Goal: Task Accomplishment & Management: Use online tool/utility

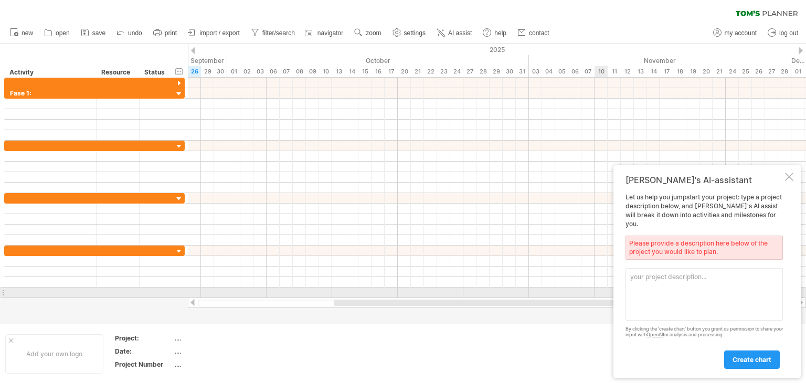
click at [656, 281] on textarea at bounding box center [703, 294] width 157 height 52
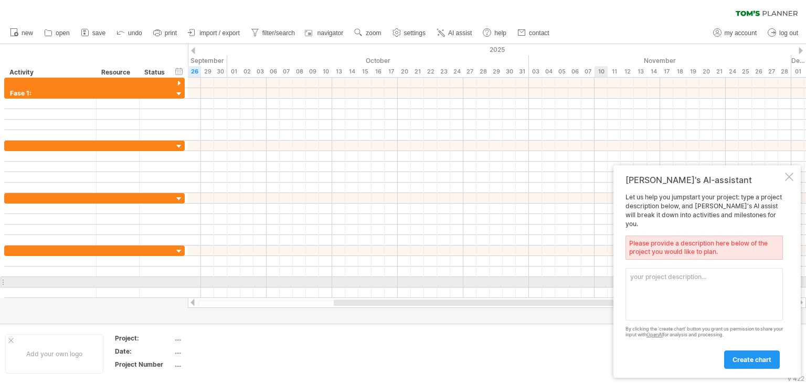
paste textarea "LO. Ipsumdolo Sitametc Adipisc: Elitsedd e temporinci ut laboreetdo MAG (Aliqua…"
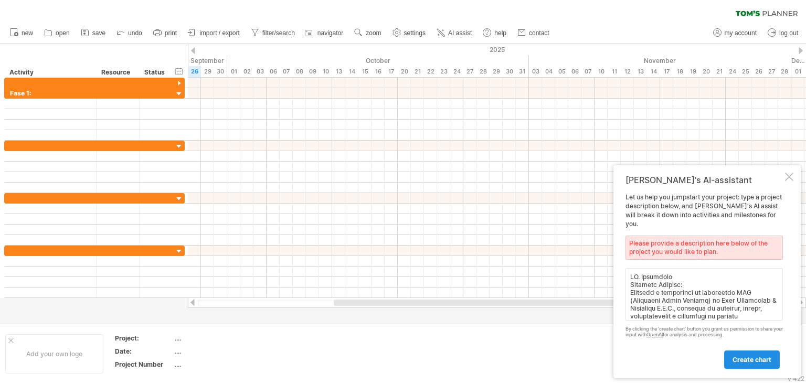
type textarea "LO. Ipsumdolo Sitametc Adipisc: Elitsedd e temporinci ut laboreetdo MAG (Aliqua…"
click at [748, 365] on link "create chart" at bounding box center [752, 359] width 56 height 18
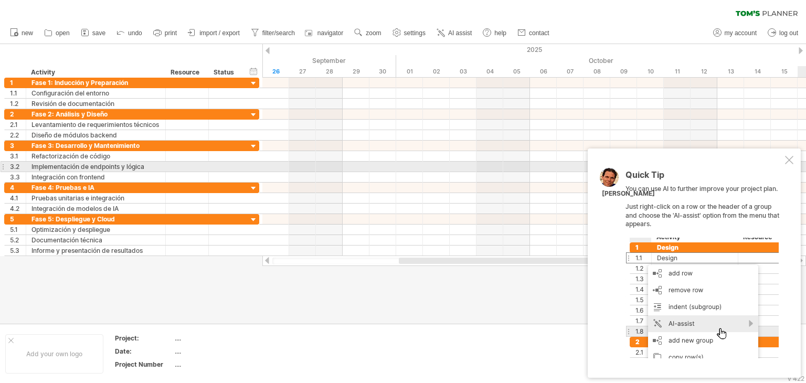
click at [791, 163] on div at bounding box center [789, 160] width 8 height 8
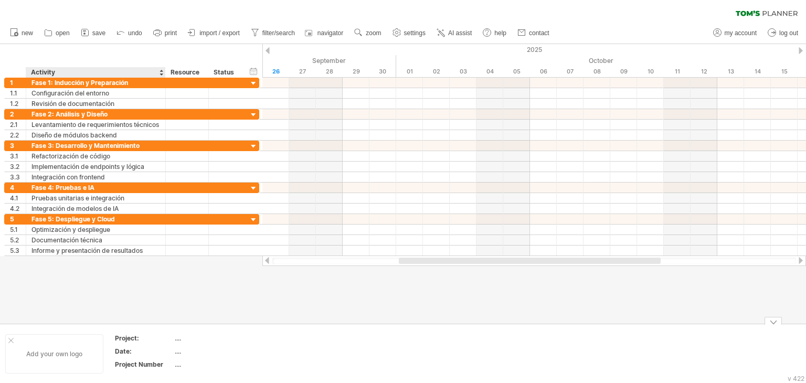
click at [65, 358] on div "Add your own logo" at bounding box center [54, 353] width 98 height 39
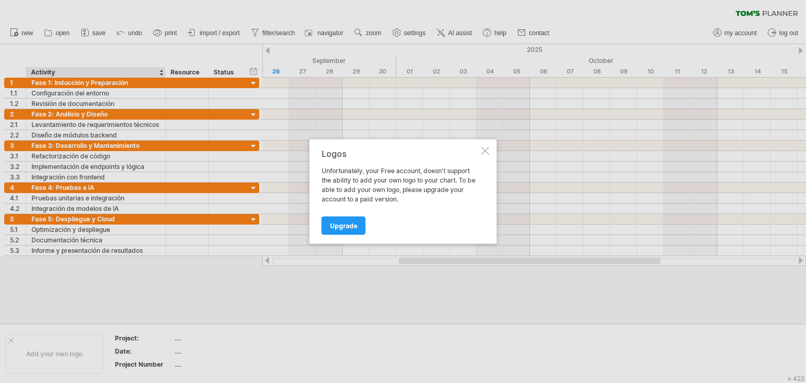
click at [488, 148] on div at bounding box center [485, 151] width 8 height 8
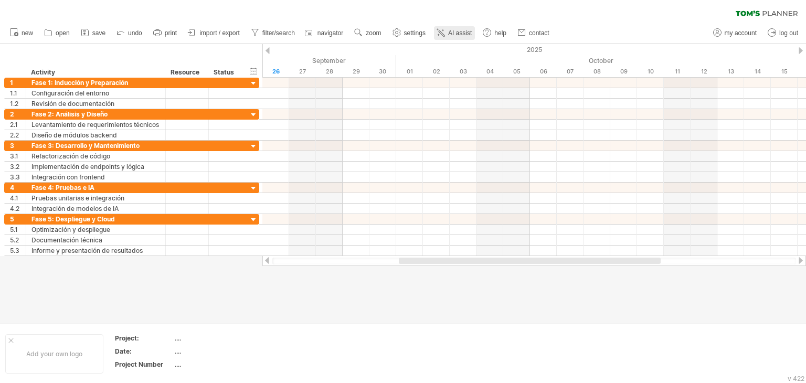
click at [460, 34] on span "AI assist" at bounding box center [460, 32] width 24 height 7
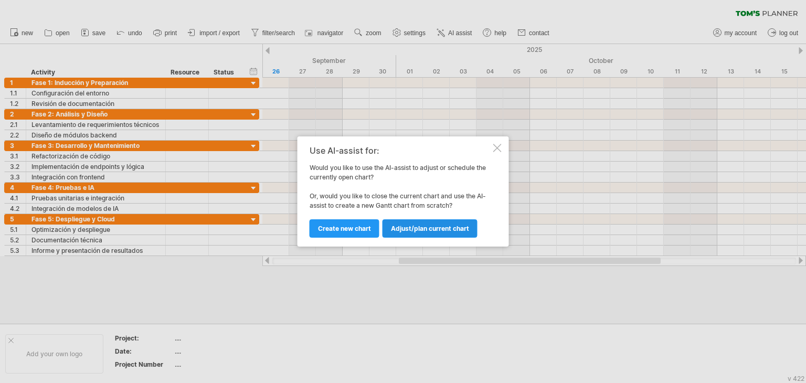
click at [416, 228] on span "Adjust/plan current chart" at bounding box center [430, 229] width 78 height 8
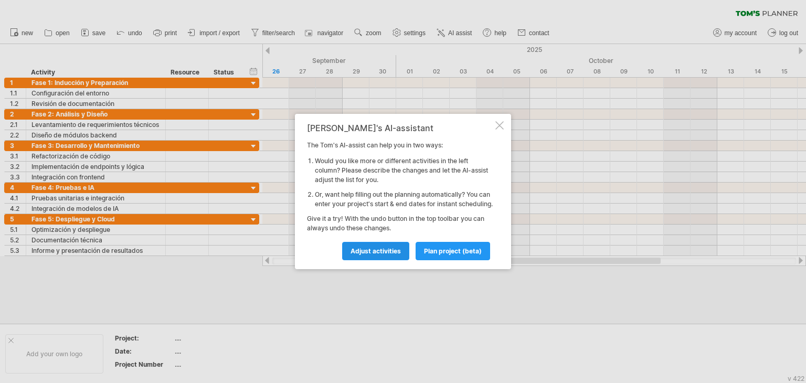
click at [392, 255] on span "Adjust activities" at bounding box center [375, 251] width 50 height 8
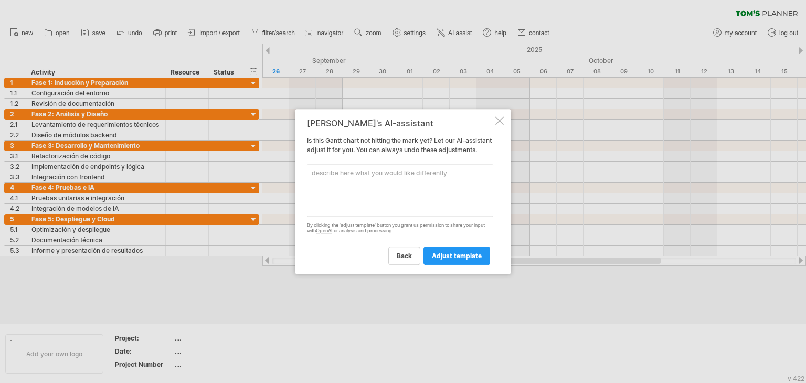
click at [388, 185] on textarea at bounding box center [400, 190] width 186 height 52
paste textarea "📌 Paso 1: Calcular la duración total 360 horas ÷ 20 horas por semana (4 h/día ×…"
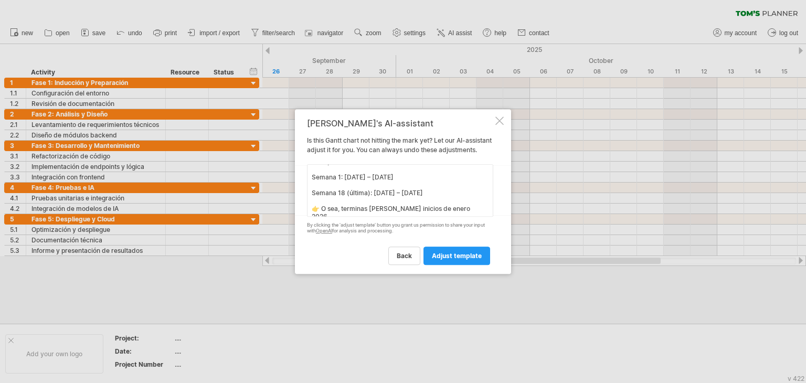
scroll to position [94, 0]
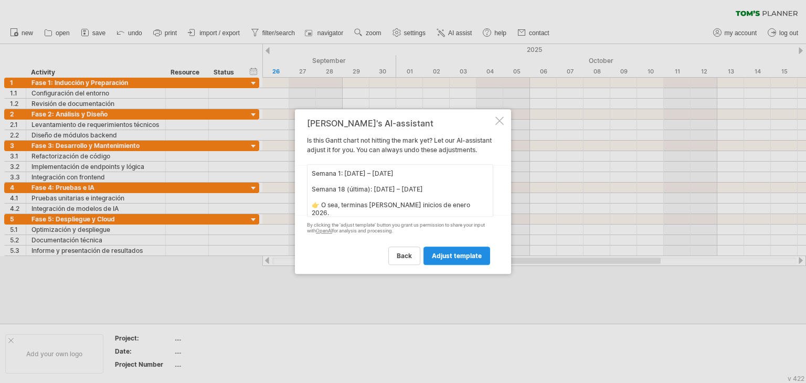
type textarea "📌 Paso 1: Calcular la duración total 360 horas ÷ 20 horas por semana (4 h/día ×…"
click at [452, 260] on span "adjust template" at bounding box center [457, 256] width 50 height 8
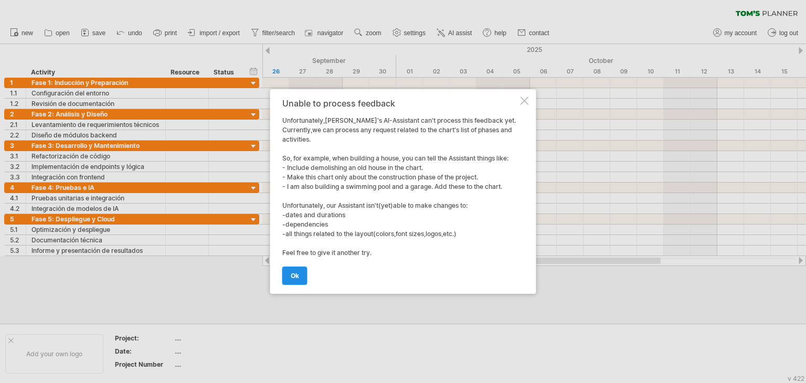
click at [297, 279] on span "ok" at bounding box center [295, 276] width 8 height 8
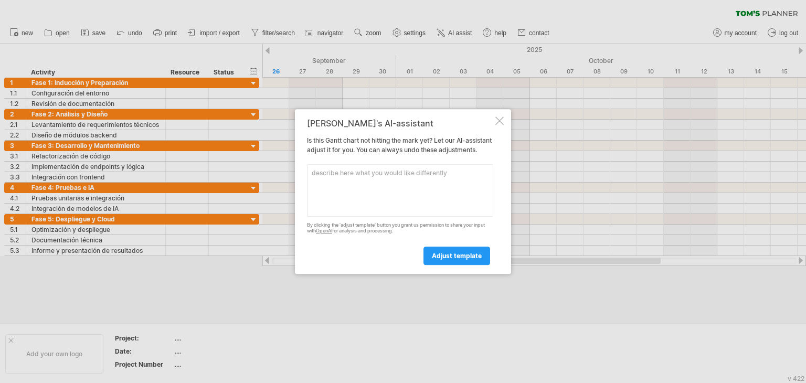
click at [355, 182] on textarea at bounding box center [400, 190] width 186 height 52
paste textarea "Si empezaste el 1 de septiembre de 2025 (lunes) y trabajas de lunes a viernes: …"
drag, startPoint x: 354, startPoint y: 177, endPoint x: 340, endPoint y: 181, distance: 13.6
click at [340, 181] on textarea "Si empezaste el 1 de septiembre de 2025 (lunes) y trabajas de lunes a viernes: …" at bounding box center [400, 190] width 186 height 52
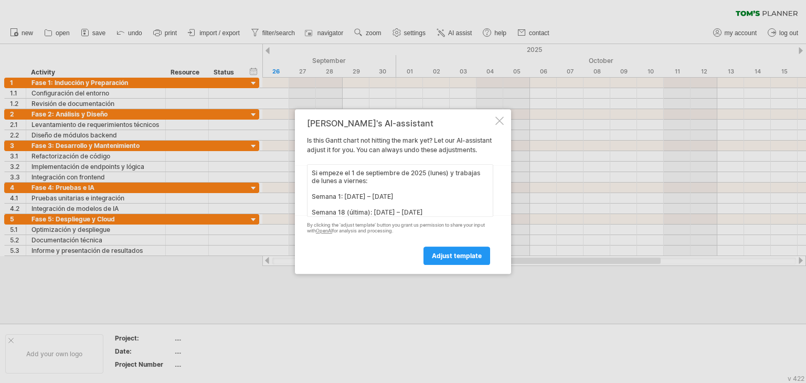
click at [377, 183] on textarea "Si empeze el 1 de septiembre de 2025 (lunes) y trabajas de lunes a viernes: Sem…" at bounding box center [400, 190] width 186 height 52
drag, startPoint x: 481, startPoint y: 181, endPoint x: 472, endPoint y: 179, distance: 8.5
click at [472, 179] on textarea "Si empeze el 1 de septiembre de 2025 (lunes) y trabajas de lunes a viernes: Sem…" at bounding box center [400, 190] width 186 height 52
click at [462, 185] on textarea "Si empeze el 1 de septiembre de 2025 (lunes) y trabajo de lunes a viernes: Sema…" at bounding box center [400, 190] width 186 height 52
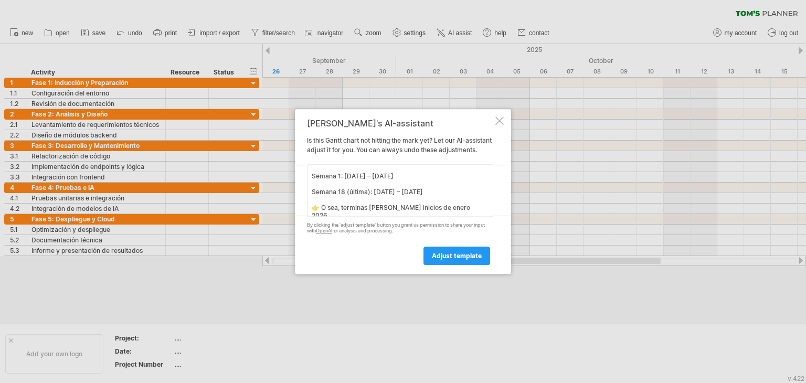
scroll to position [21, 0]
click at [364, 215] on textarea "Si empeze el 1 de septiembre de 2025 (lunes) y trabajo de lunes a viernes: Sema…" at bounding box center [400, 190] width 186 height 52
click at [367, 211] on textarea "Si empeze el 1 de septiembre de 2025 (lunes) y trabajo de lunes a viernes: Sema…" at bounding box center [400, 190] width 186 height 52
drag, startPoint x: 343, startPoint y: 214, endPoint x: 298, endPoint y: 212, distance: 44.6
click at [298, 212] on div "[PERSON_NAME]'s AI-assistant Is this [PERSON_NAME] chart not hitting the mark y…" at bounding box center [403, 191] width 216 height 165
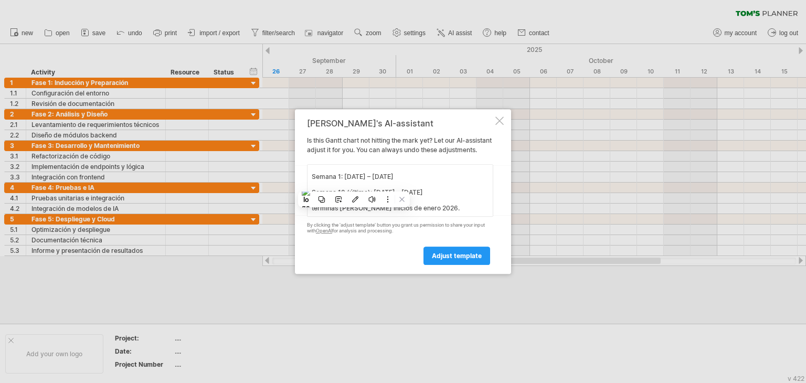
scroll to position [20, 0]
click at [336, 214] on textarea "Si empeze el 1 de septiembre de 2025 (lunes) y trabajo de lunes a viernes: Sema…" at bounding box center [400, 190] width 186 height 52
click at [389, 212] on textarea "Si empeze el 1 de septiembre de 2025 (lunes) y trabajo de lunes a viernes: Sema…" at bounding box center [400, 190] width 186 height 52
click at [435, 217] on textarea "Si empeze el 1 de septiembre de 2025 (lunes) y trabajo de lunes a viernes: Sema…" at bounding box center [400, 190] width 186 height 52
type textarea "Si empeze el 1 de septiembre de 2025 (lunes) y trabajo de lunes a viernes: Sema…"
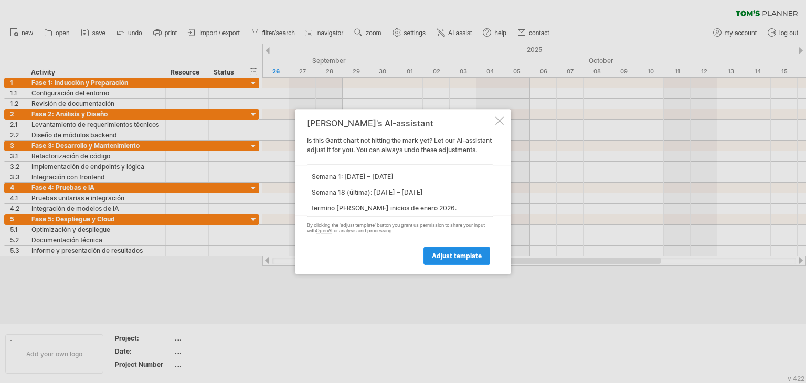
click at [445, 260] on span "adjust template" at bounding box center [457, 256] width 50 height 8
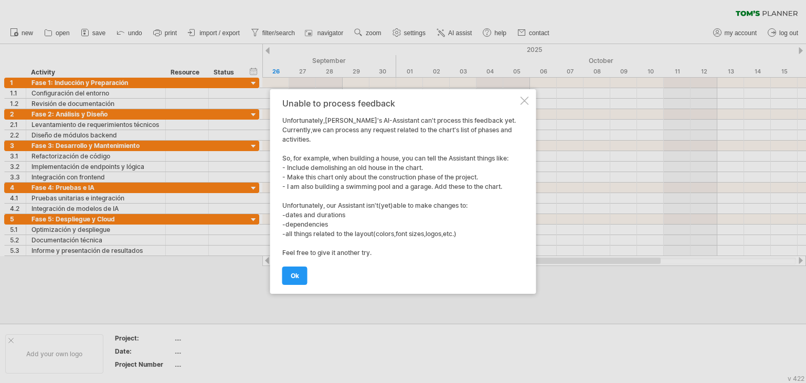
click at [375, 168] on div "Unable to process feedback Unfortunately,[PERSON_NAME]'s AI-Assistant can't pro…" at bounding box center [400, 192] width 236 height 186
click at [294, 274] on span "ok" at bounding box center [295, 276] width 8 height 8
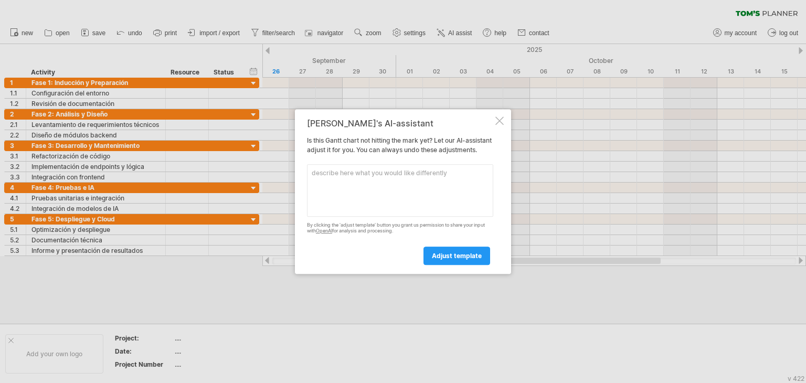
click at [504, 113] on div "[PERSON_NAME]'s AI-assistant Is this [PERSON_NAME] chart not hitting the mark y…" at bounding box center [403, 191] width 216 height 165
click at [502, 116] on div at bounding box center [499, 120] width 8 height 8
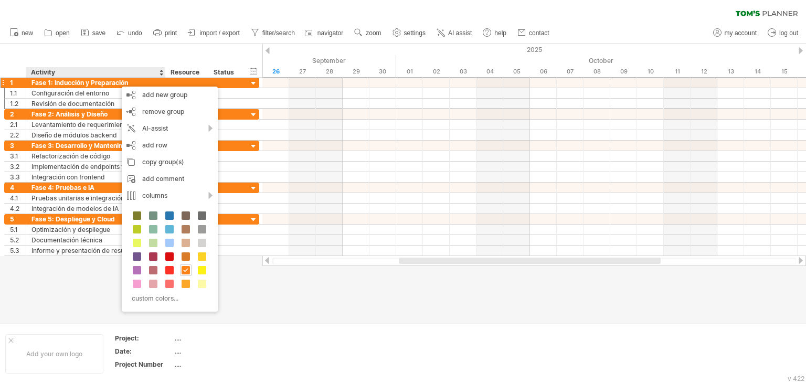
click at [444, 309] on div at bounding box center [403, 184] width 806 height 280
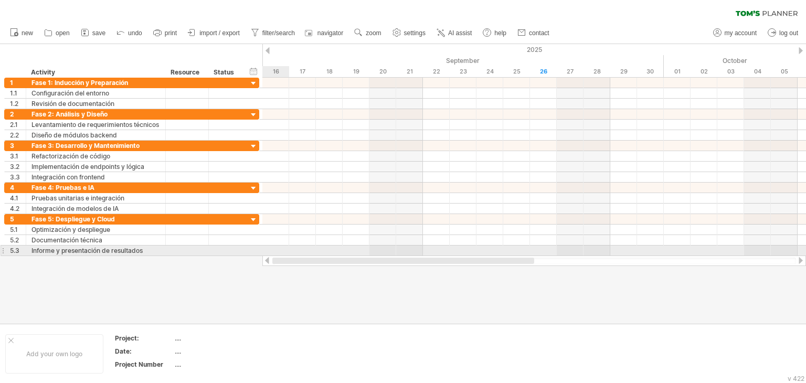
drag, startPoint x: 467, startPoint y: 262, endPoint x: 278, endPoint y: 248, distance: 189.3
click at [274, 247] on div "Trying to reach [DOMAIN_NAME] Connected again... 0% clear filter new 1" at bounding box center [403, 191] width 806 height 383
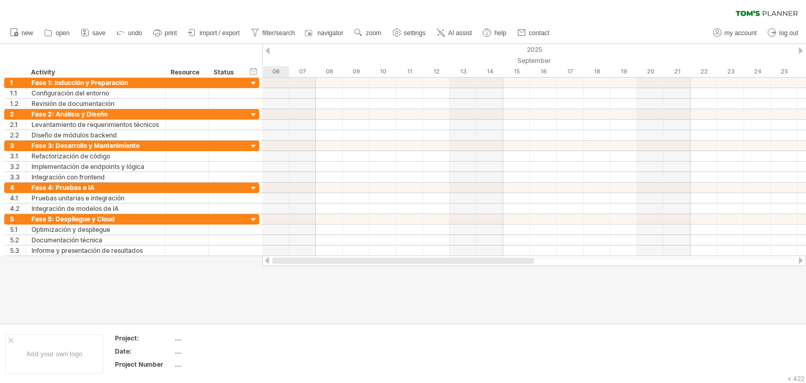
drag, startPoint x: 420, startPoint y: 261, endPoint x: 332, endPoint y: 266, distance: 88.3
click at [278, 262] on div at bounding box center [403, 261] width 262 height 6
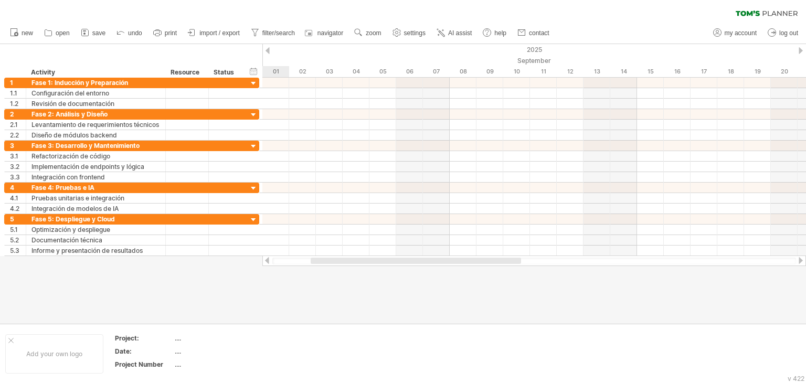
drag, startPoint x: 377, startPoint y: 260, endPoint x: 330, endPoint y: 263, distance: 46.2
click at [330, 263] on div at bounding box center [416, 261] width 210 height 6
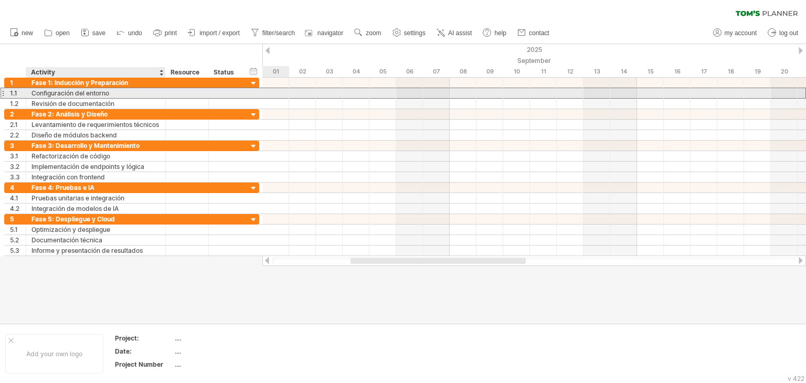
click at [86, 93] on div "Configuración del entorno" at bounding box center [95, 93] width 129 height 10
click at [121, 93] on input "**********" at bounding box center [95, 93] width 129 height 10
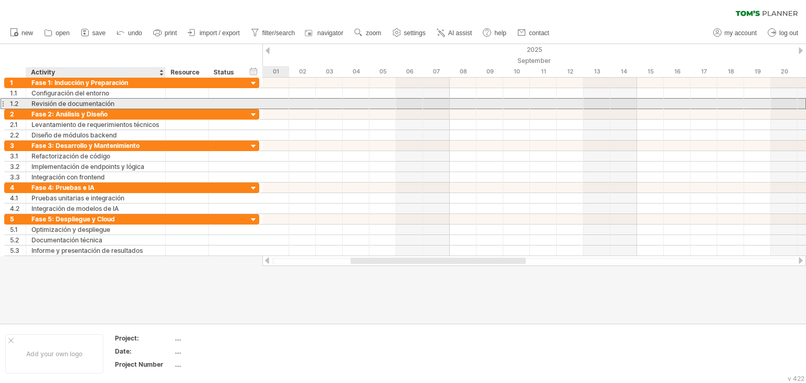
click at [106, 102] on div "Revisión de documentación" at bounding box center [95, 104] width 129 height 10
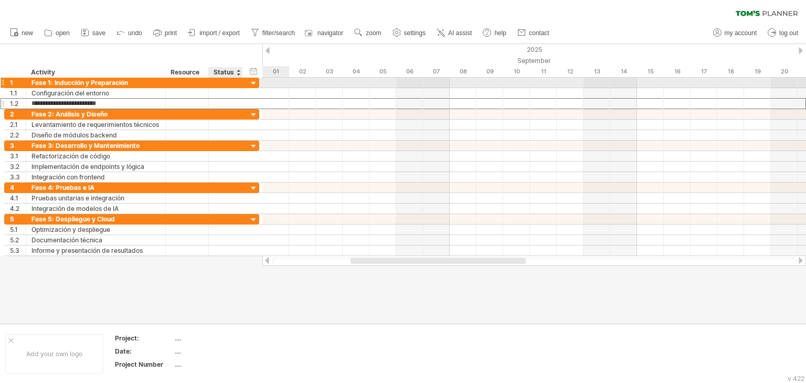
click at [251, 81] on div at bounding box center [254, 84] width 10 height 10
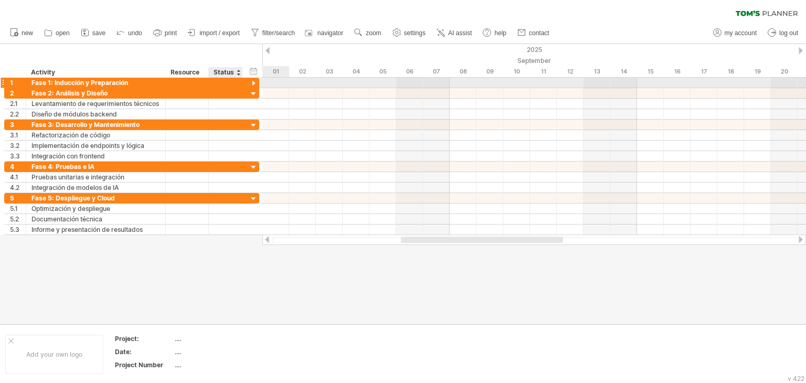
click at [251, 81] on div at bounding box center [254, 84] width 10 height 10
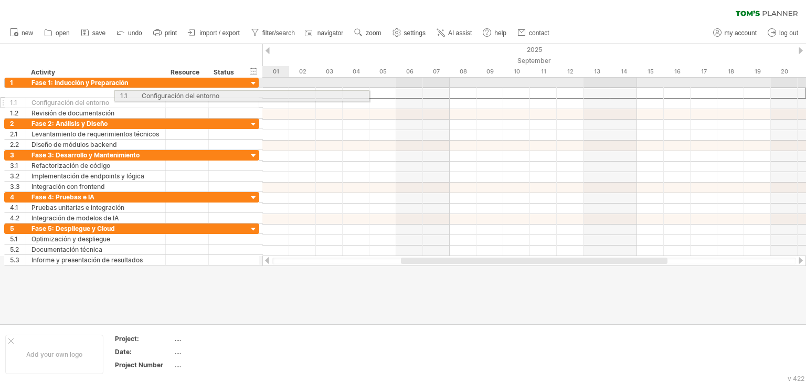
drag, startPoint x: 138, startPoint y: 93, endPoint x: 279, endPoint y: 93, distance: 140.1
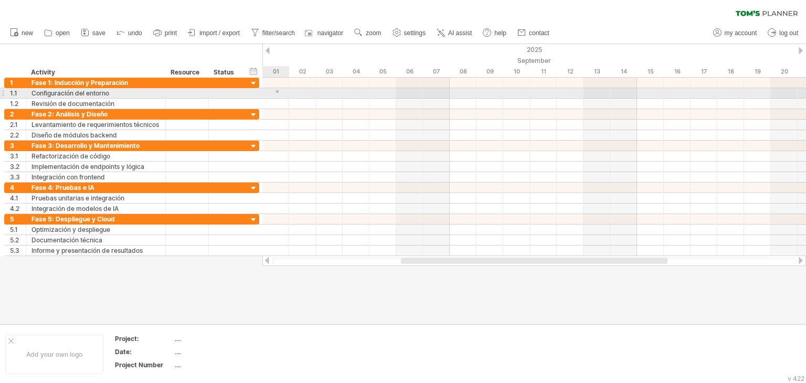
click at [276, 90] on div at bounding box center [533, 93] width 543 height 10
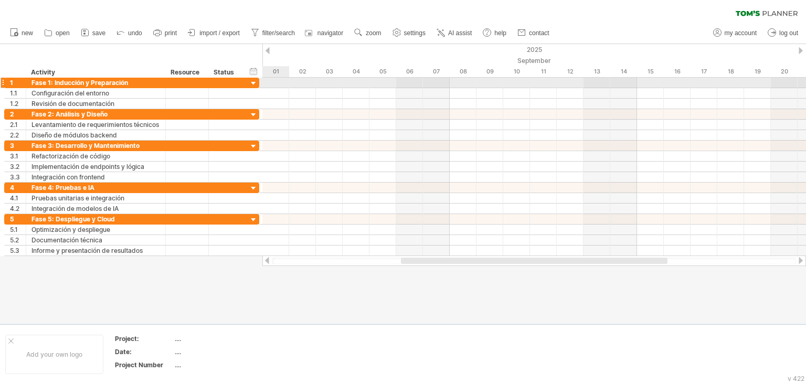
click at [279, 86] on div at bounding box center [533, 83] width 543 height 10
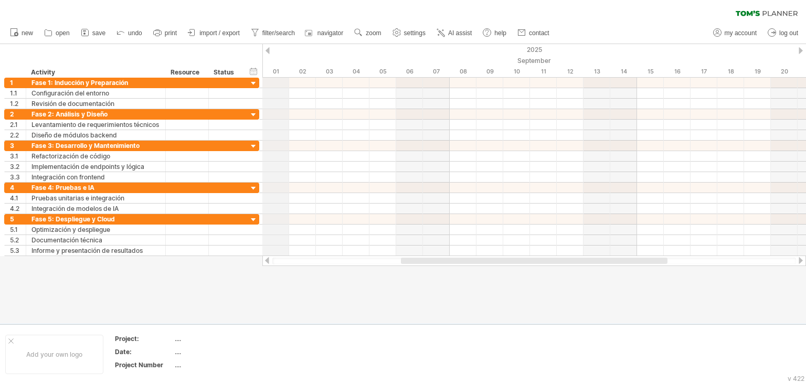
click at [274, 70] on div "01" at bounding box center [275, 71] width 27 height 11
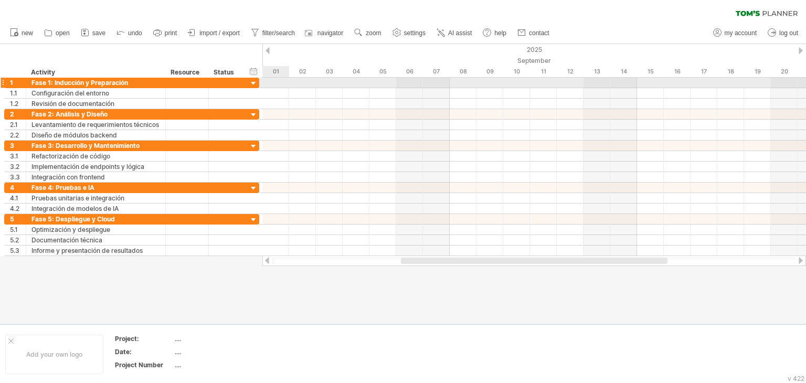
click at [275, 82] on div at bounding box center [533, 83] width 543 height 10
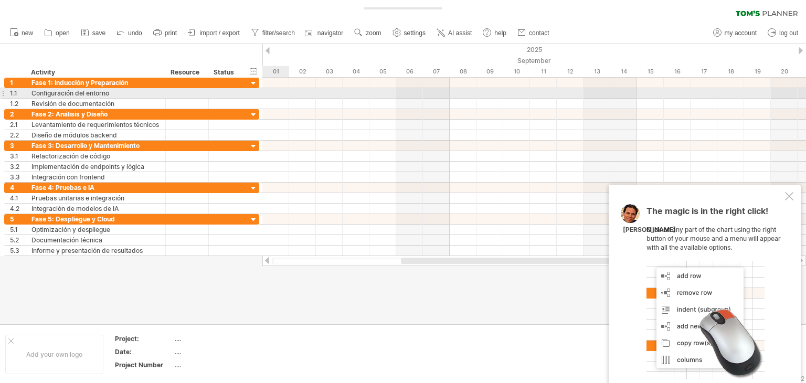
click at [275, 96] on div at bounding box center [533, 93] width 543 height 10
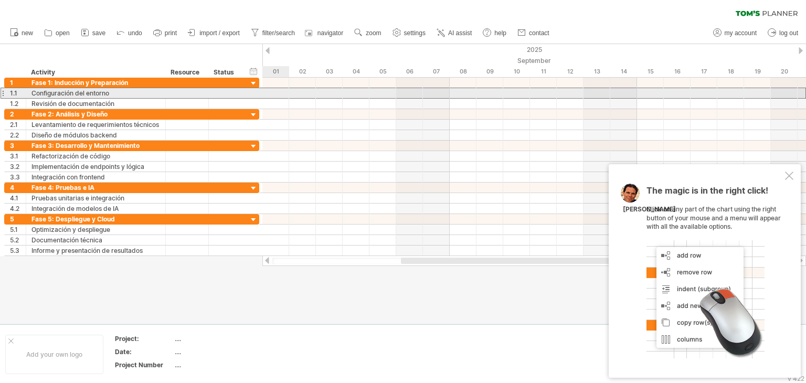
drag, startPoint x: 99, startPoint y: 93, endPoint x: 265, endPoint y: 94, distance: 166.8
click at [275, 94] on div "Trying to reach [DOMAIN_NAME] Connected again... 0% clear filter new 1" at bounding box center [403, 191] width 806 height 383
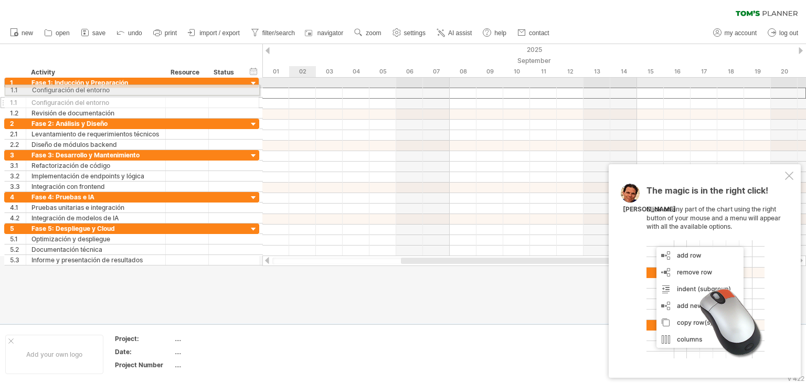
drag, startPoint x: 51, startPoint y: 93, endPoint x: 304, endPoint y: 89, distance: 252.4
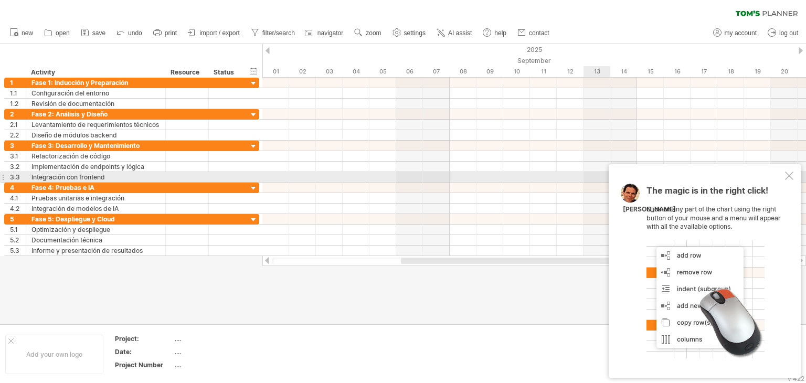
click at [789, 178] on div at bounding box center [789, 176] width 8 height 8
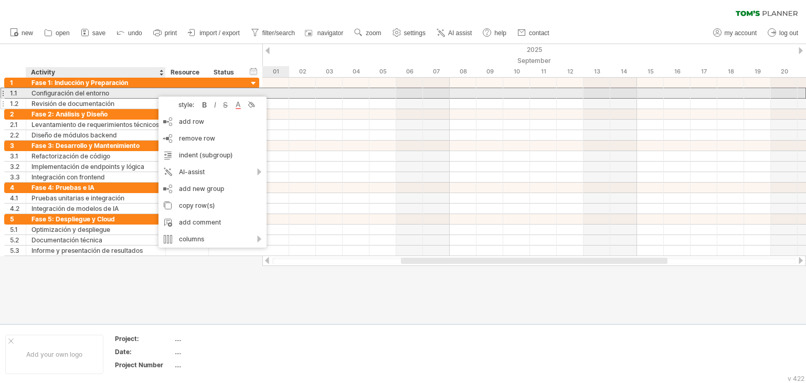
click at [109, 102] on div "Revisión de documentación" at bounding box center [95, 104] width 129 height 10
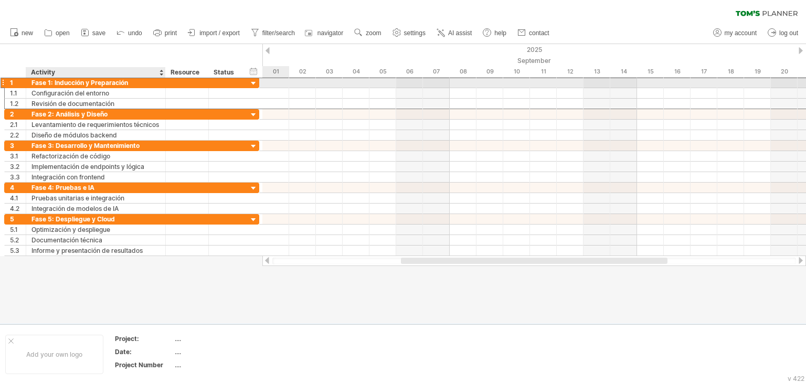
click at [120, 87] on div "Fase 1: Inducción y Preparación" at bounding box center [95, 83] width 129 height 10
drag, startPoint x: 150, startPoint y: 80, endPoint x: 183, endPoint y: 83, distance: 33.2
click at [151, 80] on input "**********" at bounding box center [95, 83] width 129 height 10
click at [180, 84] on div at bounding box center [187, 83] width 32 height 10
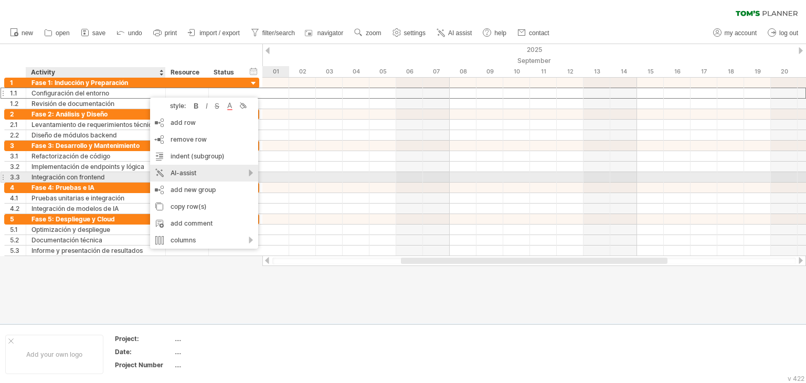
click at [238, 173] on div "AI-assist" at bounding box center [204, 173] width 108 height 17
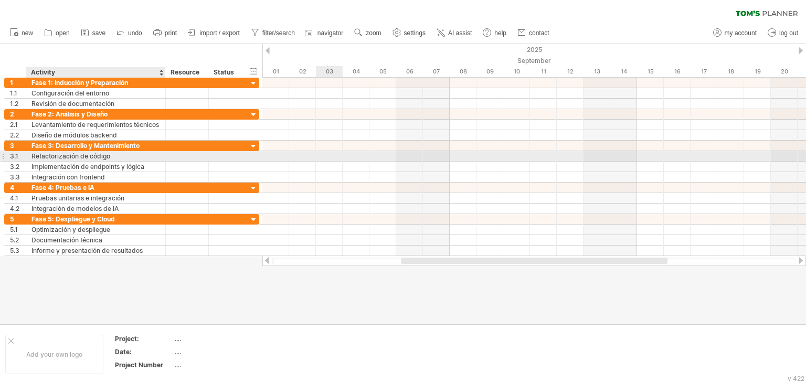
click at [338, 152] on div at bounding box center [533, 156] width 543 height 10
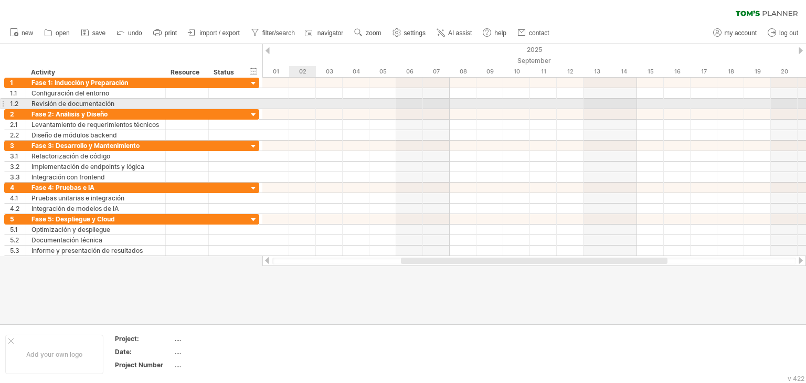
click at [308, 113] on div at bounding box center [533, 114] width 543 height 10
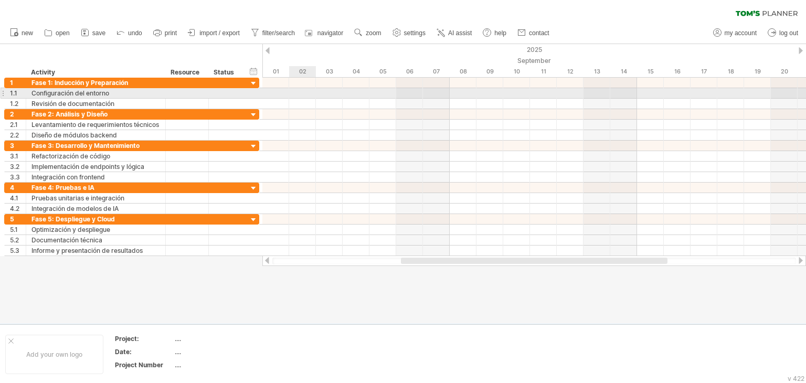
click at [297, 97] on div at bounding box center [533, 93] width 543 height 10
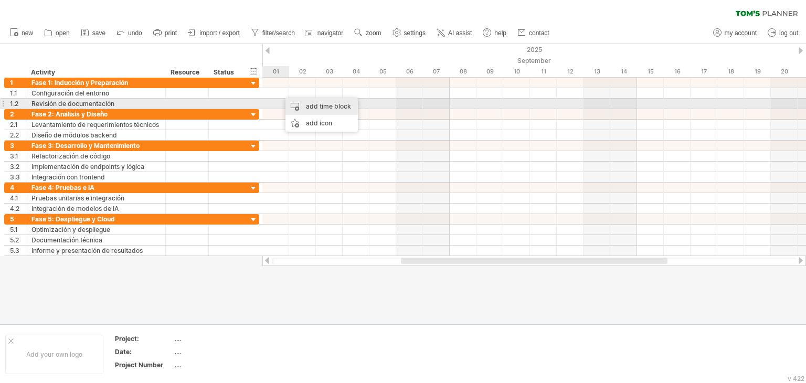
click at [296, 99] on div "add time block" at bounding box center [321, 106] width 72 height 17
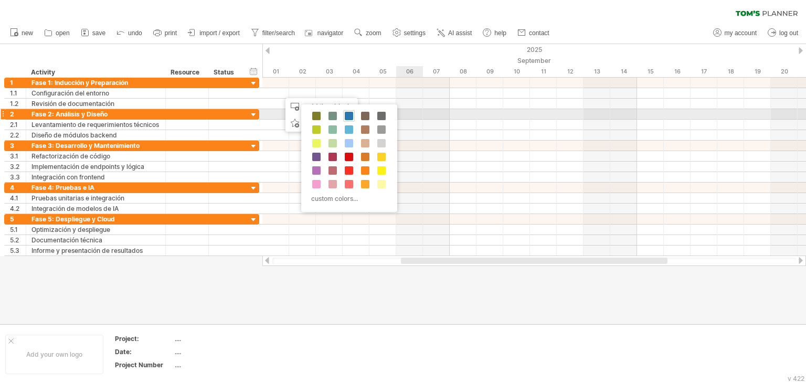
click at [346, 111] on div at bounding box center [349, 116] width 12 height 12
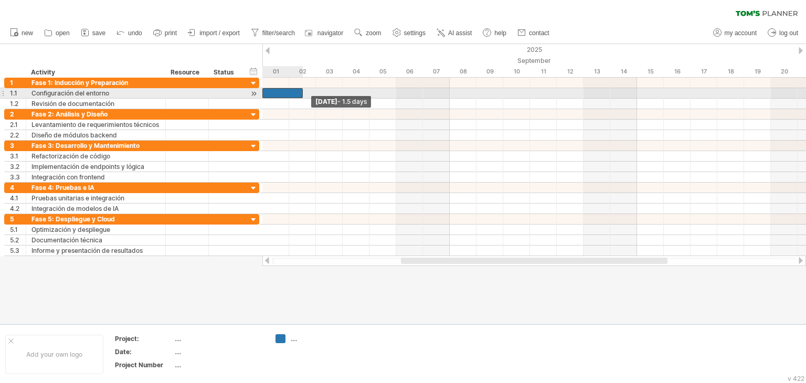
drag, startPoint x: 276, startPoint y: 93, endPoint x: 268, endPoint y: 93, distance: 8.9
click at [268, 93] on div at bounding box center [282, 93] width 40 height 10
drag, startPoint x: 302, startPoint y: 93, endPoint x: 330, endPoint y: 95, distance: 27.9
click at [330, 95] on span at bounding box center [329, 93] width 4 height 10
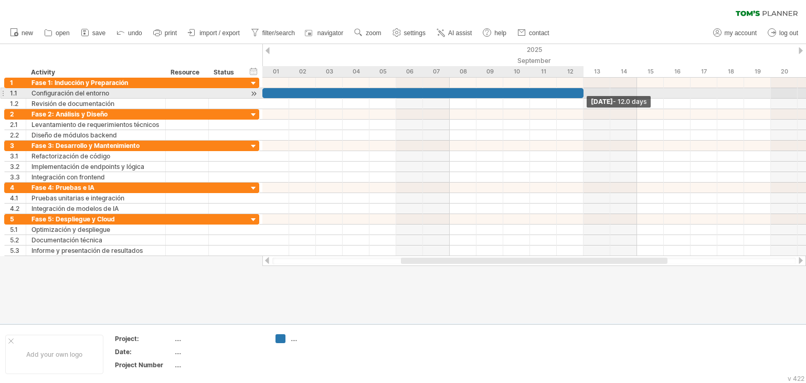
drag, startPoint x: 328, startPoint y: 92, endPoint x: 578, endPoint y: 93, distance: 250.2
click at [578, 93] on div at bounding box center [422, 93] width 321 height 10
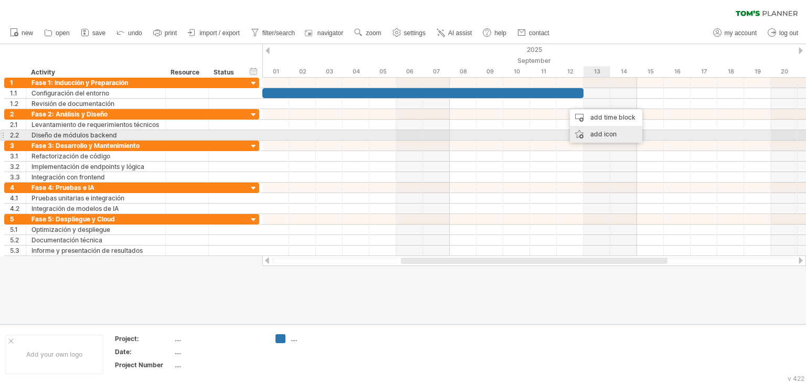
click at [596, 135] on div "add icon" at bounding box center [606, 134] width 72 height 17
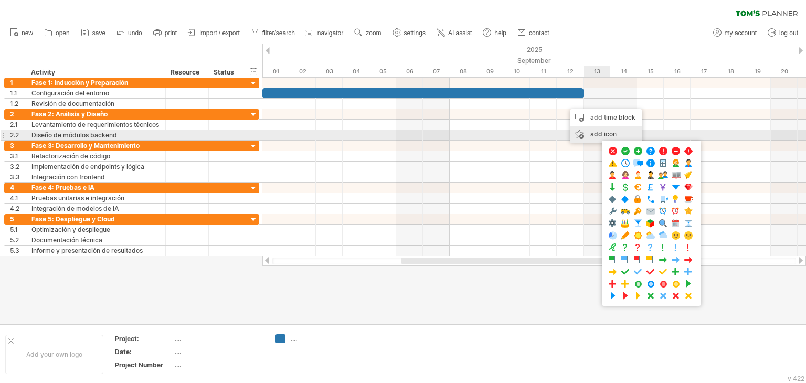
click at [600, 135] on div "add icon" at bounding box center [606, 134] width 72 height 17
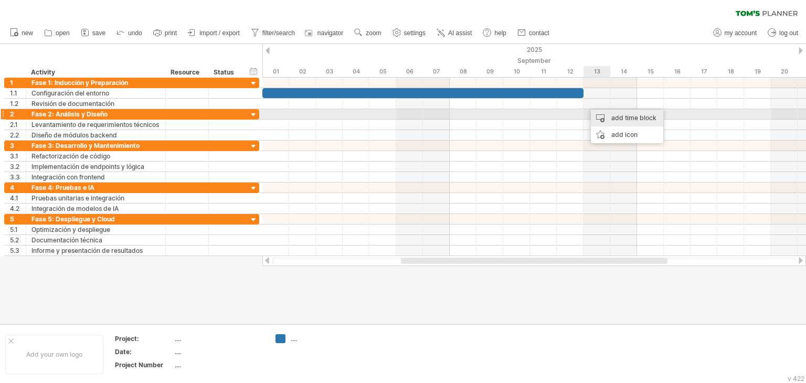
click at [614, 116] on div "add time block" at bounding box center [627, 118] width 72 height 17
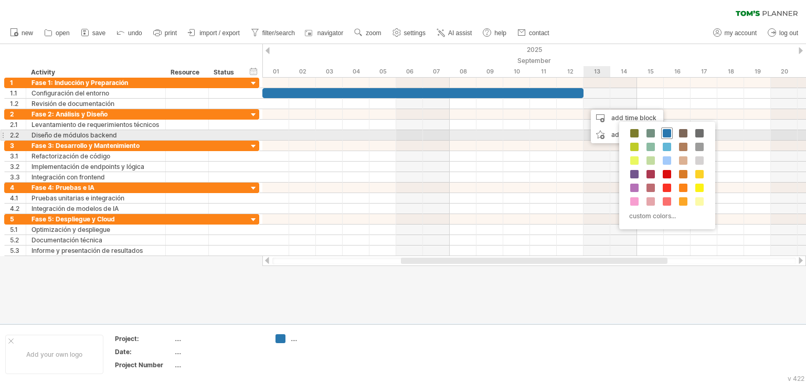
click at [665, 132] on span at bounding box center [667, 133] width 8 height 8
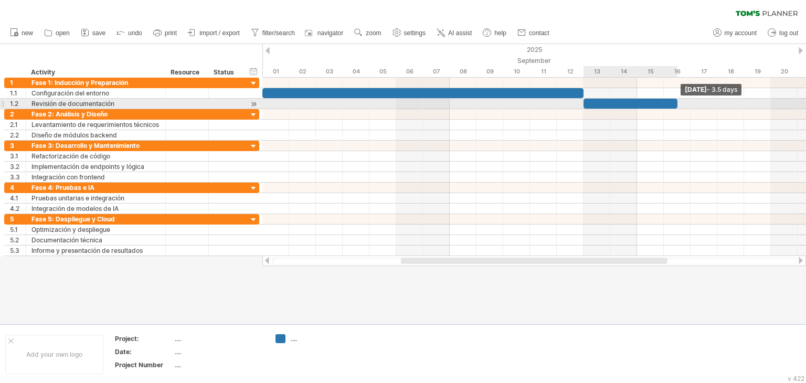
drag, startPoint x: 611, startPoint y: 103, endPoint x: 676, endPoint y: 105, distance: 65.6
click at [676, 105] on span at bounding box center [677, 104] width 4 height 10
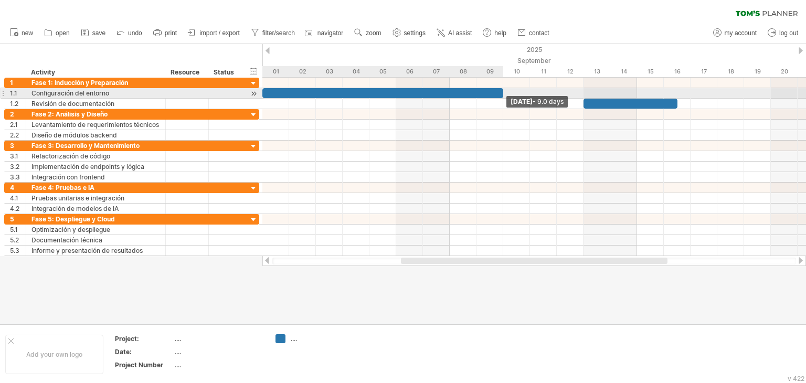
drag, startPoint x: 582, startPoint y: 94, endPoint x: 467, endPoint y: 87, distance: 114.6
click at [467, 87] on div "[DATE] - 9.0 days [DATE] - 1.5 days" at bounding box center [533, 167] width 543 height 178
drag, startPoint x: 467, startPoint y: 87, endPoint x: 474, endPoint y: 93, distance: 8.9
click at [474, 93] on div at bounding box center [533, 93] width 543 height 31
drag, startPoint x: 462, startPoint y: 93, endPoint x: 479, endPoint y: 97, distance: 18.2
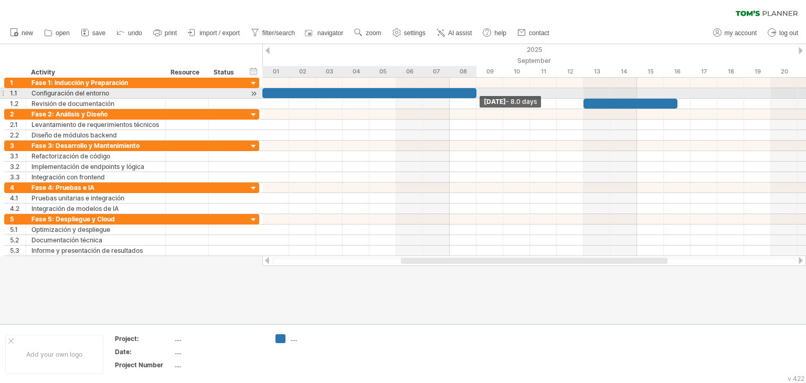
click at [479, 97] on div "[DATE] - 8.0 days [DATE] - 1.5 days" at bounding box center [533, 167] width 543 height 178
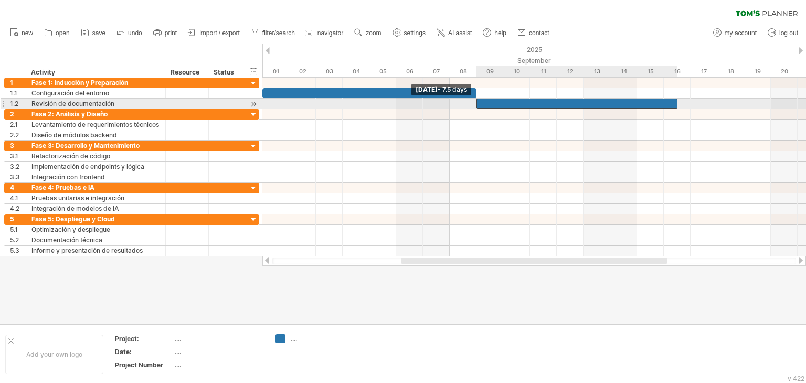
drag, startPoint x: 585, startPoint y: 104, endPoint x: 478, endPoint y: 101, distance: 106.5
click at [478, 101] on div at bounding box center [576, 104] width 201 height 10
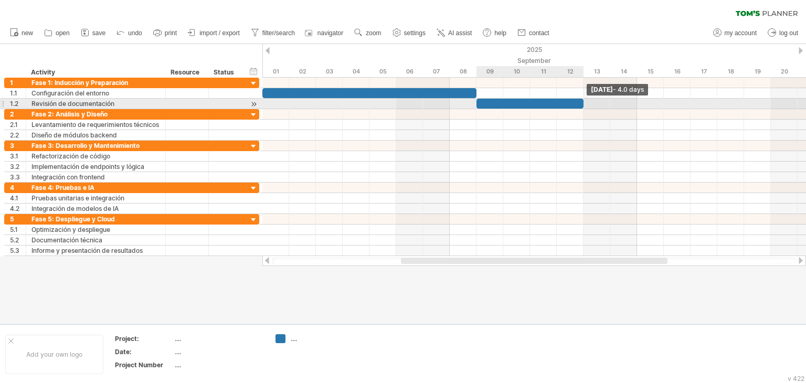
drag, startPoint x: 676, startPoint y: 105, endPoint x: 577, endPoint y: 99, distance: 98.8
click at [577, 99] on div at bounding box center [529, 104] width 107 height 10
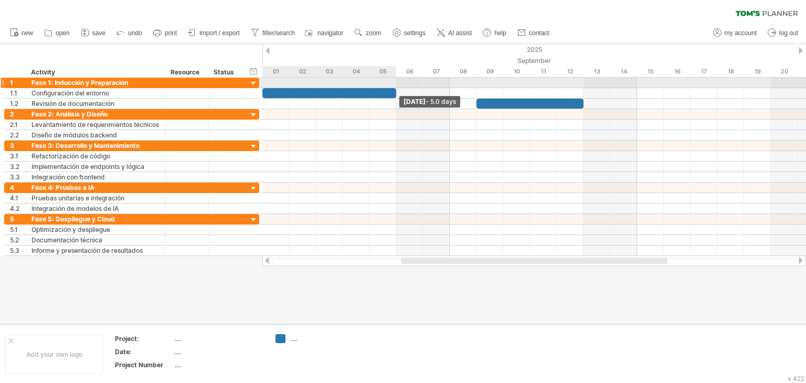
drag, startPoint x: 476, startPoint y: 91, endPoint x: 392, endPoint y: 86, distance: 84.1
click at [392, 86] on div "[DATE] - 5.0 days [DATE] - 7.5 days" at bounding box center [533, 167] width 543 height 178
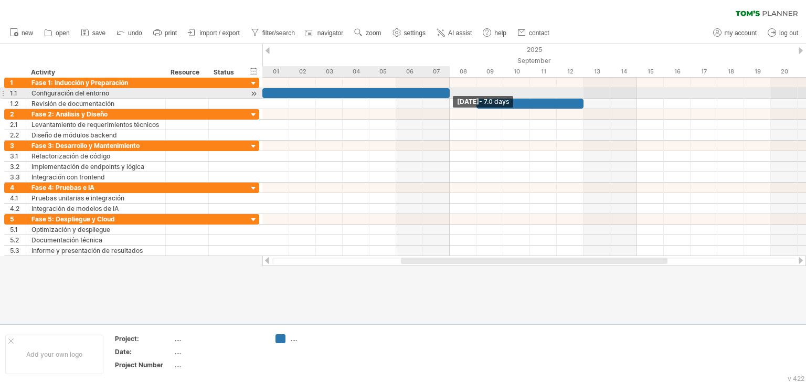
drag, startPoint x: 395, startPoint y: 95, endPoint x: 447, endPoint y: 98, distance: 52.0
click at [447, 98] on div at bounding box center [355, 93] width 187 height 10
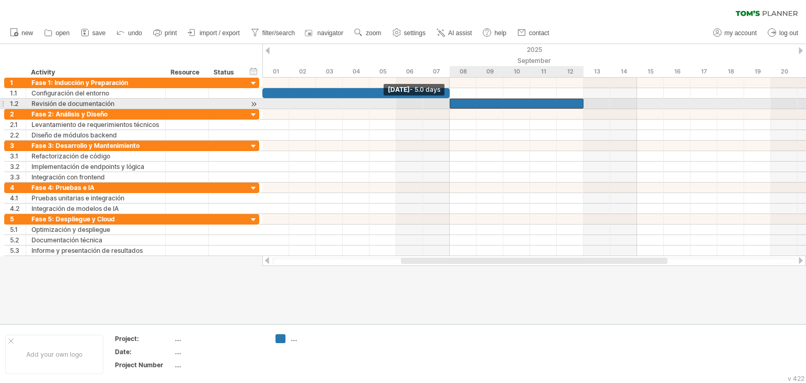
drag, startPoint x: 477, startPoint y: 103, endPoint x: 447, endPoint y: 102, distance: 29.4
click at [447, 102] on span at bounding box center [449, 104] width 4 height 10
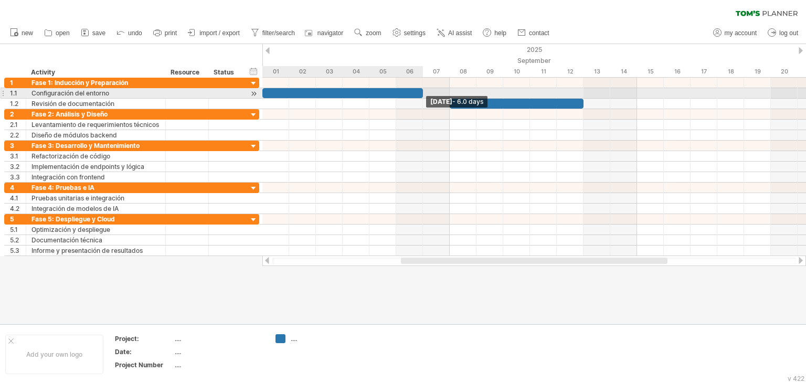
drag, startPoint x: 449, startPoint y: 91, endPoint x: 419, endPoint y: 89, distance: 30.0
click at [419, 89] on div at bounding box center [342, 93] width 161 height 10
drag, startPoint x: 419, startPoint y: 89, endPoint x: 392, endPoint y: 92, distance: 26.9
click at [392, 92] on div at bounding box center [316, 93] width 161 height 10
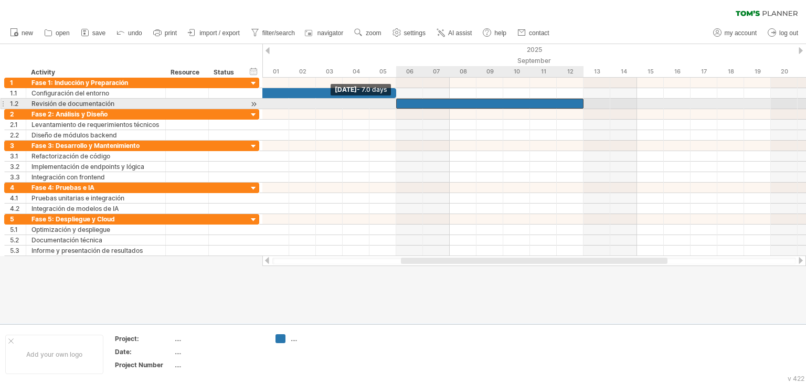
drag, startPoint x: 449, startPoint y: 104, endPoint x: 397, endPoint y: 103, distance: 52.5
click at [397, 103] on span at bounding box center [396, 104] width 4 height 10
drag, startPoint x: 397, startPoint y: 102, endPoint x: 451, endPoint y: 100, distance: 54.6
click at [451, 100] on span at bounding box center [449, 104] width 4 height 10
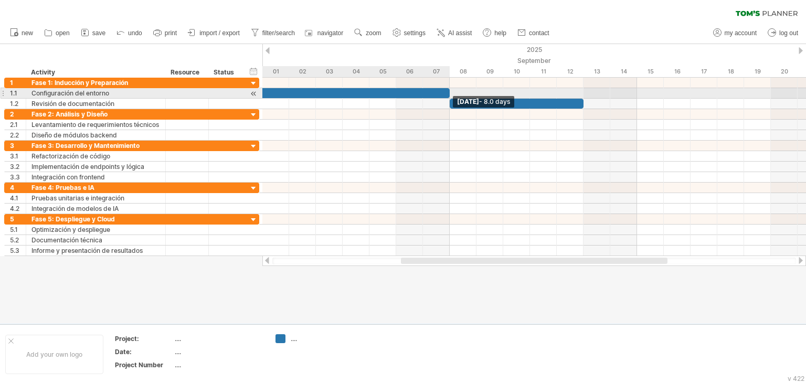
drag, startPoint x: 394, startPoint y: 92, endPoint x: 442, endPoint y: 96, distance: 47.9
click at [442, 96] on div at bounding box center [343, 93] width 214 height 10
drag, startPoint x: 442, startPoint y: 96, endPoint x: 434, endPoint y: 95, distance: 8.4
click at [434, 95] on div at bounding box center [329, 93] width 214 height 10
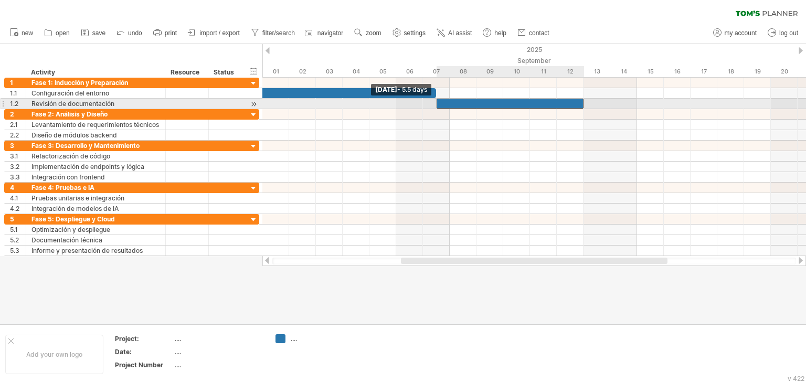
drag, startPoint x: 451, startPoint y: 103, endPoint x: 439, endPoint y: 101, distance: 12.2
click at [439, 101] on div at bounding box center [509, 104] width 147 height 10
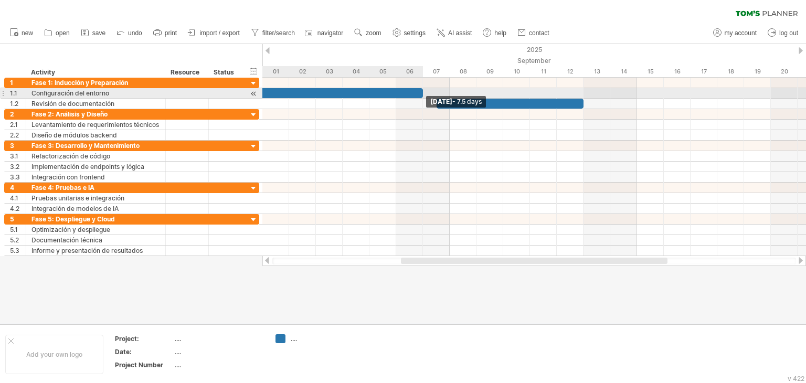
drag, startPoint x: 435, startPoint y: 91, endPoint x: 436, endPoint y: 99, distance: 8.5
click at [424, 91] on span at bounding box center [423, 93] width 4 height 10
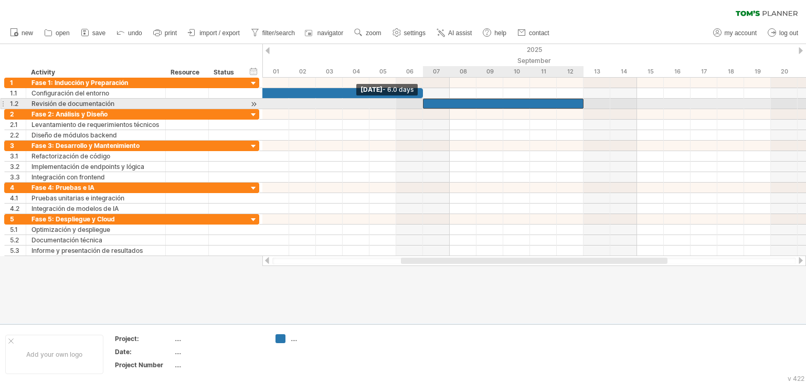
drag, startPoint x: 438, startPoint y: 103, endPoint x: 425, endPoint y: 103, distance: 13.1
click at [425, 103] on div at bounding box center [503, 104] width 161 height 10
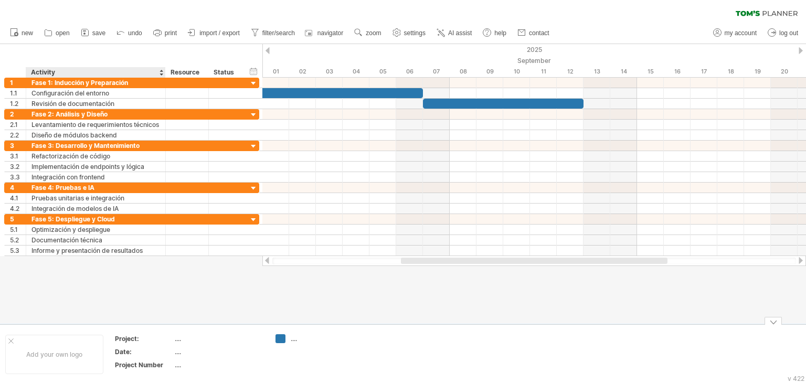
click at [132, 341] on div "Project:" at bounding box center [144, 338] width 58 height 9
click at [394, 343] on td at bounding box center [394, 354] width 83 height 40
click at [150, 339] on div "Project:" at bounding box center [144, 338] width 58 height 9
type input "**********"
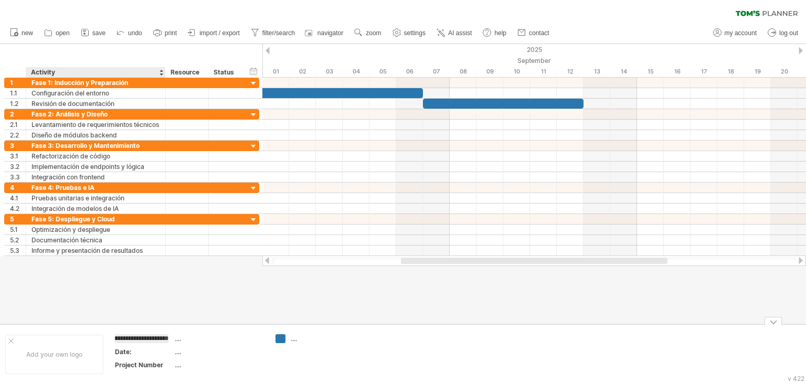
click at [146, 349] on div "Date:" at bounding box center [144, 351] width 58 height 9
type input "*****"
click at [189, 355] on div "...." at bounding box center [219, 351] width 88 height 9
click at [184, 326] on div "...." at bounding box center [219, 329] width 88 height 9
click at [148, 331] on div "Project: Plan de trabajo" at bounding box center [144, 334] width 58 height 18
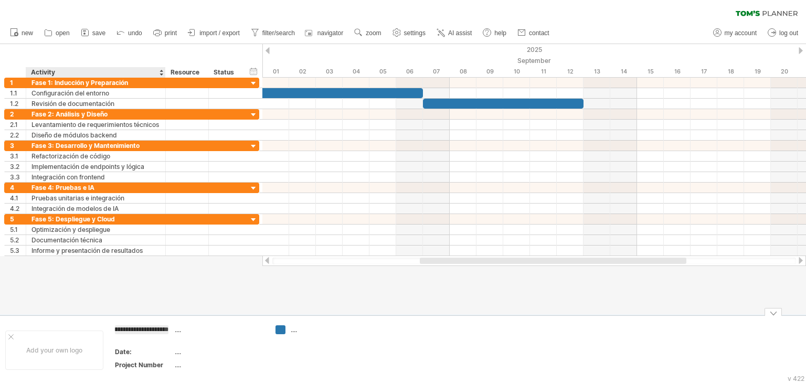
scroll to position [0, 0]
drag, startPoint x: 167, startPoint y: 330, endPoint x: 140, endPoint y: 331, distance: 27.8
click at [140, 331] on input "**********" at bounding box center [142, 329] width 54 height 9
type input "********"
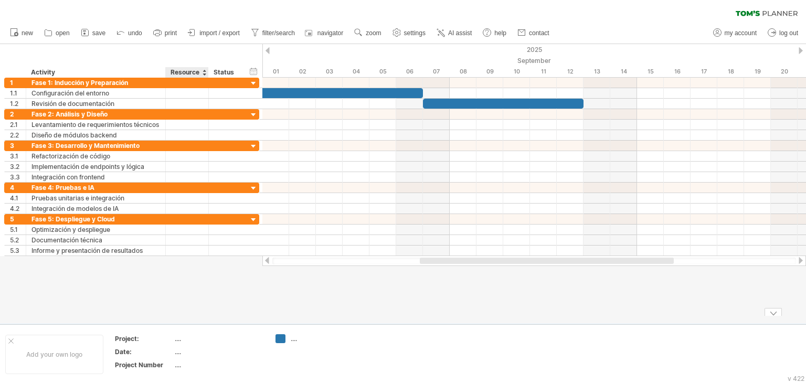
click at [182, 341] on div "...." at bounding box center [219, 338] width 88 height 9
type input "**********"
click at [195, 351] on div "...." at bounding box center [219, 351] width 88 height 9
type input "**********"
click at [193, 361] on div "...." at bounding box center [219, 364] width 88 height 9
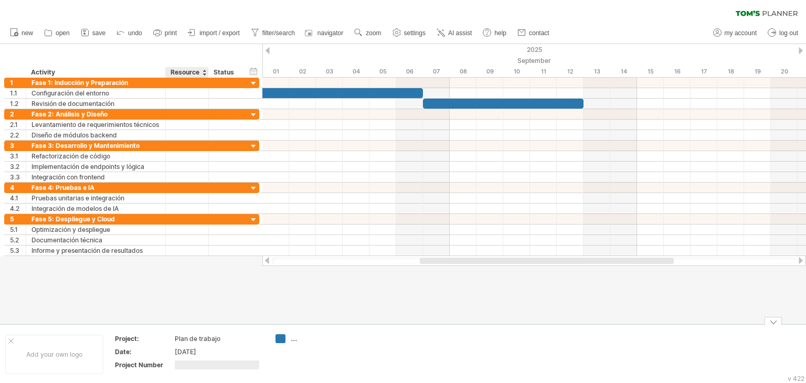
type input "*"
click at [338, 361] on td "...." at bounding box center [311, 354] width 83 height 40
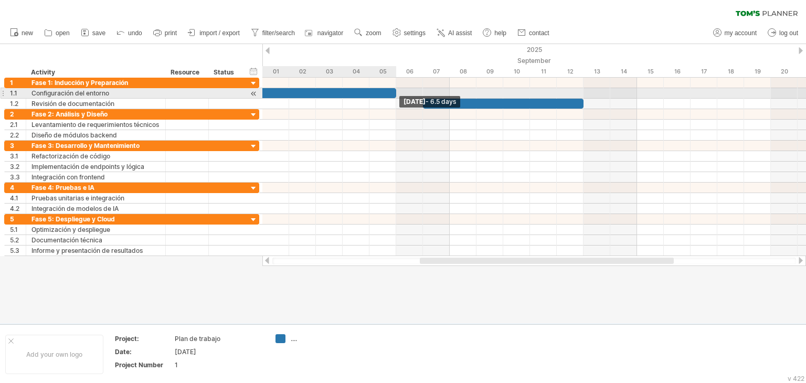
drag, startPoint x: 422, startPoint y: 93, endPoint x: 401, endPoint y: 93, distance: 21.5
click at [401, 93] on div "[DATE] - 6.5 days [DATE] - 6.0 days" at bounding box center [533, 167] width 543 height 178
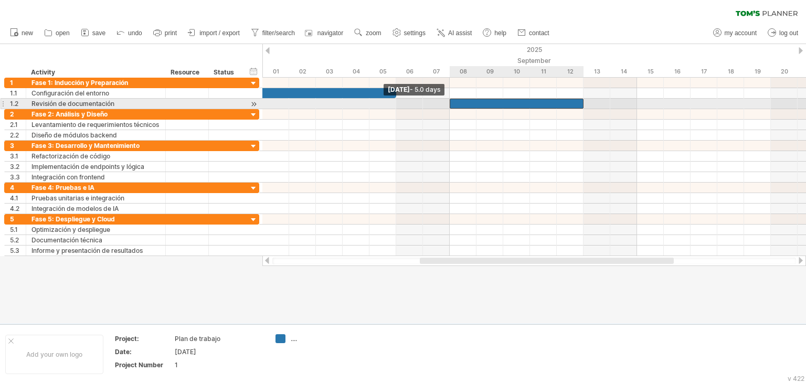
drag, startPoint x: 424, startPoint y: 105, endPoint x: 450, endPoint y: 103, distance: 26.3
click at [450, 103] on span at bounding box center [449, 104] width 4 height 10
click at [605, 101] on div at bounding box center [533, 104] width 543 height 10
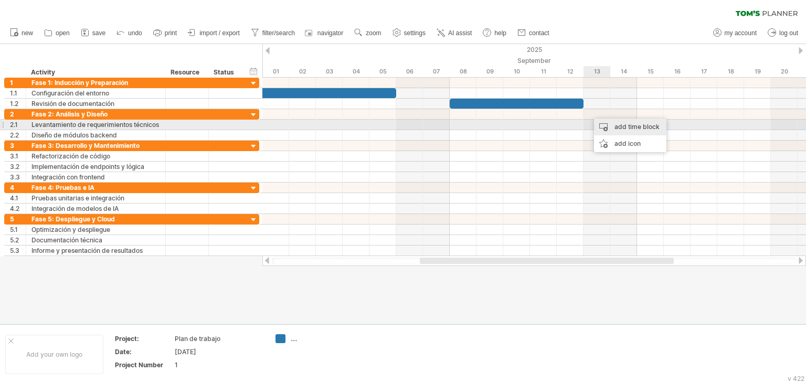
click at [616, 124] on div "add time block" at bounding box center [630, 127] width 72 height 17
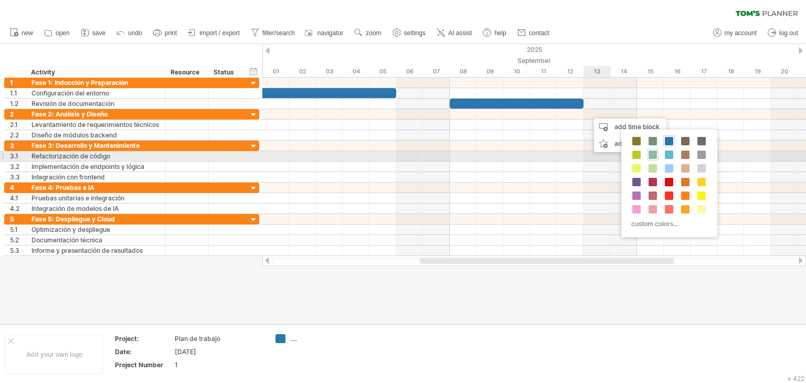
click at [652, 155] on span at bounding box center [652, 155] width 8 height 8
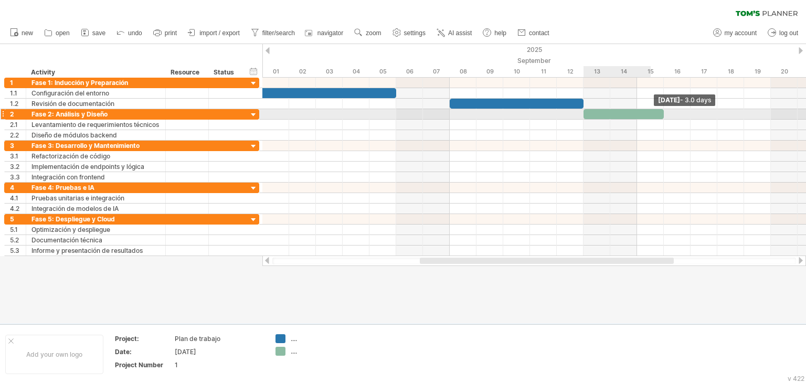
drag, startPoint x: 610, startPoint y: 114, endPoint x: 657, endPoint y: 119, distance: 47.4
click at [657, 119] on div "[DATE] - 3.0 days [DATE] - 5.0 days" at bounding box center [533, 167] width 543 height 178
drag, startPoint x: 583, startPoint y: 115, endPoint x: 633, endPoint y: 117, distance: 49.9
click at [633, 117] on div "[DATE] - 3.0 days [DATE] - 1.0 days" at bounding box center [533, 167] width 543 height 178
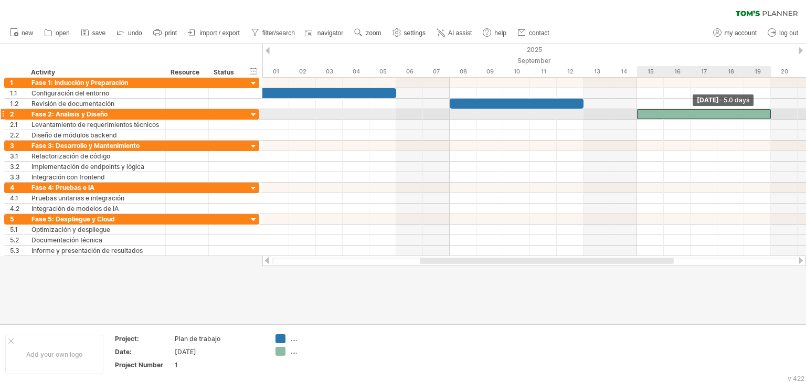
drag, startPoint x: 665, startPoint y: 114, endPoint x: 771, endPoint y: 113, distance: 106.5
click at [771, 113] on span at bounding box center [771, 114] width 4 height 10
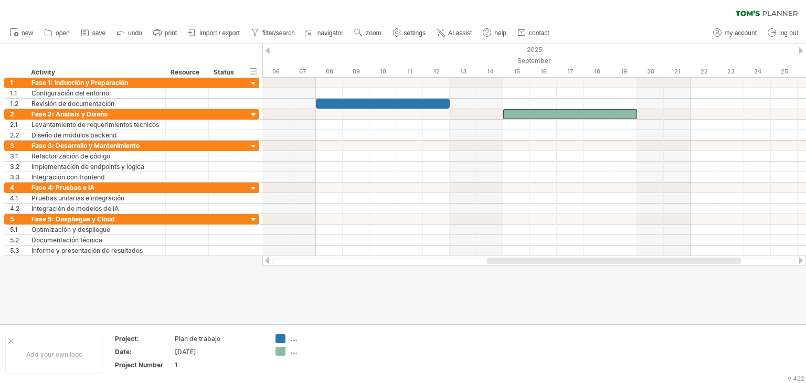
drag, startPoint x: 444, startPoint y: 262, endPoint x: 511, endPoint y: 261, distance: 67.2
click at [511, 261] on div at bounding box center [614, 261] width 254 height 6
drag, startPoint x: 640, startPoint y: 262, endPoint x: 656, endPoint y: 262, distance: 15.7
click at [654, 262] on div at bounding box center [587, 261] width 254 height 6
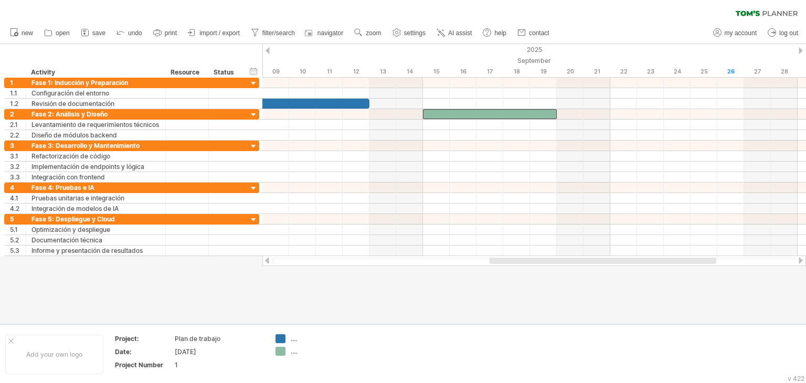
drag, startPoint x: 656, startPoint y: 262, endPoint x: 670, endPoint y: 264, distance: 14.8
click at [670, 264] on div at bounding box center [533, 260] width 543 height 10
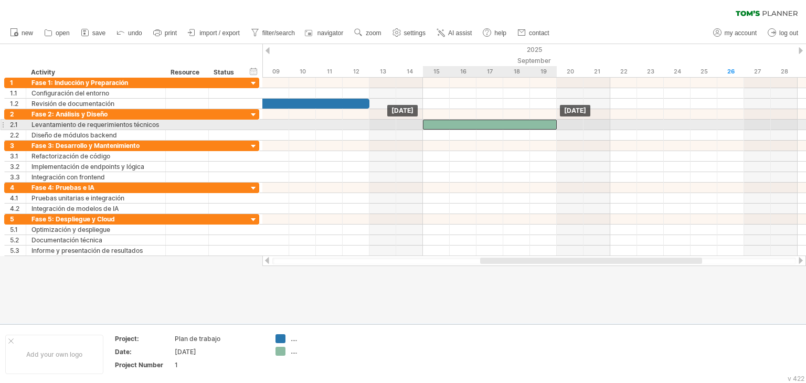
drag, startPoint x: 489, startPoint y: 110, endPoint x: 487, endPoint y: 122, distance: 11.6
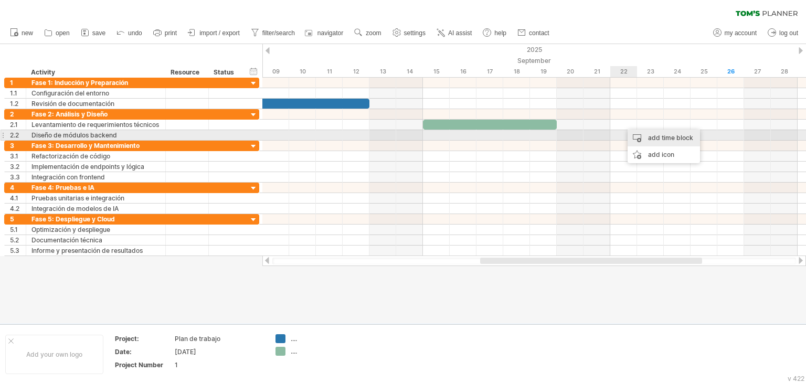
click at [646, 135] on div "add time block" at bounding box center [663, 138] width 72 height 17
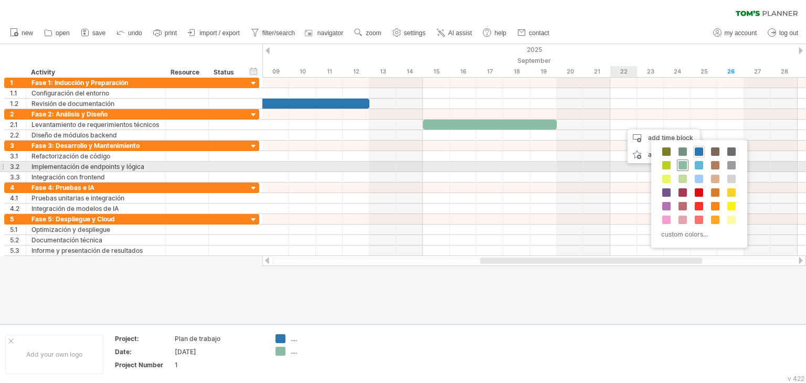
click at [681, 164] on span at bounding box center [682, 165] width 8 height 8
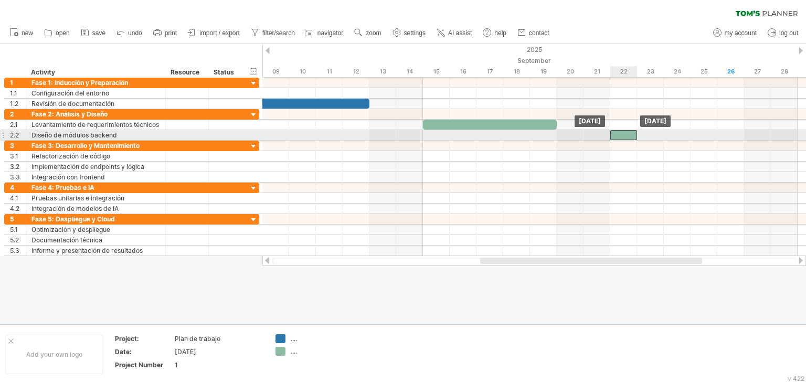
drag, startPoint x: 638, startPoint y: 124, endPoint x: 626, endPoint y: 135, distance: 17.1
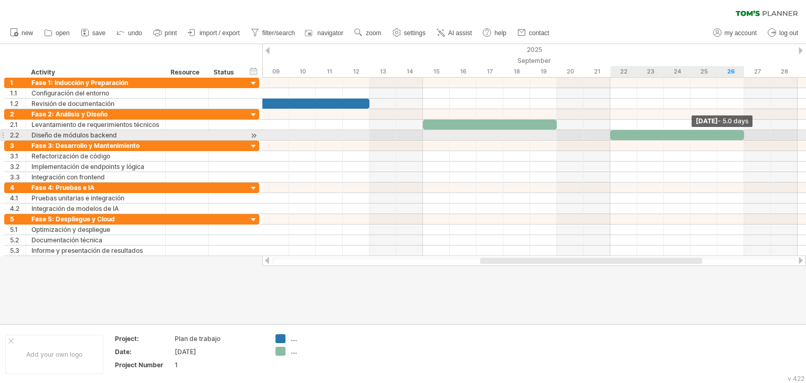
drag, startPoint x: 636, startPoint y: 134, endPoint x: 740, endPoint y: 140, distance: 104.0
click at [740, 140] on div "[DATE] - 5.0 days [DATE]" at bounding box center [533, 167] width 543 height 178
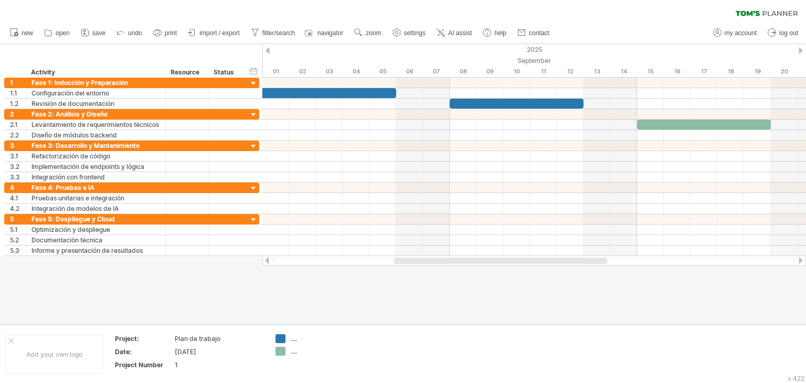
drag, startPoint x: 663, startPoint y: 262, endPoint x: 577, endPoint y: 263, distance: 86.0
click at [577, 263] on div at bounding box center [500, 261] width 213 height 6
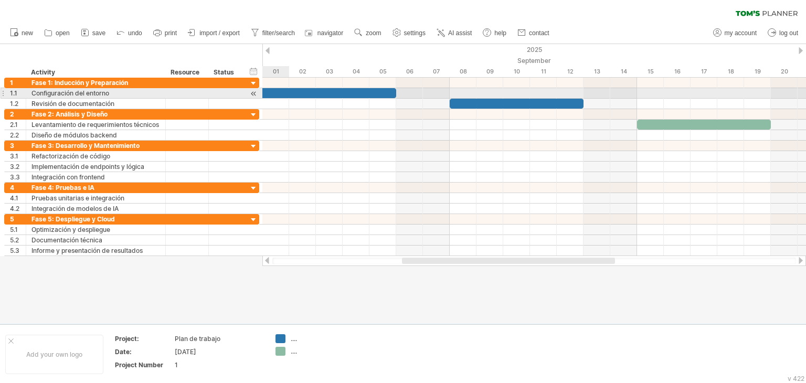
click at [286, 91] on div at bounding box center [309, 93] width 174 height 10
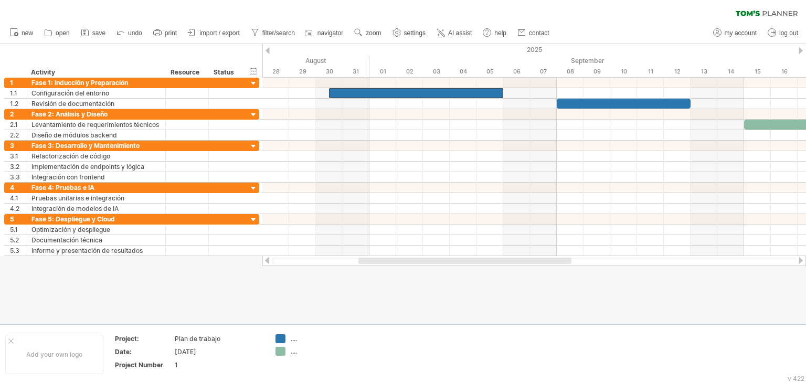
drag, startPoint x: 449, startPoint y: 261, endPoint x: 407, endPoint y: 259, distance: 42.5
click at [407, 259] on div at bounding box center [464, 261] width 213 height 6
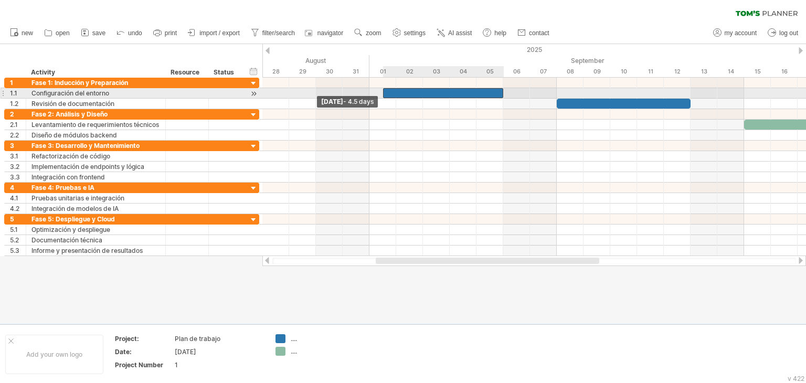
drag, startPoint x: 329, startPoint y: 93, endPoint x: 371, endPoint y: 95, distance: 41.5
click at [378, 95] on div "[DATE] [DATE] - 4.5 days" at bounding box center [533, 167] width 543 height 178
click at [370, 95] on div at bounding box center [533, 93] width 543 height 10
click at [369, 95] on div at bounding box center [533, 93] width 543 height 10
drag, startPoint x: 366, startPoint y: 95, endPoint x: 374, endPoint y: 95, distance: 7.9
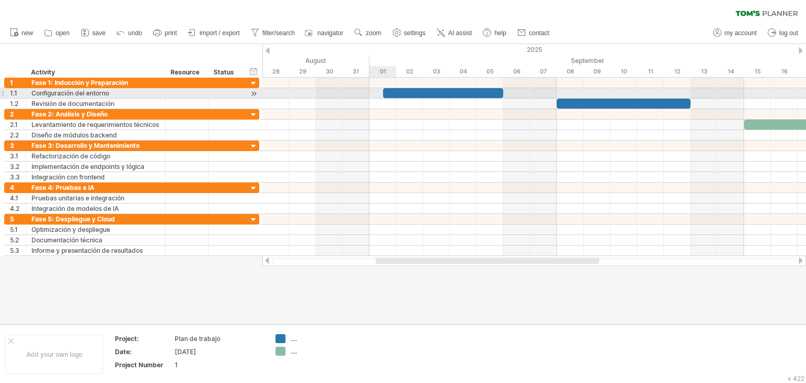
click at [374, 95] on div at bounding box center [533, 93] width 543 height 10
drag, startPoint x: 382, startPoint y: 94, endPoint x: 367, endPoint y: 93, distance: 14.8
click at [367, 93] on span at bounding box center [369, 93] width 4 height 10
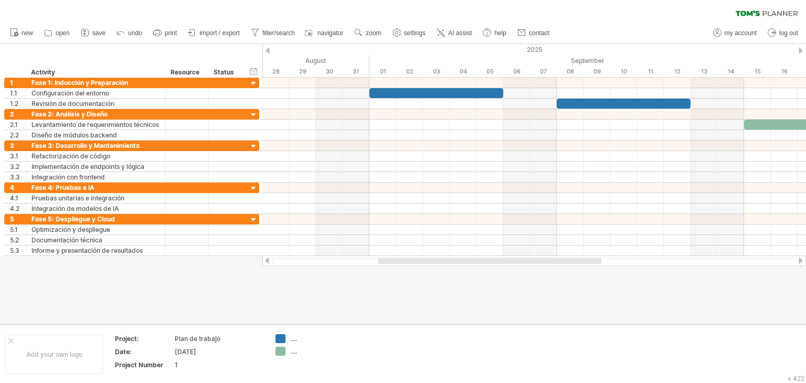
drag, startPoint x: 412, startPoint y: 262, endPoint x: 433, endPoint y: 263, distance: 21.5
click at [433, 263] on div at bounding box center [489, 261] width 223 height 6
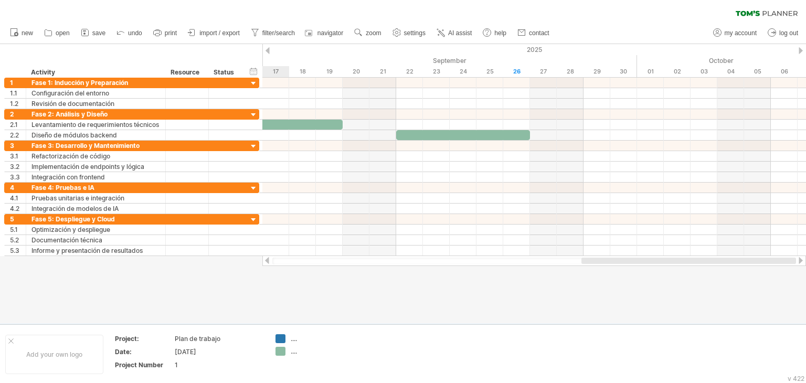
drag, startPoint x: 433, startPoint y: 263, endPoint x: 650, endPoint y: 258, distance: 216.7
click at [650, 258] on div at bounding box center [688, 261] width 215 height 6
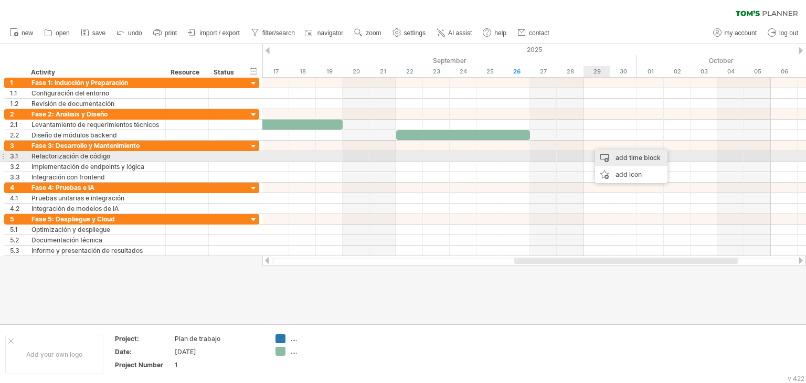
click at [620, 158] on div "add time block" at bounding box center [631, 158] width 72 height 17
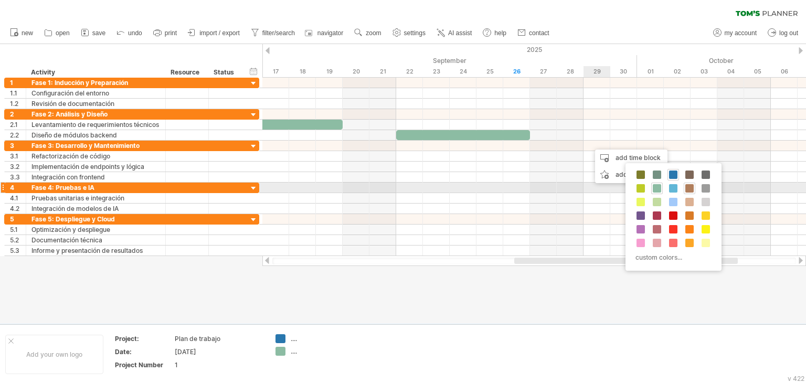
click at [688, 190] on span at bounding box center [689, 188] width 8 height 8
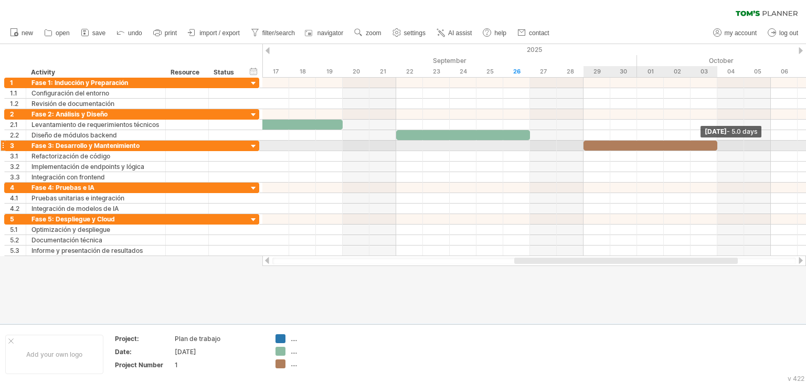
drag, startPoint x: 611, startPoint y: 146, endPoint x: 714, endPoint y: 146, distance: 103.9
click at [715, 146] on span at bounding box center [717, 146] width 4 height 10
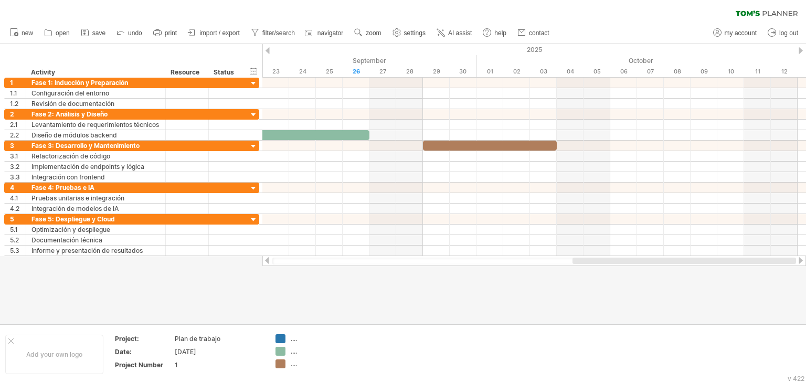
drag, startPoint x: 560, startPoint y: 261, endPoint x: 632, endPoint y: 260, distance: 71.3
click at [632, 260] on div at bounding box center [683, 261] width 223 height 6
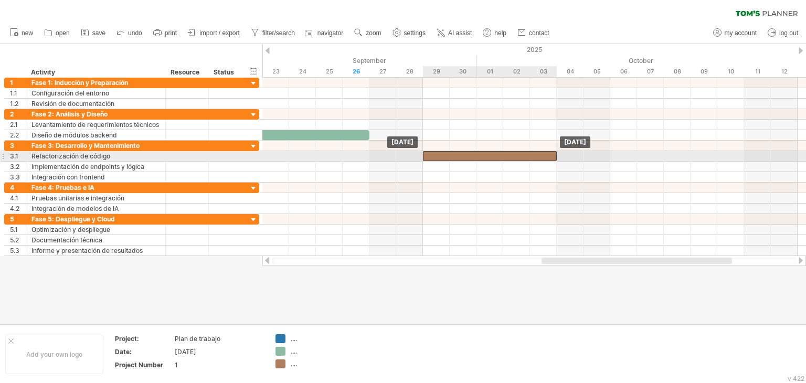
drag, startPoint x: 506, startPoint y: 144, endPoint x: 506, endPoint y: 156, distance: 11.6
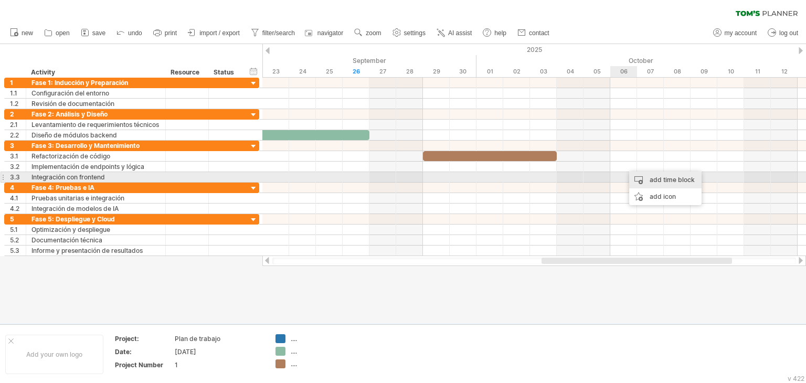
click at [654, 179] on div "add time block" at bounding box center [665, 180] width 72 height 17
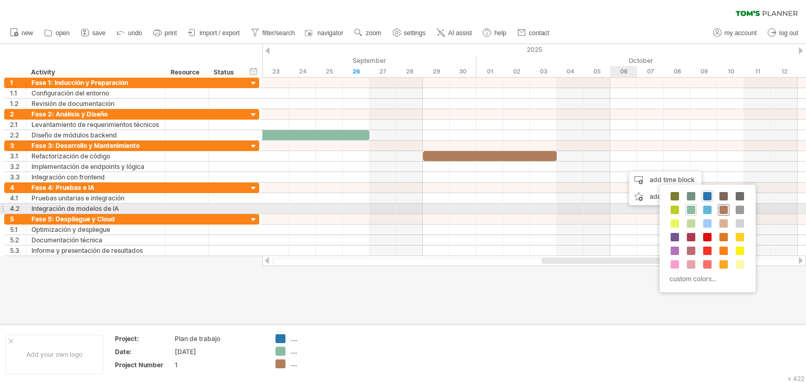
click at [722, 211] on span at bounding box center [723, 210] width 8 height 8
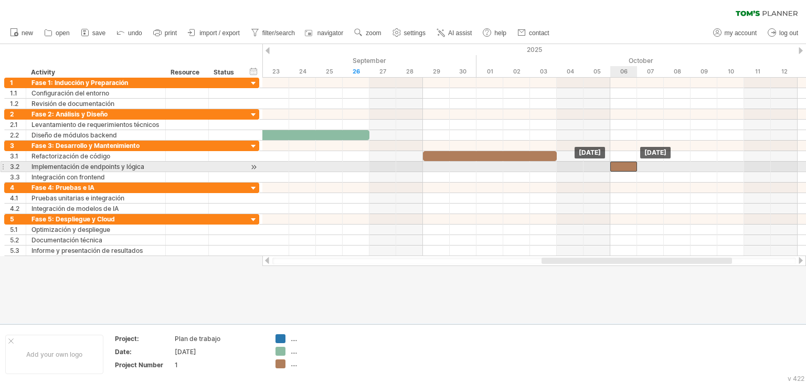
drag, startPoint x: 633, startPoint y: 167, endPoint x: 618, endPoint y: 167, distance: 14.2
click at [618, 167] on div at bounding box center [623, 167] width 27 height 10
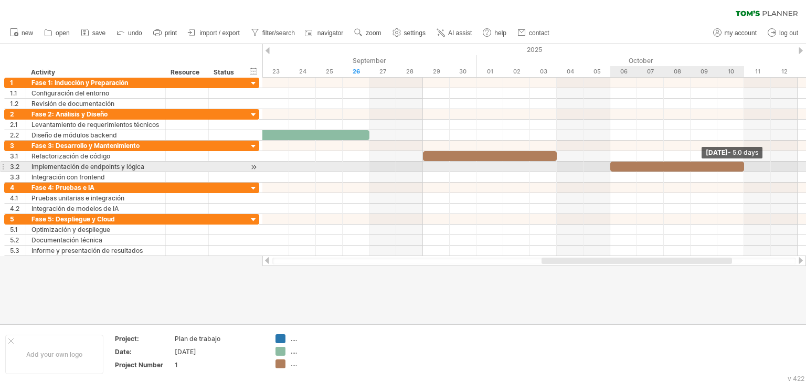
drag, startPoint x: 636, startPoint y: 166, endPoint x: 742, endPoint y: 171, distance: 106.1
click at [742, 171] on div "[DATE] - 5.0 days [DATE]" at bounding box center [533, 167] width 543 height 178
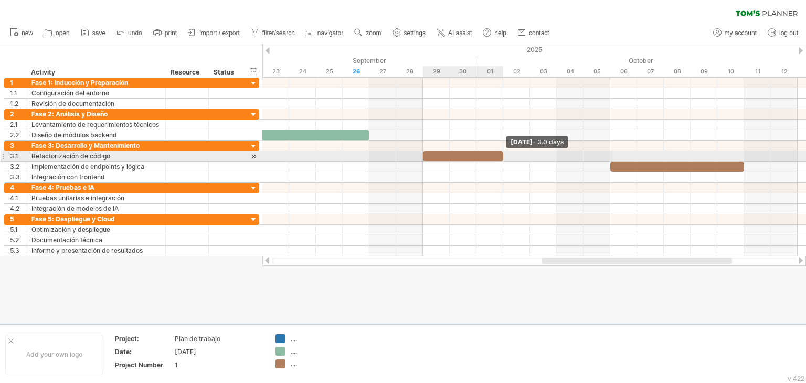
drag, startPoint x: 556, startPoint y: 156, endPoint x: 502, endPoint y: 156, distance: 54.6
click at [502, 156] on span at bounding box center [503, 156] width 4 height 10
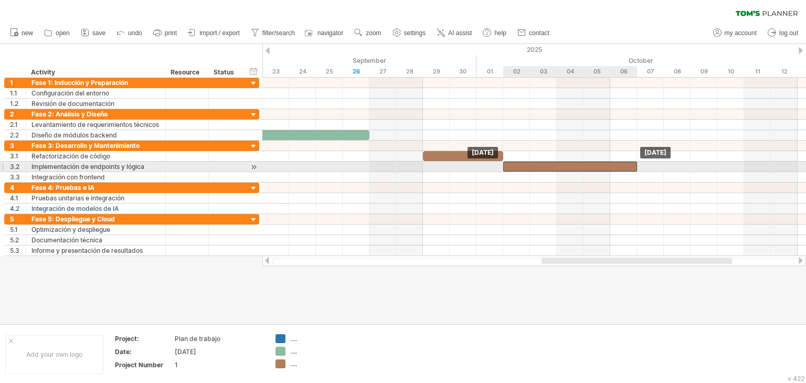
drag, startPoint x: 642, startPoint y: 167, endPoint x: 534, endPoint y: 169, distance: 107.6
click at [534, 169] on div at bounding box center [570, 167] width 134 height 10
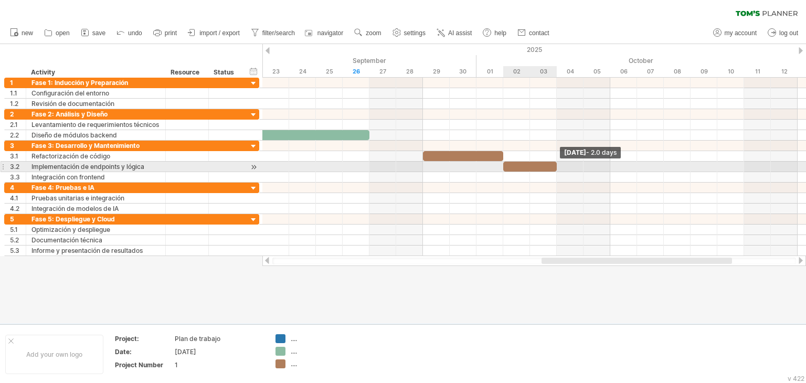
drag, startPoint x: 638, startPoint y: 167, endPoint x: 554, endPoint y: 169, distance: 83.4
click at [554, 169] on span at bounding box center [556, 167] width 4 height 10
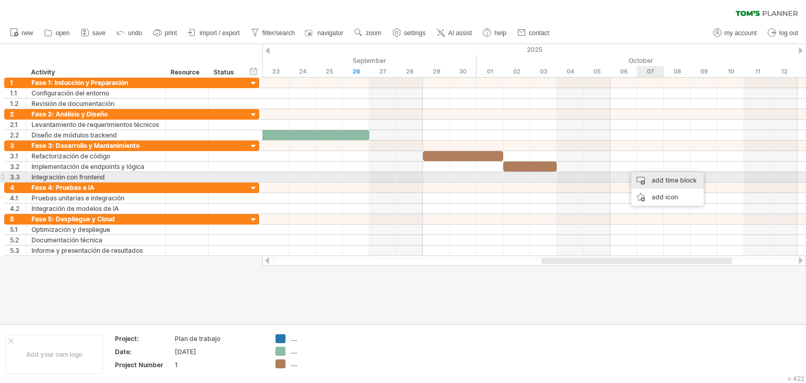
click at [656, 177] on div "add time block" at bounding box center [667, 180] width 72 height 17
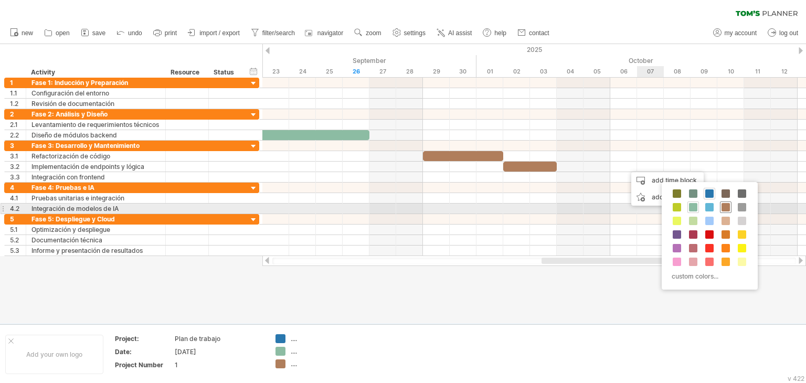
click at [724, 206] on span at bounding box center [725, 207] width 8 height 8
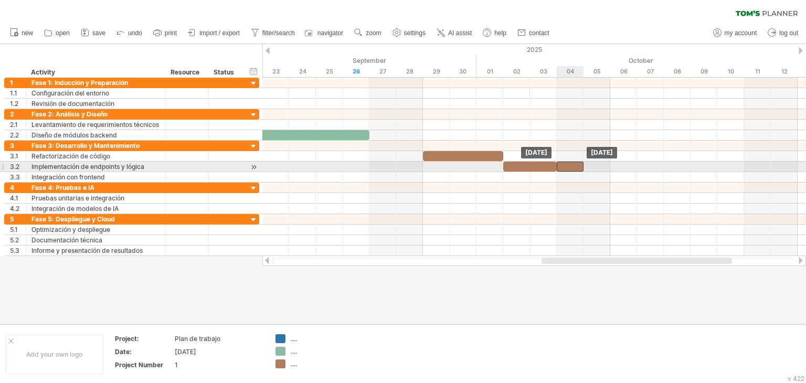
drag, startPoint x: 633, startPoint y: 166, endPoint x: 574, endPoint y: 167, distance: 58.8
click at [571, 167] on div at bounding box center [570, 167] width 27 height 10
drag, startPoint x: 583, startPoint y: 166, endPoint x: 634, endPoint y: 168, distance: 50.4
click at [624, 168] on div at bounding box center [590, 167] width 67 height 10
click at [635, 168] on div at bounding box center [597, 167] width 80 height 10
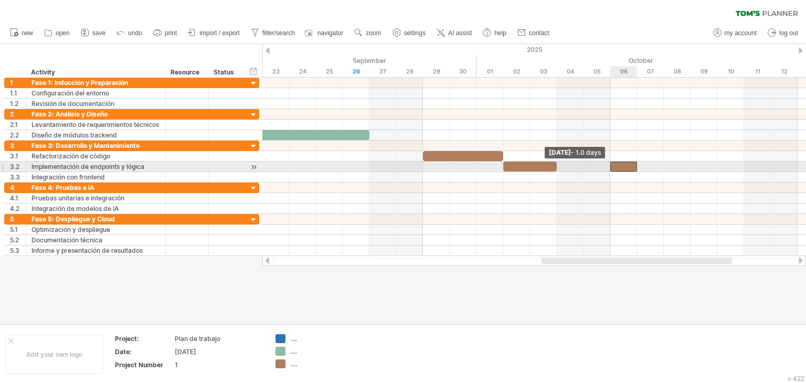
drag, startPoint x: 557, startPoint y: 165, endPoint x: 610, endPoint y: 166, distance: 53.5
click at [610, 166] on span at bounding box center [610, 167] width 4 height 10
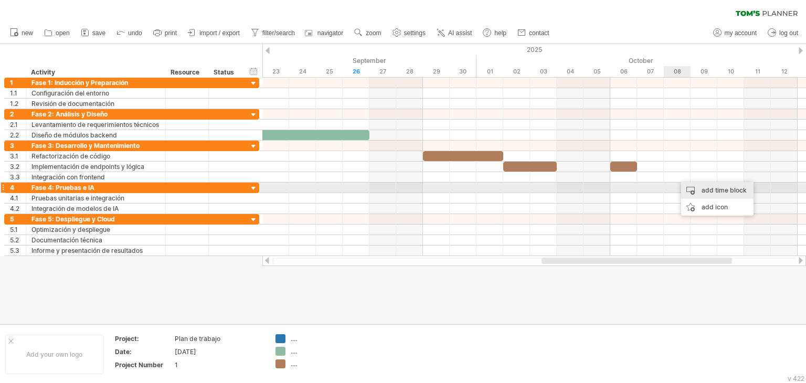
click at [703, 189] on div "add time block" at bounding box center [717, 190] width 72 height 17
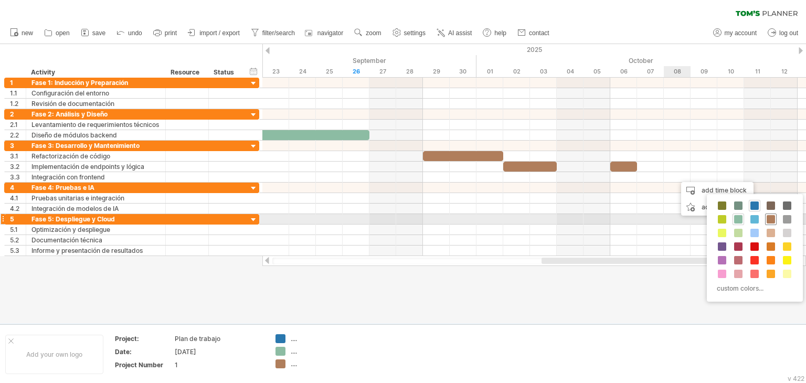
click at [770, 216] on span at bounding box center [770, 219] width 8 height 8
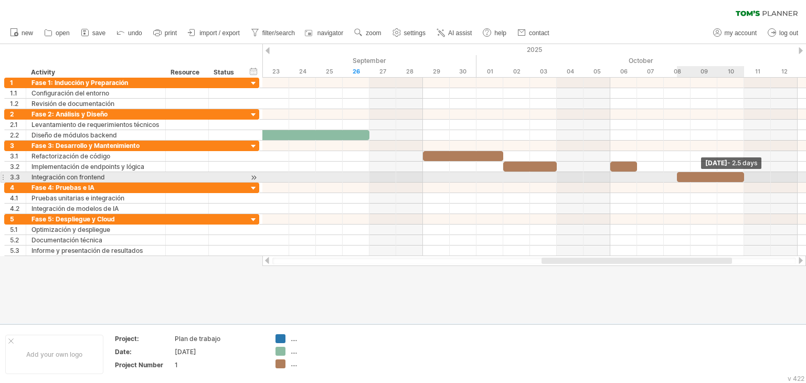
drag, startPoint x: 705, startPoint y: 177, endPoint x: 743, endPoint y: 178, distance: 37.8
click at [743, 178] on span at bounding box center [744, 177] width 4 height 10
drag, startPoint x: 677, startPoint y: 175, endPoint x: 664, endPoint y: 175, distance: 13.6
click at [664, 175] on span at bounding box center [664, 177] width 4 height 10
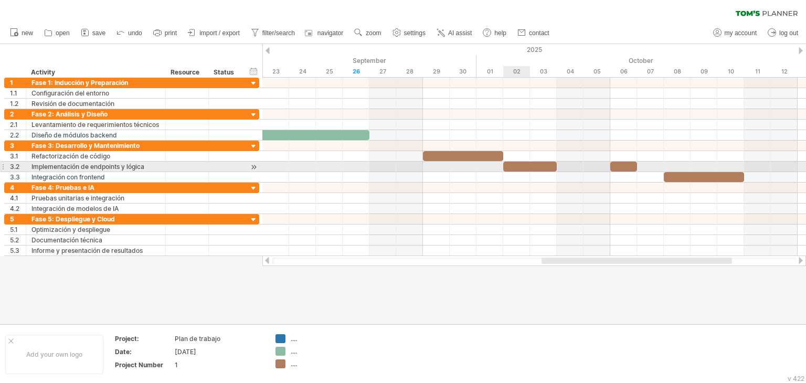
click at [506, 166] on div at bounding box center [530, 167] width 54 height 10
drag, startPoint x: 504, startPoint y: 166, endPoint x: 530, endPoint y: 166, distance: 26.8
click at [530, 166] on span at bounding box center [530, 167] width 4 height 10
drag, startPoint x: 636, startPoint y: 166, endPoint x: 661, endPoint y: 168, distance: 25.3
click at [661, 168] on div at bounding box center [637, 167] width 54 height 10
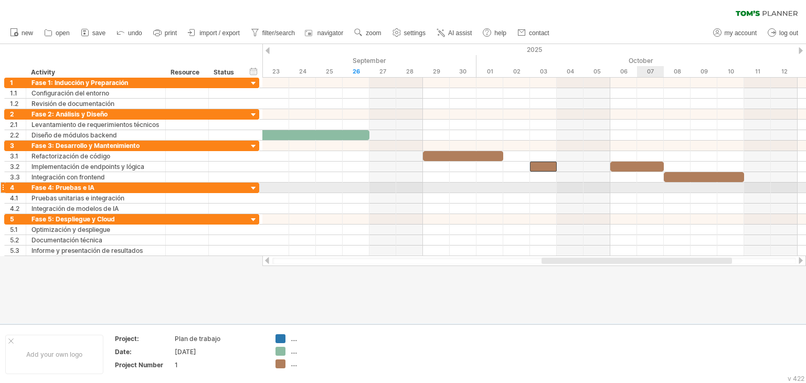
click at [658, 187] on div at bounding box center [533, 188] width 543 height 10
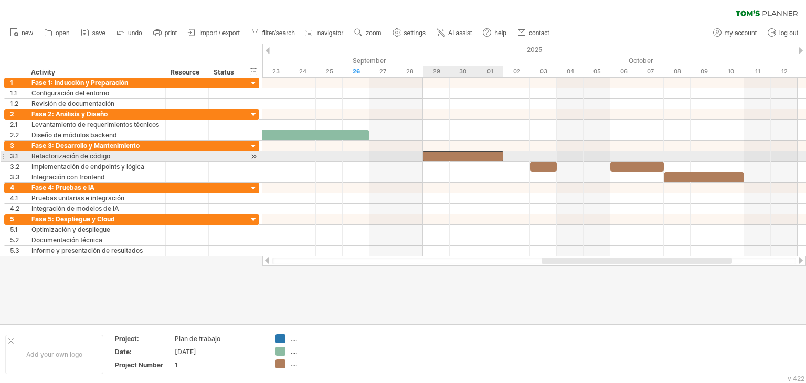
click at [495, 156] on div at bounding box center [463, 156] width 80 height 10
drag, startPoint x: 504, startPoint y: 157, endPoint x: 528, endPoint y: 157, distance: 24.1
click at [528, 157] on span at bounding box center [530, 156] width 4 height 10
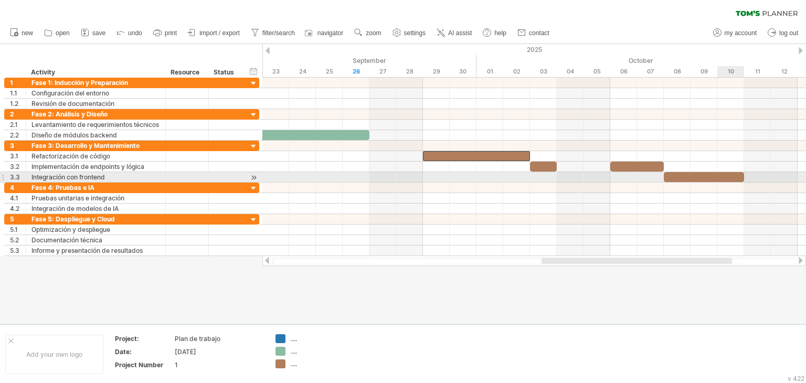
click at [730, 175] on div at bounding box center [704, 177] width 80 height 10
click at [684, 174] on div at bounding box center [704, 177] width 80 height 10
click at [698, 175] on div at bounding box center [704, 177] width 80 height 10
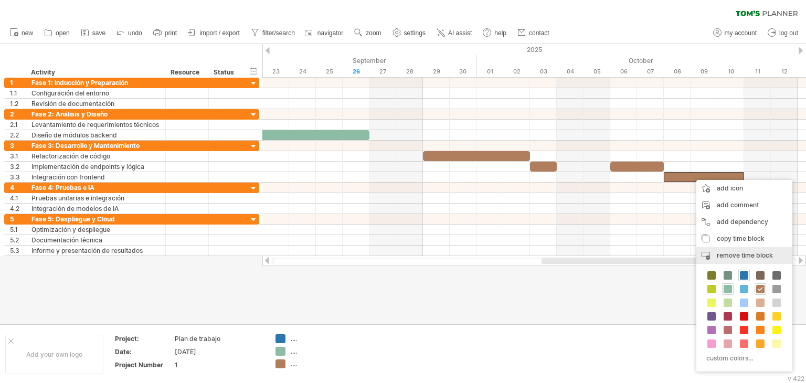
click at [740, 257] on span "remove time block" at bounding box center [745, 255] width 56 height 8
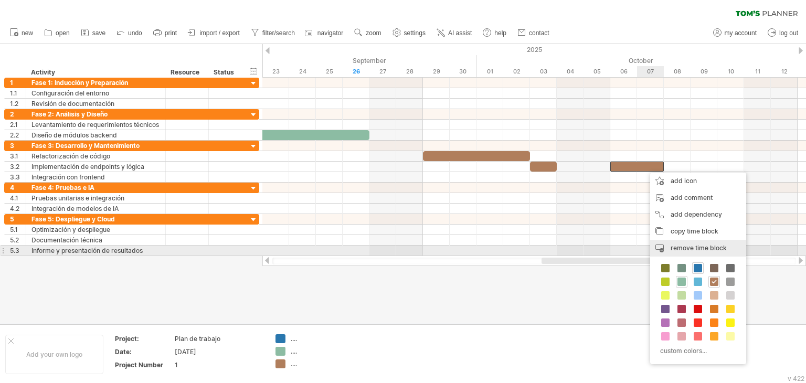
drag, startPoint x: 678, startPoint y: 249, endPoint x: 653, endPoint y: 233, distance: 29.9
click at [678, 249] on span "remove time block" at bounding box center [698, 248] width 56 height 8
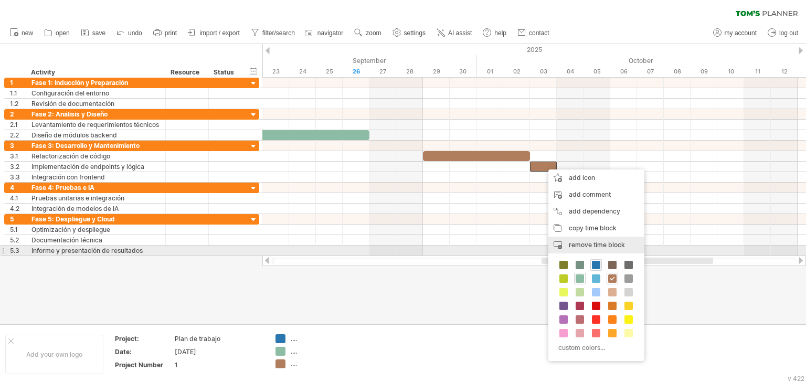
click at [601, 247] on span "remove time block" at bounding box center [597, 245] width 56 height 8
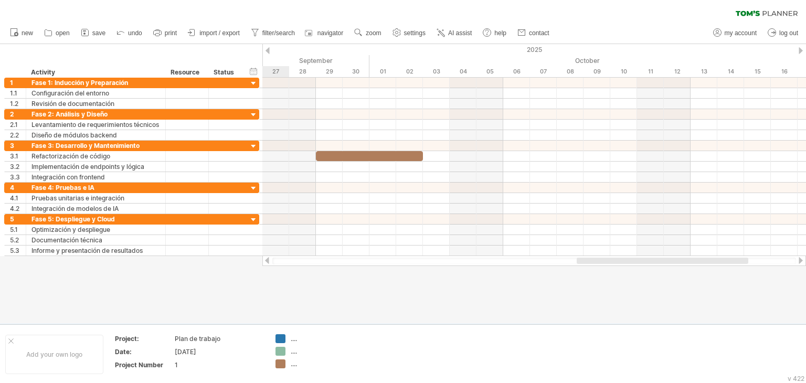
drag, startPoint x: 581, startPoint y: 262, endPoint x: 616, endPoint y: 269, distance: 35.8
click at [616, 269] on div "Trying to reach [DOMAIN_NAME] Connected again... 0% clear filter new 1" at bounding box center [403, 191] width 806 height 383
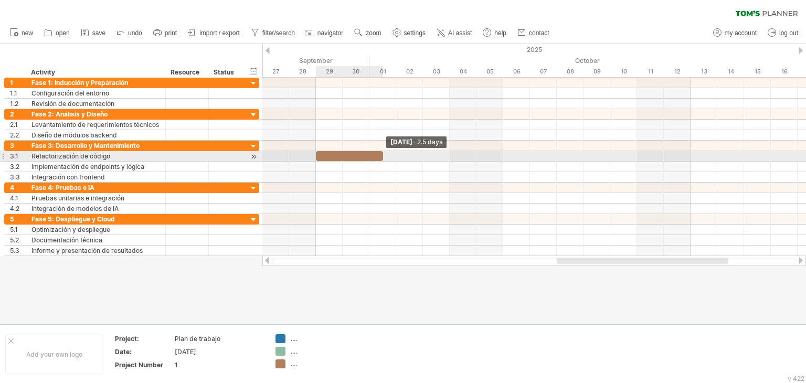
drag, startPoint x: 422, startPoint y: 155, endPoint x: 383, endPoint y: 157, distance: 39.4
click at [383, 157] on span at bounding box center [383, 156] width 4 height 10
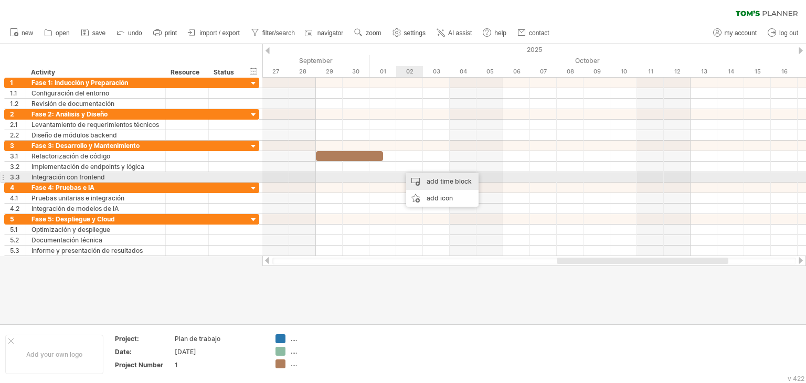
click at [431, 178] on div "add time block" at bounding box center [442, 181] width 72 height 17
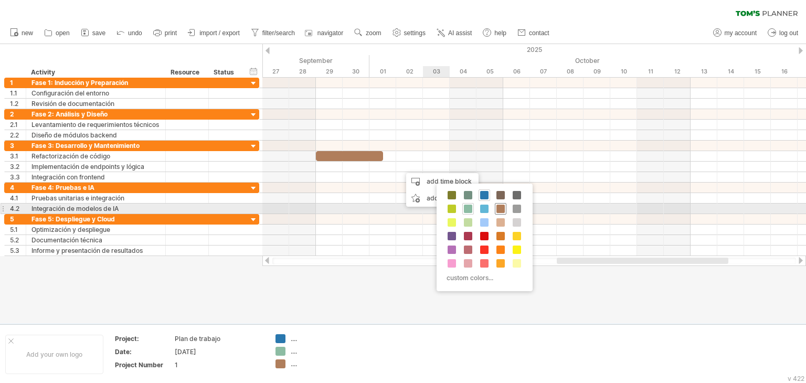
click at [501, 206] on span at bounding box center [500, 209] width 8 height 8
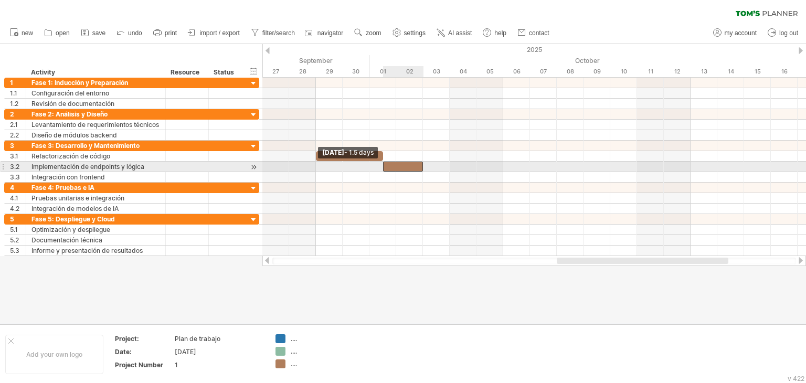
drag, startPoint x: 397, startPoint y: 166, endPoint x: 386, endPoint y: 165, distance: 11.1
click at [386, 165] on div at bounding box center [403, 167] width 40 height 10
drag, startPoint x: 422, startPoint y: 166, endPoint x: 449, endPoint y: 168, distance: 26.8
click at [449, 168] on span at bounding box center [449, 167] width 4 height 10
click at [408, 167] on div at bounding box center [416, 167] width 67 height 10
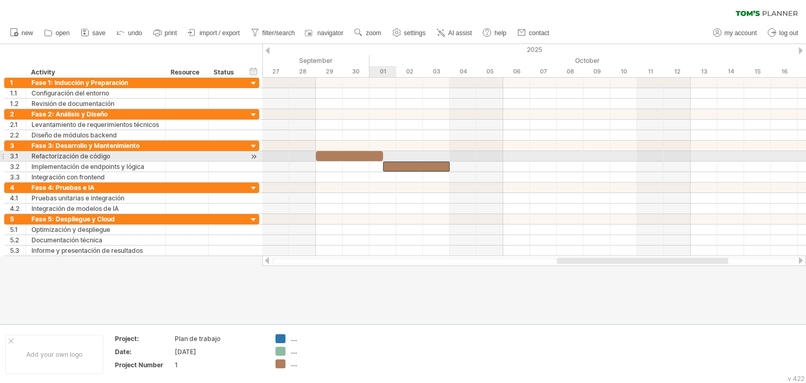
click at [366, 156] on div at bounding box center [349, 156] width 67 height 10
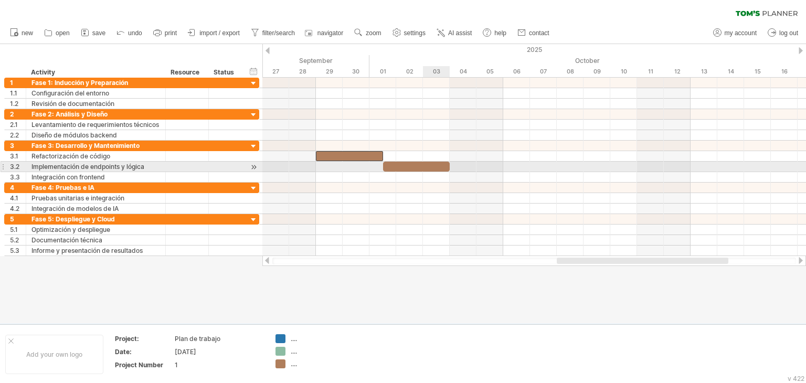
click at [450, 168] on span at bounding box center [449, 167] width 4 height 10
click at [436, 164] on div at bounding box center [416, 167] width 67 height 10
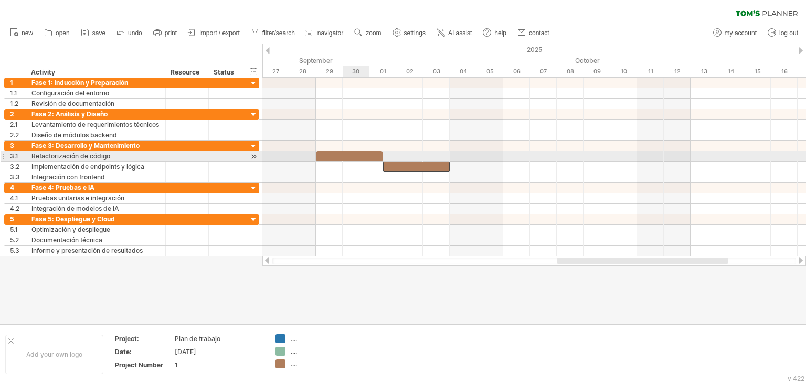
click at [359, 153] on div at bounding box center [349, 156] width 67 height 10
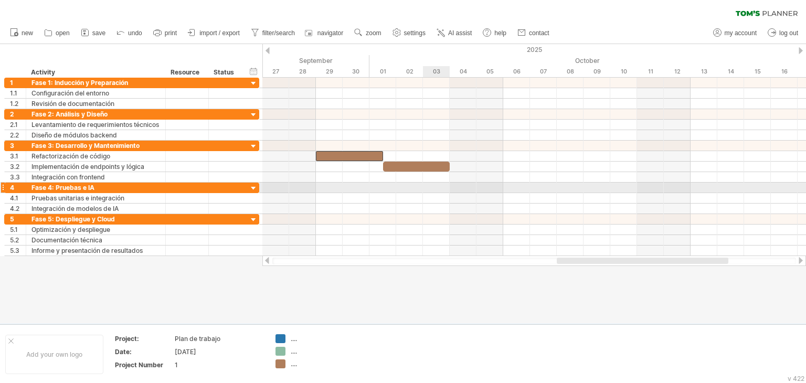
click at [430, 184] on div at bounding box center [533, 188] width 543 height 10
click at [546, 191] on div "add time block" at bounding box center [555, 191] width 72 height 17
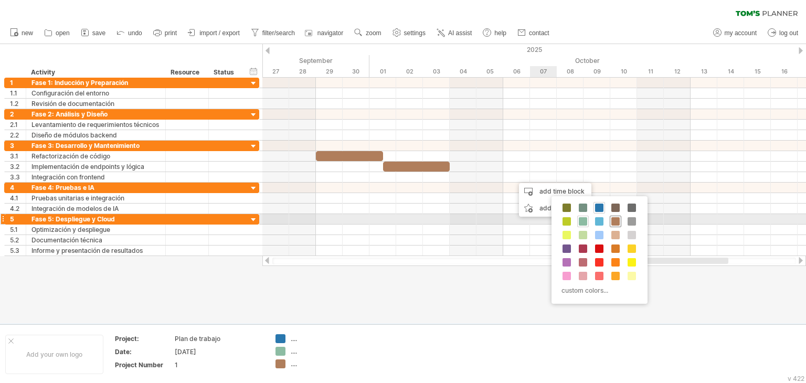
click at [614, 221] on span at bounding box center [615, 221] width 8 height 8
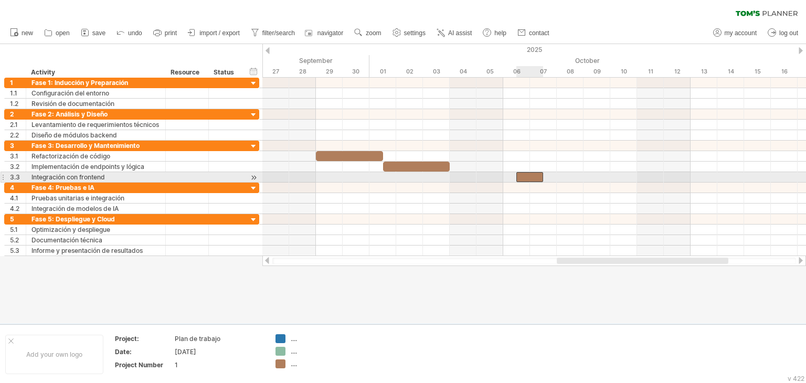
click at [518, 176] on div at bounding box center [529, 177] width 27 height 10
drag, startPoint x: 518, startPoint y: 176, endPoint x: 503, endPoint y: 179, distance: 15.5
click at [503, 179] on span at bounding box center [503, 177] width 4 height 10
drag, startPoint x: 541, startPoint y: 180, endPoint x: 552, endPoint y: 180, distance: 10.5
click at [552, 180] on div at bounding box center [530, 177] width 54 height 10
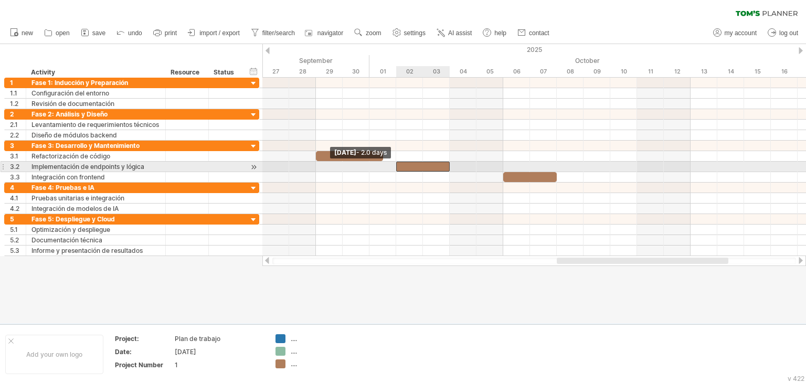
drag, startPoint x: 384, startPoint y: 166, endPoint x: 397, endPoint y: 167, distance: 12.6
click at [397, 167] on span at bounding box center [396, 167] width 4 height 10
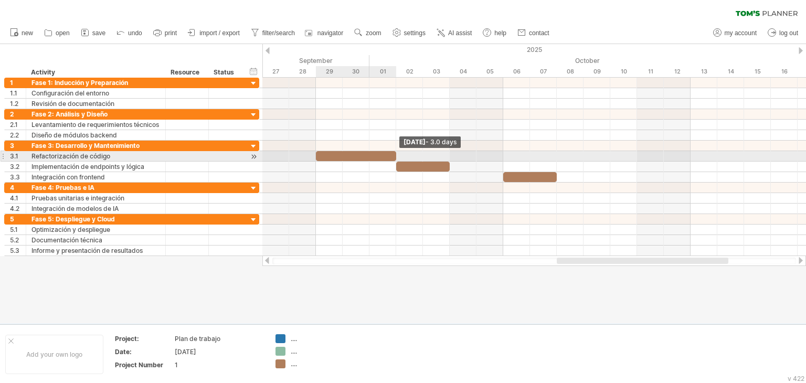
drag, startPoint x: 382, startPoint y: 155, endPoint x: 393, endPoint y: 156, distance: 11.0
click at [393, 156] on div at bounding box center [356, 156] width 80 height 10
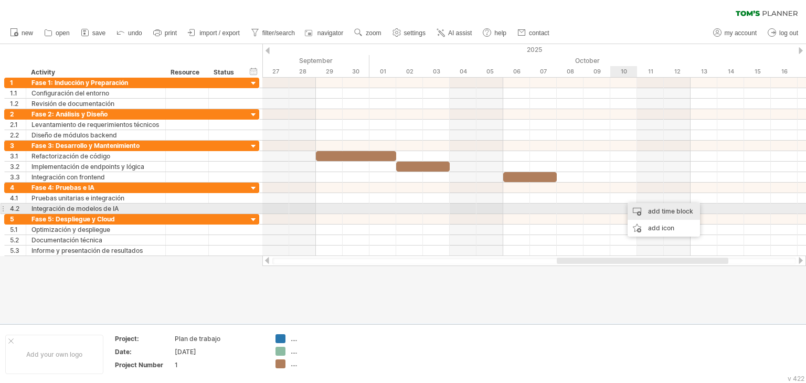
click at [649, 208] on div "add time block" at bounding box center [663, 211] width 72 height 17
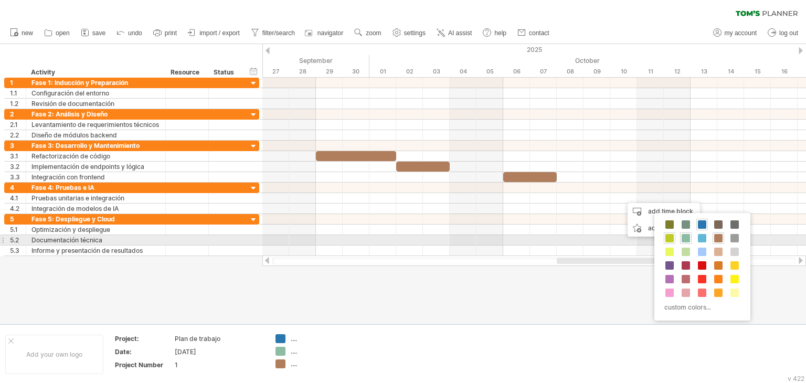
click at [669, 238] on span at bounding box center [669, 238] width 8 height 8
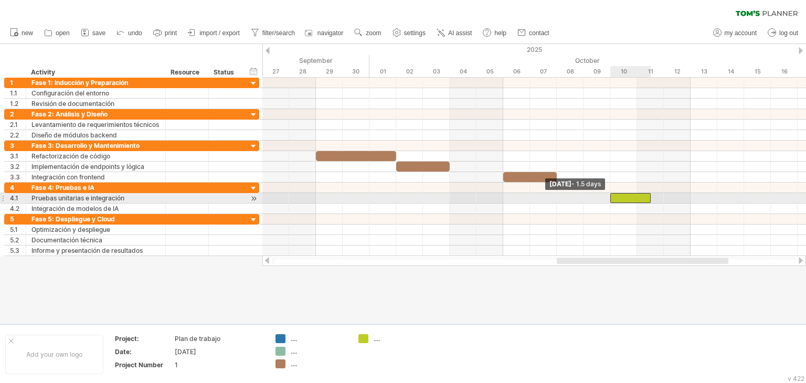
drag, startPoint x: 623, startPoint y: 196, endPoint x: 615, endPoint y: 196, distance: 8.4
click at [615, 196] on div at bounding box center [630, 198] width 40 height 10
drag, startPoint x: 650, startPoint y: 197, endPoint x: 634, endPoint y: 197, distance: 16.3
click at [634, 197] on div at bounding box center [623, 198] width 27 height 10
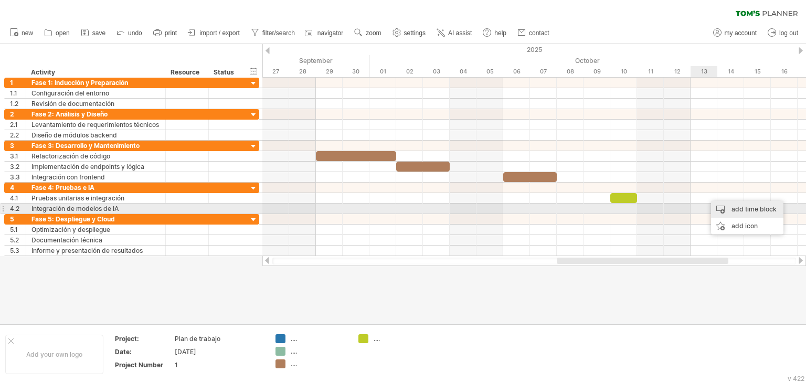
click at [731, 208] on div "add time block" at bounding box center [747, 209] width 72 height 17
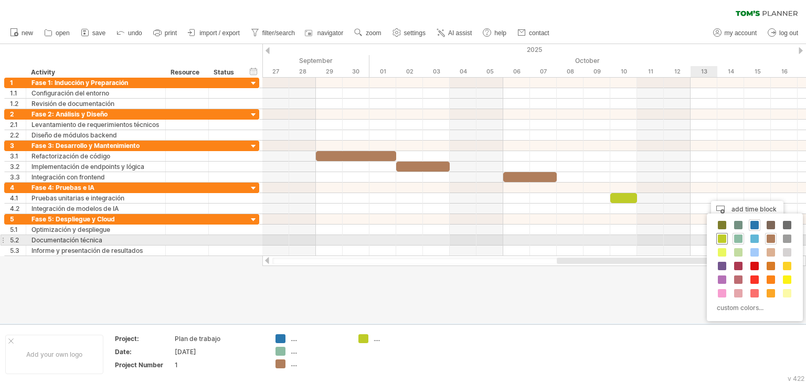
click at [722, 239] on span at bounding box center [722, 238] width 8 height 8
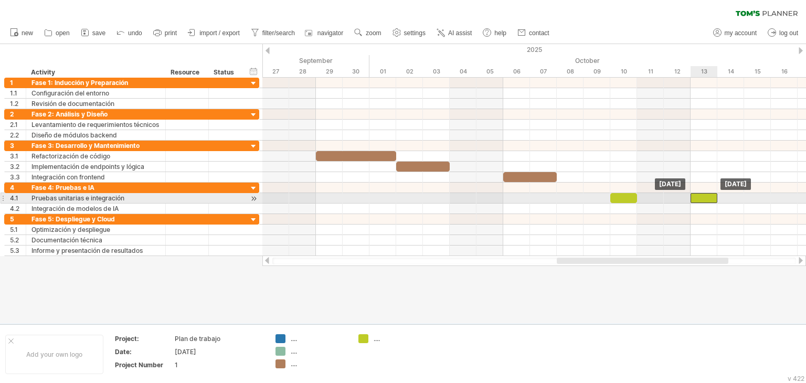
drag, startPoint x: 713, startPoint y: 199, endPoint x: 701, endPoint y: 199, distance: 12.6
click at [701, 199] on div at bounding box center [703, 198] width 27 height 10
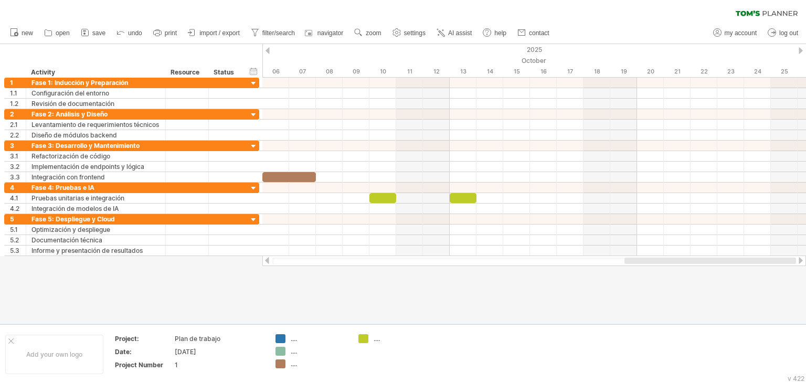
drag, startPoint x: 600, startPoint y: 259, endPoint x: 670, endPoint y: 268, distance: 71.3
click at [670, 268] on div "Trying to reach [DOMAIN_NAME] Connected again... 0% clear filter new 1" at bounding box center [403, 191] width 806 height 383
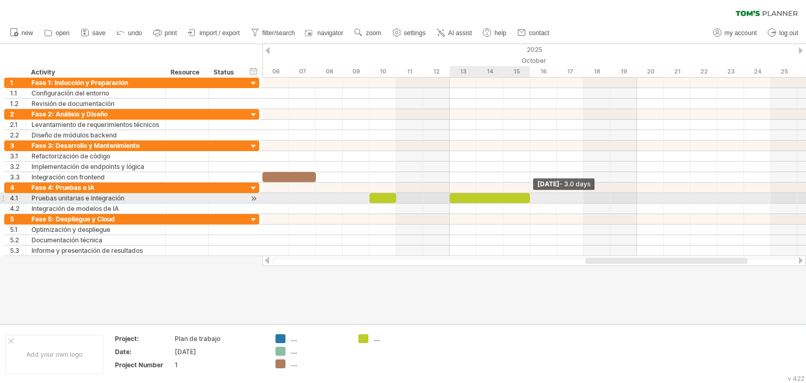
drag, startPoint x: 475, startPoint y: 197, endPoint x: 522, endPoint y: 200, distance: 47.3
click at [522, 200] on div at bounding box center [490, 198] width 80 height 10
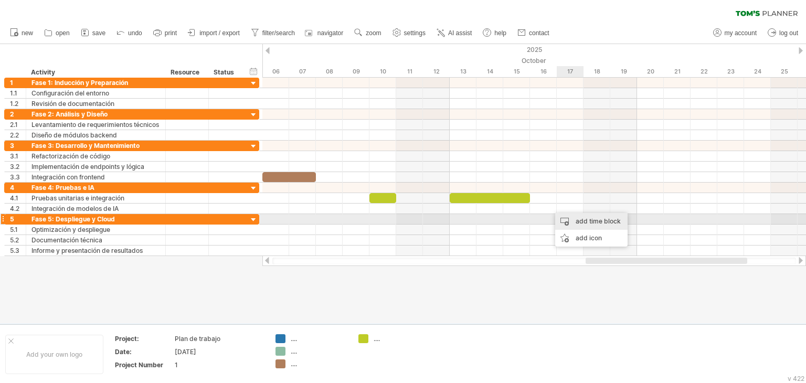
click at [582, 219] on div "add time block" at bounding box center [591, 221] width 72 height 17
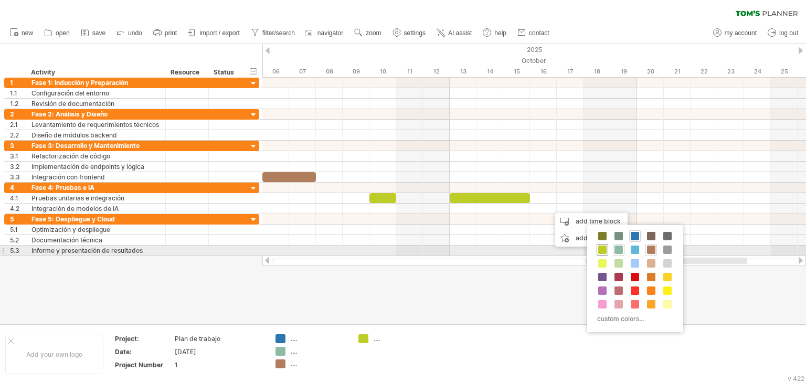
click at [603, 249] on span at bounding box center [602, 250] width 8 height 8
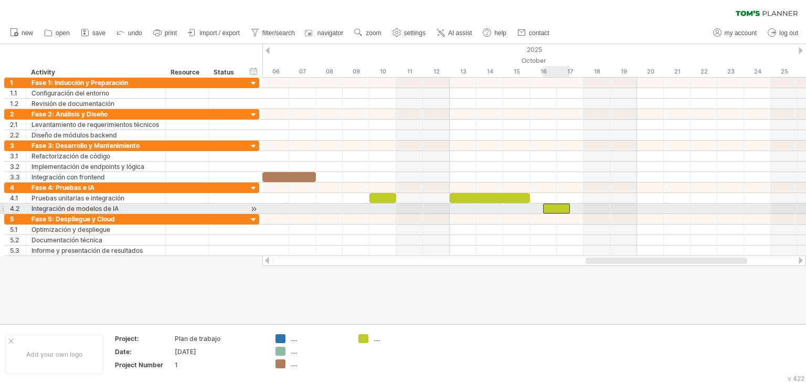
click at [545, 206] on div at bounding box center [556, 209] width 27 height 10
drag, startPoint x: 543, startPoint y: 206, endPoint x: 535, endPoint y: 208, distance: 8.0
click at [535, 208] on div at bounding box center [550, 209] width 40 height 10
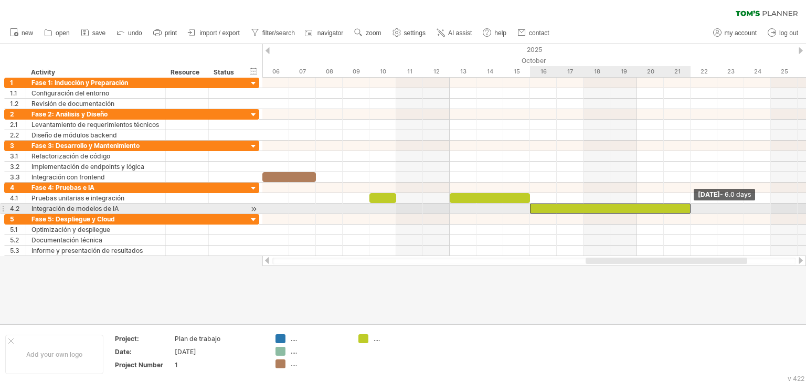
drag, startPoint x: 569, startPoint y: 206, endPoint x: 685, endPoint y: 212, distance: 116.1
click at [685, 212] on div "[DATE] - 6.0 days [DATE] - 1.5 days" at bounding box center [533, 167] width 543 height 178
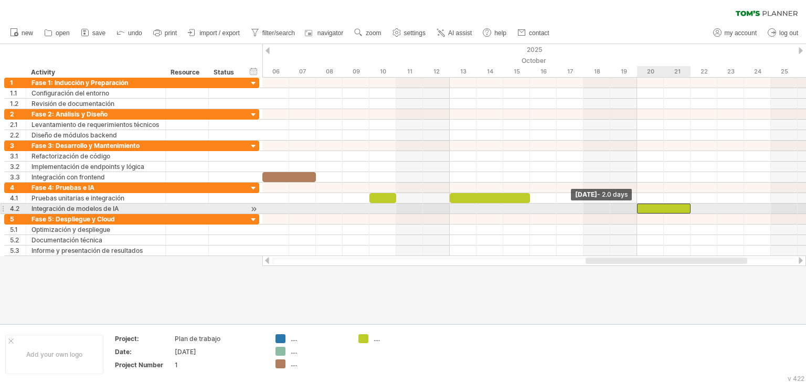
drag, startPoint x: 529, startPoint y: 206, endPoint x: 640, endPoint y: 209, distance: 110.7
click at [640, 209] on div at bounding box center [664, 209] width 54 height 10
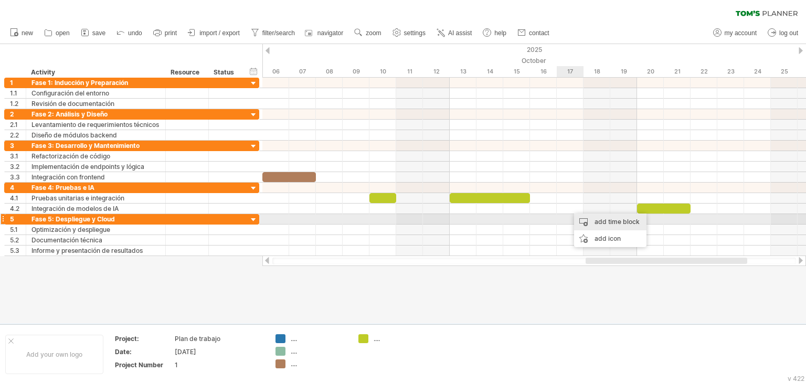
click at [588, 217] on div "add time block" at bounding box center [610, 222] width 72 height 17
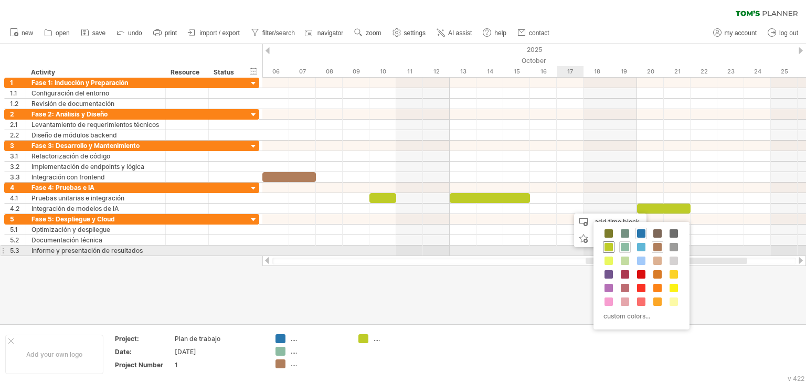
click at [607, 247] on span at bounding box center [608, 247] width 8 height 8
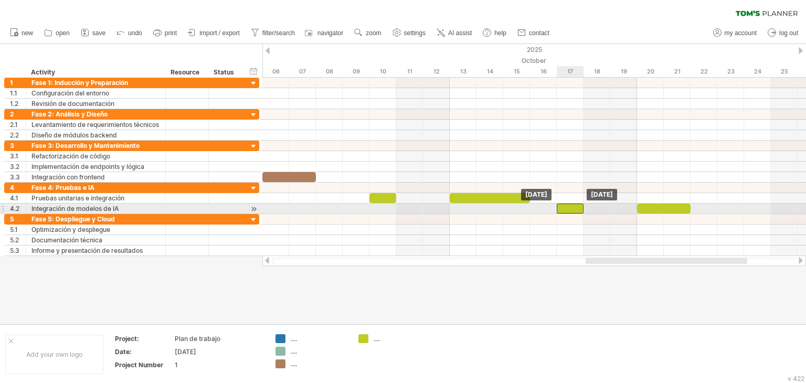
drag, startPoint x: 572, startPoint y: 207, endPoint x: 564, endPoint y: 207, distance: 7.3
click at [564, 207] on div at bounding box center [570, 209] width 27 height 10
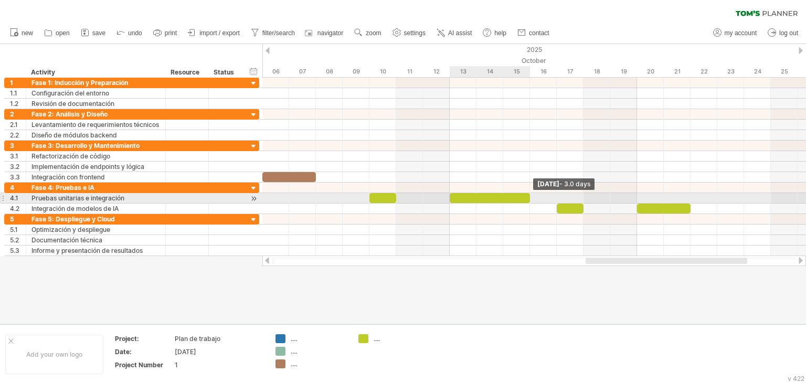
click at [529, 199] on span at bounding box center [530, 198] width 4 height 10
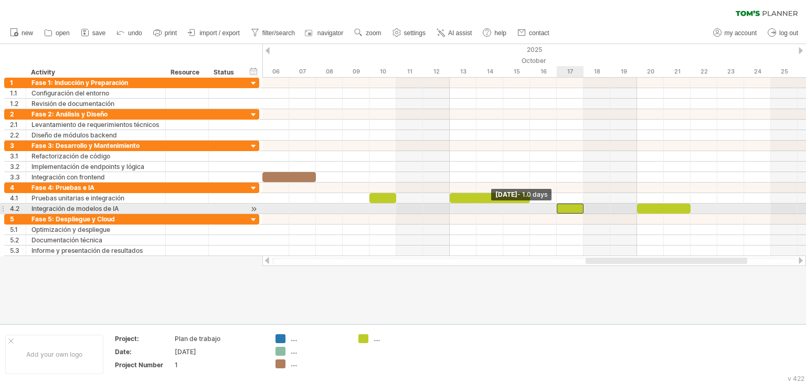
click at [554, 208] on span at bounding box center [556, 209] width 4 height 10
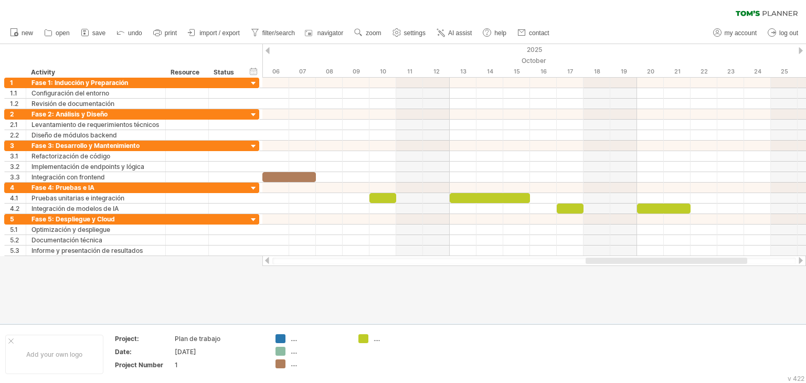
click at [669, 290] on div at bounding box center [403, 184] width 806 height 280
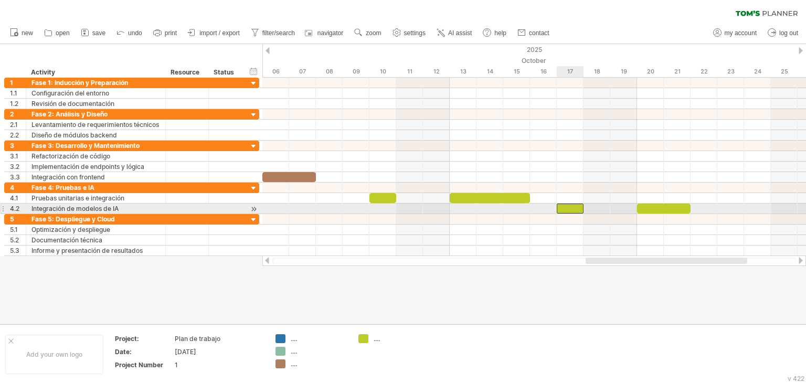
click at [561, 207] on div at bounding box center [570, 209] width 27 height 10
drag, startPoint x: 556, startPoint y: 207, endPoint x: 530, endPoint y: 205, distance: 25.8
click at [530, 205] on span at bounding box center [530, 209] width 4 height 10
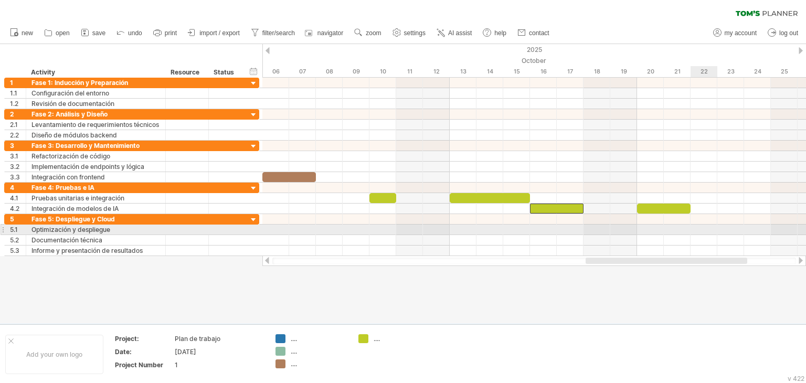
click at [703, 229] on div at bounding box center [533, 230] width 543 height 10
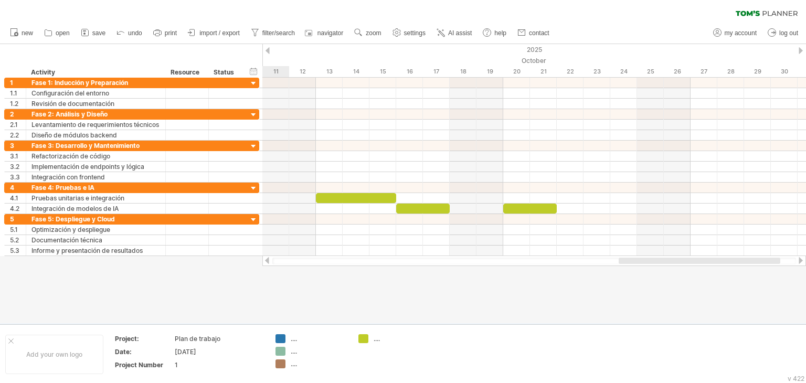
drag, startPoint x: 688, startPoint y: 263, endPoint x: 722, endPoint y: 262, distance: 33.6
click at [722, 262] on div at bounding box center [699, 261] width 162 height 6
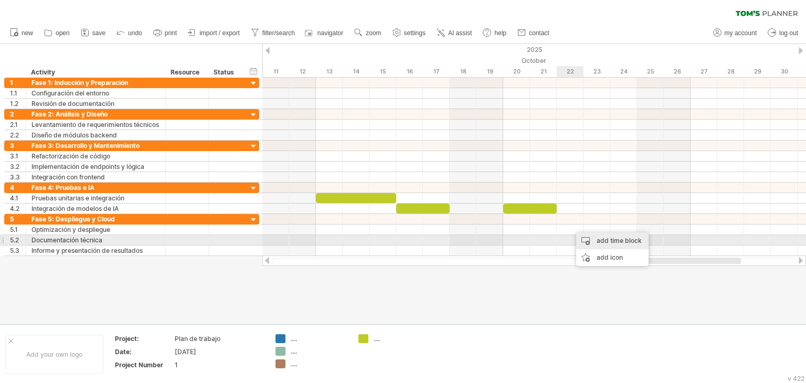
click at [602, 241] on div "add time block" at bounding box center [612, 240] width 72 height 17
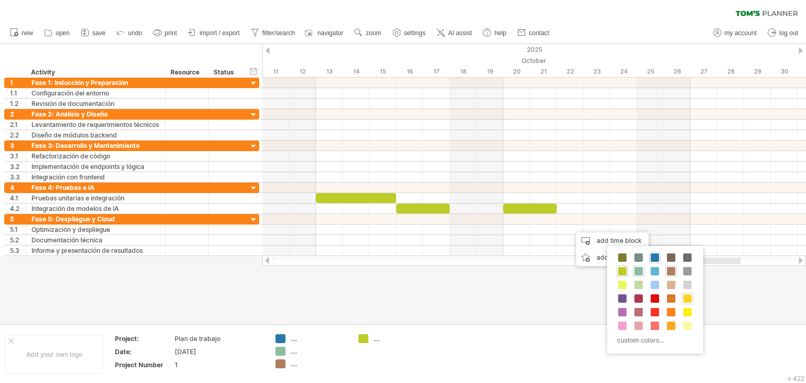
click at [686, 301] on span at bounding box center [687, 298] width 8 height 8
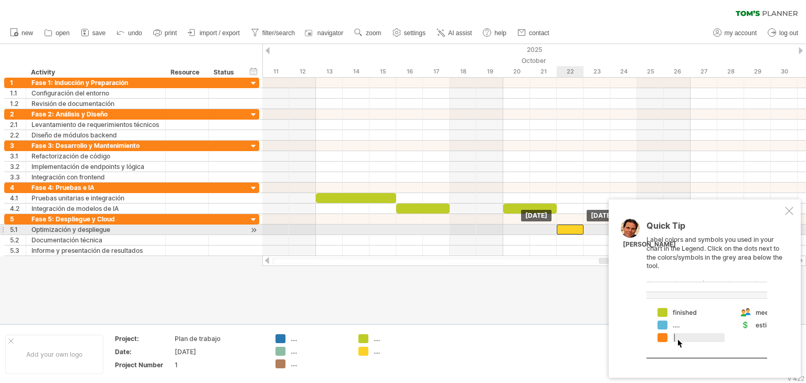
drag, startPoint x: 579, startPoint y: 230, endPoint x: 570, endPoint y: 231, distance: 8.9
click at [570, 231] on div at bounding box center [570, 230] width 27 height 10
drag, startPoint x: 583, startPoint y: 230, endPoint x: 604, endPoint y: 234, distance: 21.4
click at [604, 234] on div "[DATE] - 2.0 days [DATE]" at bounding box center [533, 167] width 543 height 178
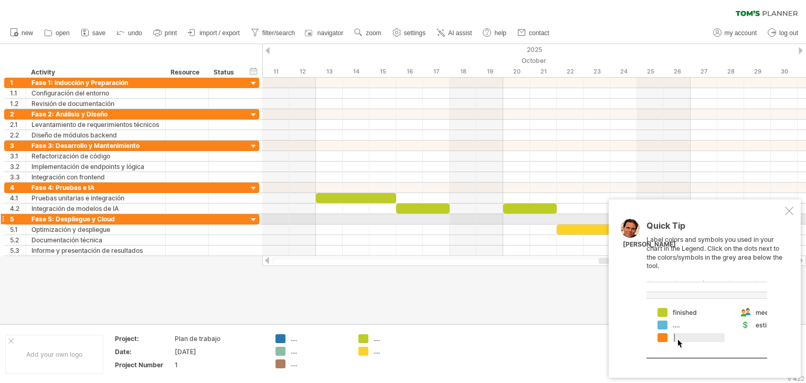
click at [791, 214] on div at bounding box center [789, 211] width 8 height 8
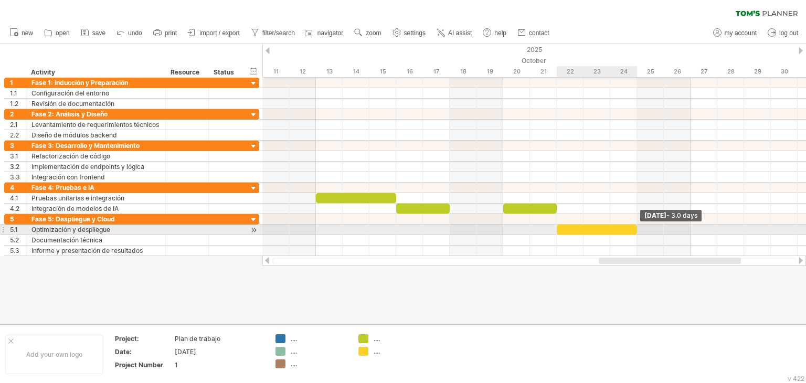
drag, startPoint x: 611, startPoint y: 226, endPoint x: 632, endPoint y: 229, distance: 21.1
click at [632, 229] on div at bounding box center [597, 230] width 80 height 10
click at [605, 229] on div at bounding box center [597, 230] width 80 height 10
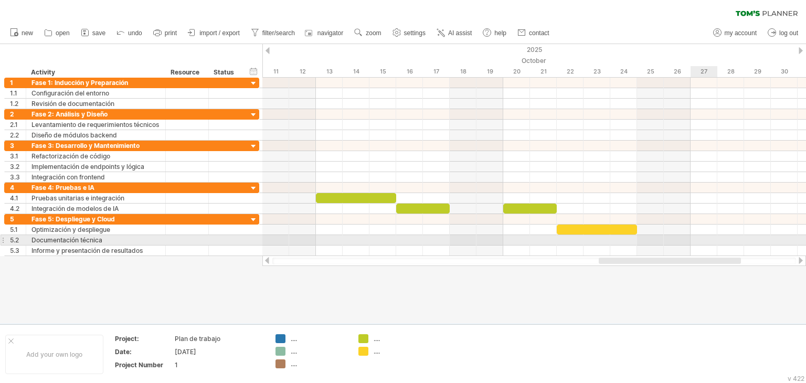
click at [705, 241] on div at bounding box center [533, 240] width 543 height 10
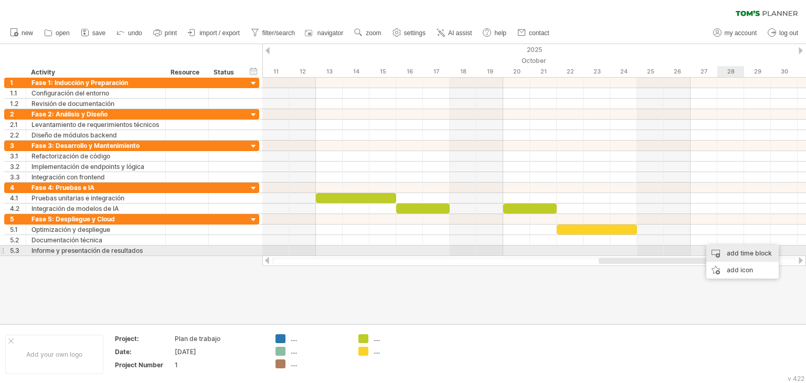
click at [730, 252] on div "add time block" at bounding box center [742, 253] width 72 height 17
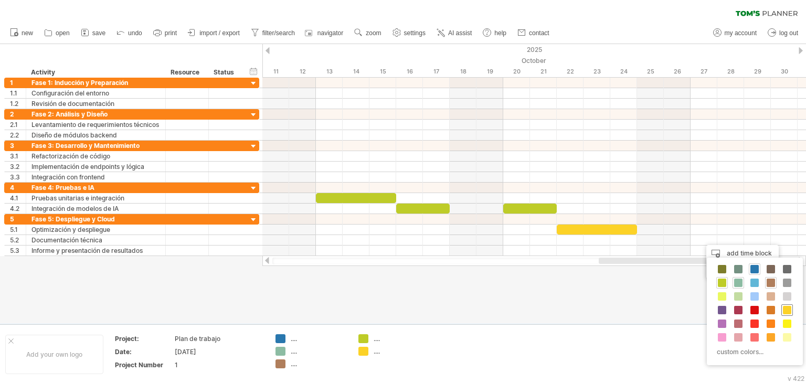
click at [785, 309] on span at bounding box center [787, 310] width 8 height 8
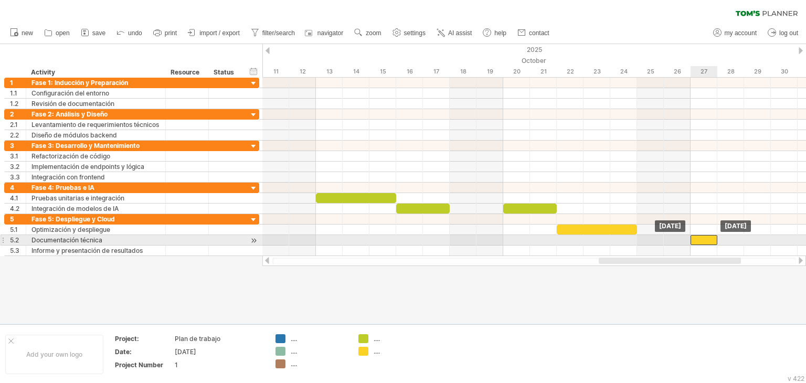
drag, startPoint x: 709, startPoint y: 239, endPoint x: 697, endPoint y: 241, distance: 12.9
click at [697, 241] on div at bounding box center [703, 240] width 27 height 10
drag, startPoint x: 717, startPoint y: 238, endPoint x: 766, endPoint y: 241, distance: 49.9
click at [766, 241] on div at bounding box center [730, 240] width 80 height 10
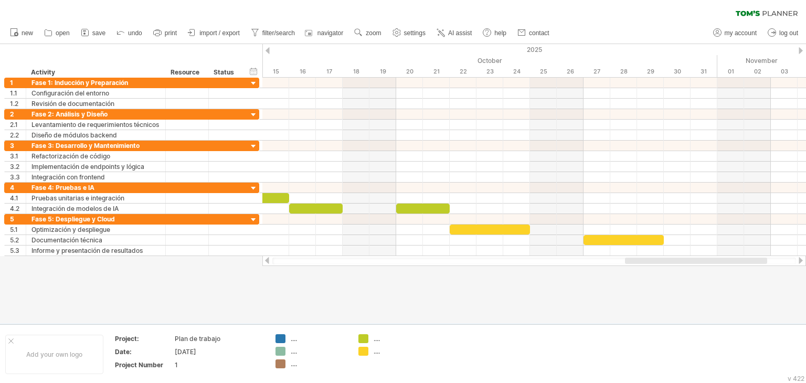
drag, startPoint x: 714, startPoint y: 260, endPoint x: 740, endPoint y: 260, distance: 25.2
click at [740, 260] on div at bounding box center [696, 261] width 142 height 6
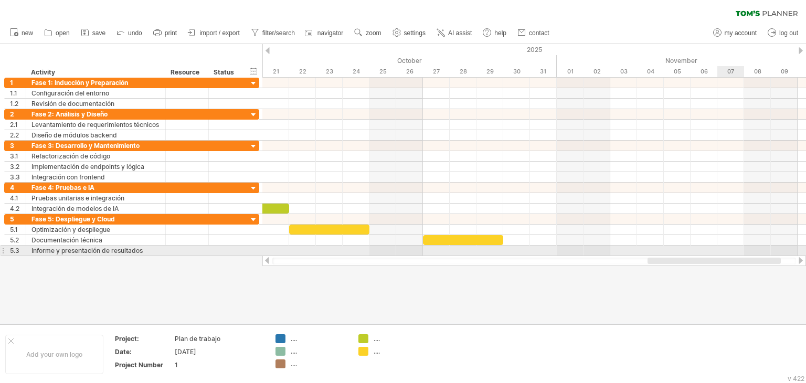
drag, startPoint x: 691, startPoint y: 262, endPoint x: 730, endPoint y: 255, distance: 40.0
click at [730, 255] on div "Trying to reach [DOMAIN_NAME] Connected again... 0% clear filter new 1" at bounding box center [403, 191] width 806 height 383
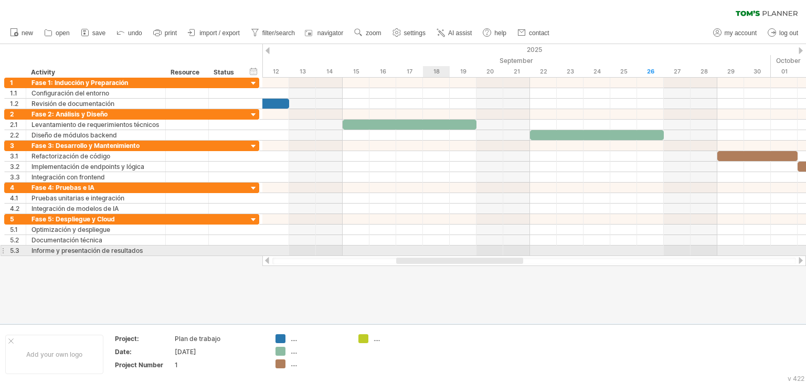
drag, startPoint x: 653, startPoint y: 260, endPoint x: 428, endPoint y: 252, distance: 225.2
click at [426, 254] on div "Trying to reach [DOMAIN_NAME] Connected again... 0% clear filter new 1" at bounding box center [403, 191] width 806 height 383
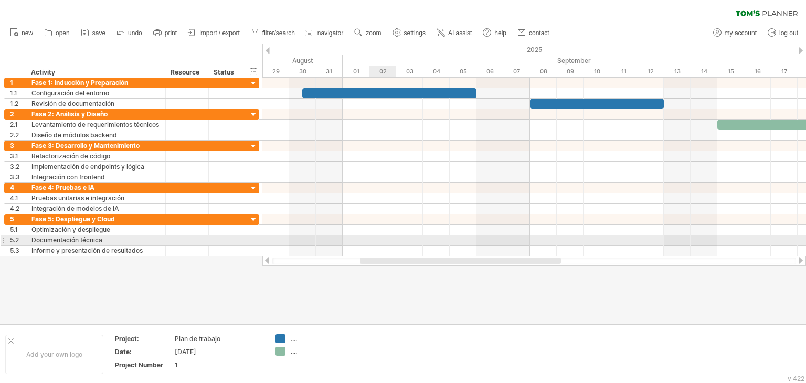
drag, startPoint x: 527, startPoint y: 260, endPoint x: 389, endPoint y: 243, distance: 139.0
click at [389, 243] on div "Trying to reach [DOMAIN_NAME] Connected again... 0% clear filter new 1" at bounding box center [403, 191] width 806 height 383
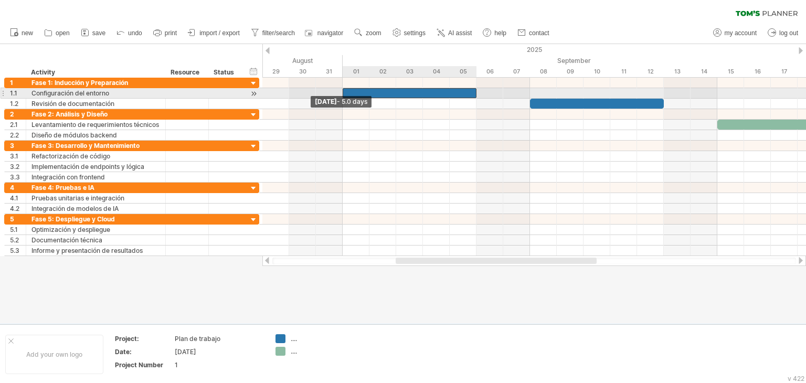
drag, startPoint x: 303, startPoint y: 92, endPoint x: 345, endPoint y: 95, distance: 42.6
click at [345, 95] on div at bounding box center [410, 93] width 134 height 10
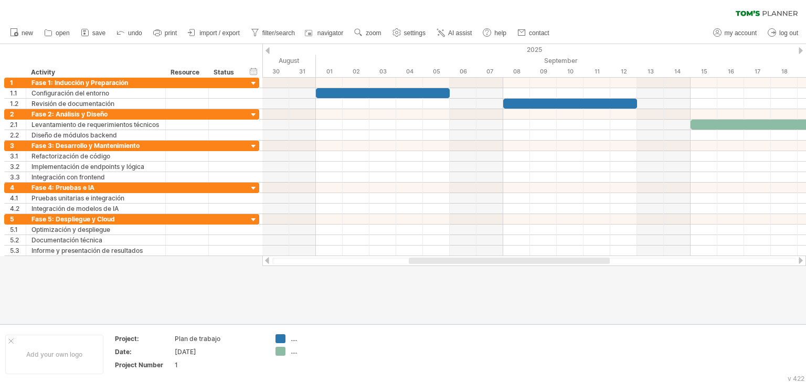
drag, startPoint x: 430, startPoint y: 261, endPoint x: 443, endPoint y: 263, distance: 13.2
click at [443, 263] on div at bounding box center [509, 261] width 201 height 6
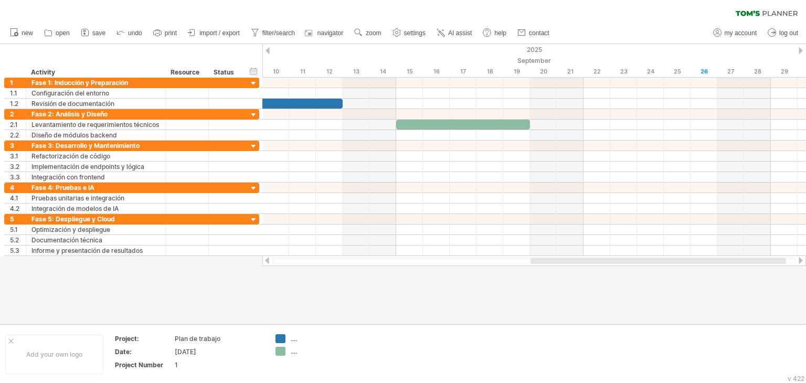
drag, startPoint x: 505, startPoint y: 261, endPoint x: 640, endPoint y: 263, distance: 134.8
click at [640, 263] on div at bounding box center [657, 261] width 255 height 6
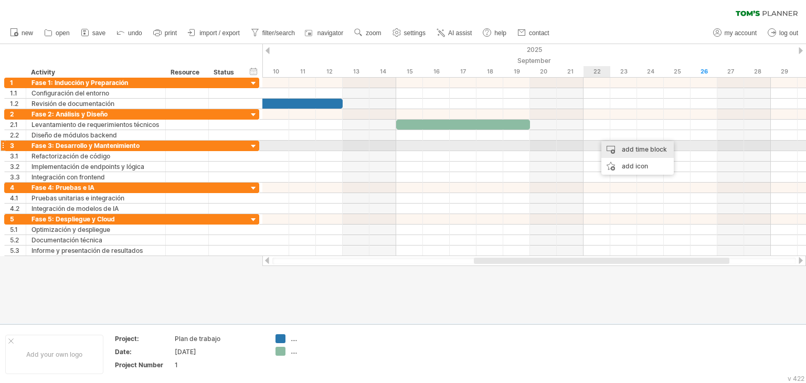
click at [625, 149] on div "add time block" at bounding box center [637, 149] width 72 height 17
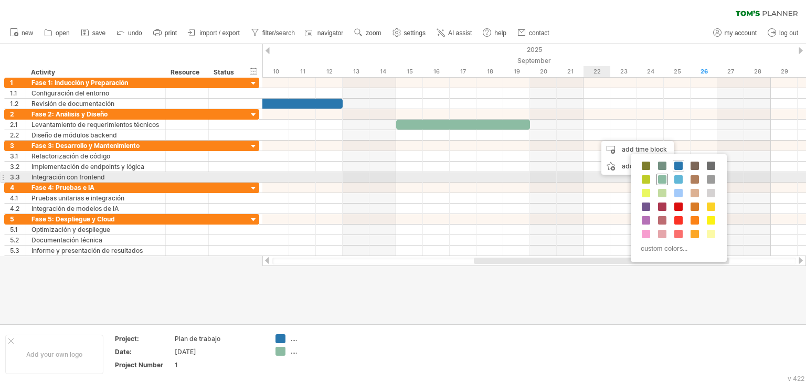
click at [662, 181] on span at bounding box center [662, 179] width 8 height 8
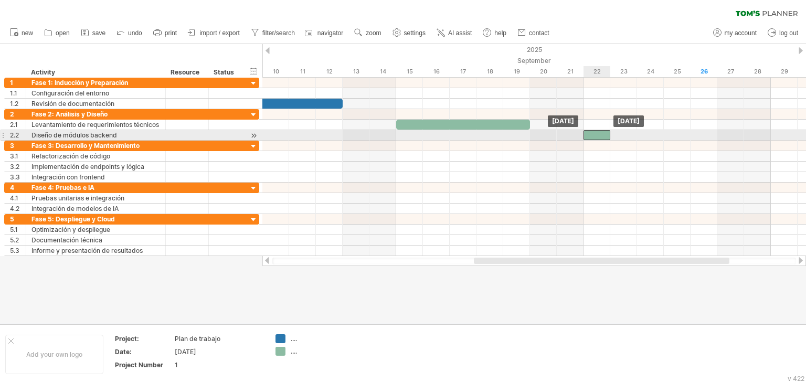
drag, startPoint x: 609, startPoint y: 135, endPoint x: 592, endPoint y: 139, distance: 17.2
click at [592, 139] on div at bounding box center [596, 135] width 27 height 10
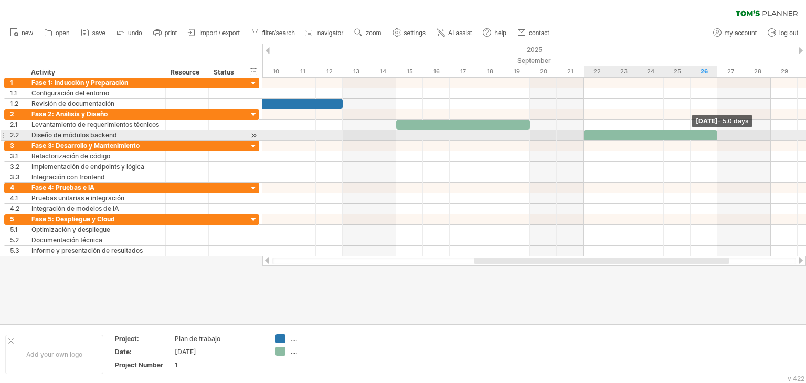
drag, startPoint x: 609, startPoint y: 137, endPoint x: 713, endPoint y: 140, distance: 103.9
click at [713, 140] on div "[DATE] - 5.0 days [DATE]" at bounding box center [533, 167] width 543 height 178
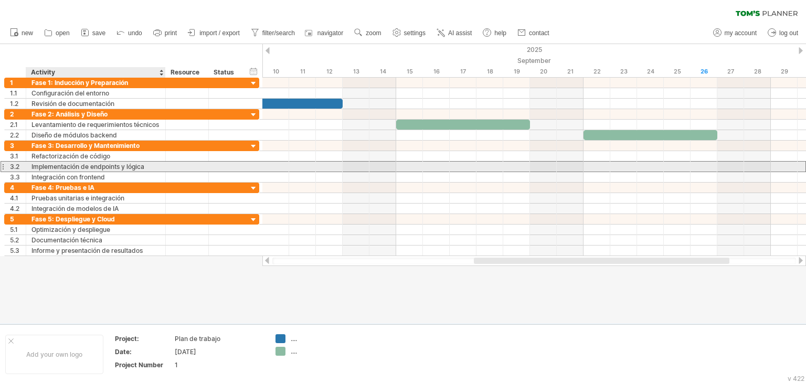
click at [110, 165] on div "Implementación de endpoints y lógica" at bounding box center [95, 167] width 129 height 10
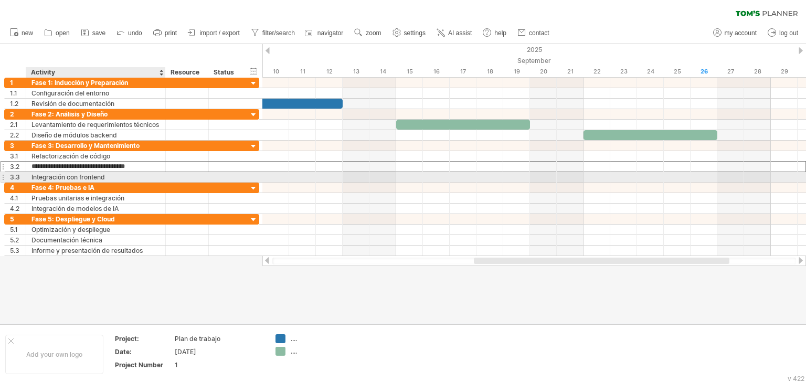
click at [116, 174] on div "Integración con frontend" at bounding box center [95, 177] width 129 height 10
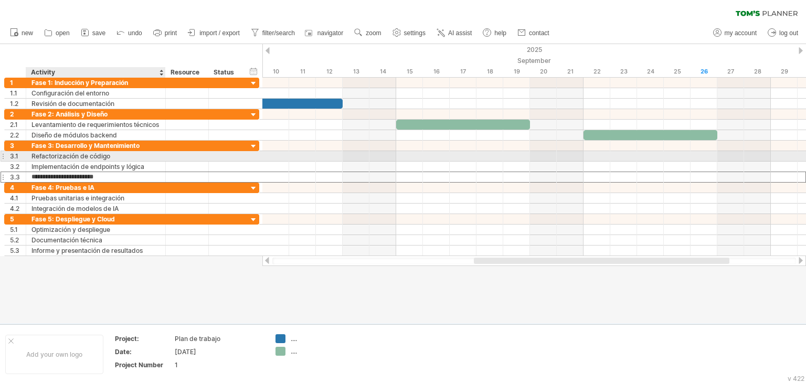
click at [122, 159] on div "Refactorización de código" at bounding box center [95, 156] width 129 height 10
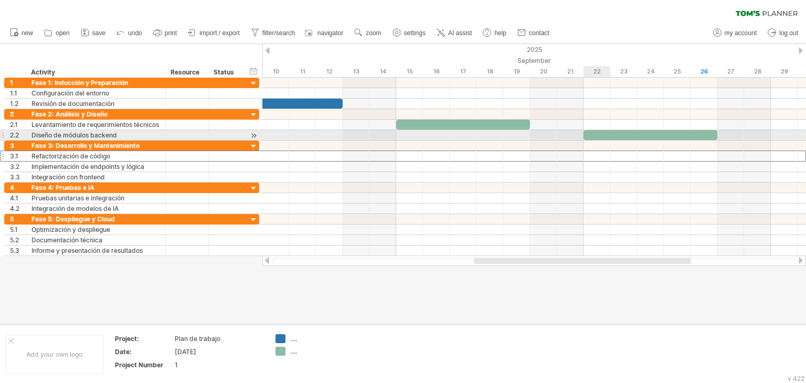
click at [609, 132] on div at bounding box center [650, 135] width 134 height 10
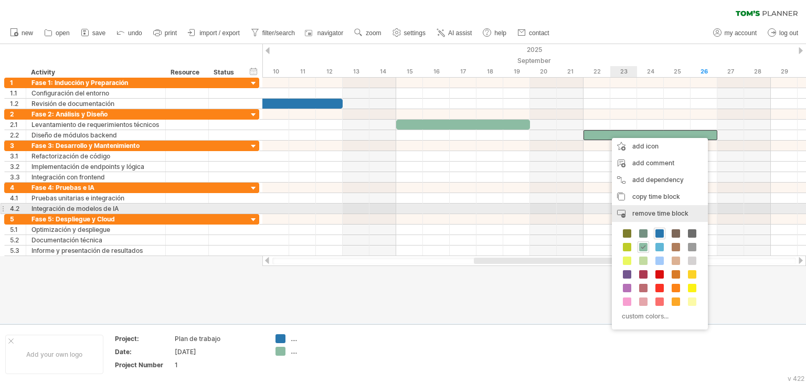
click at [647, 216] on span "remove time block" at bounding box center [660, 213] width 56 height 8
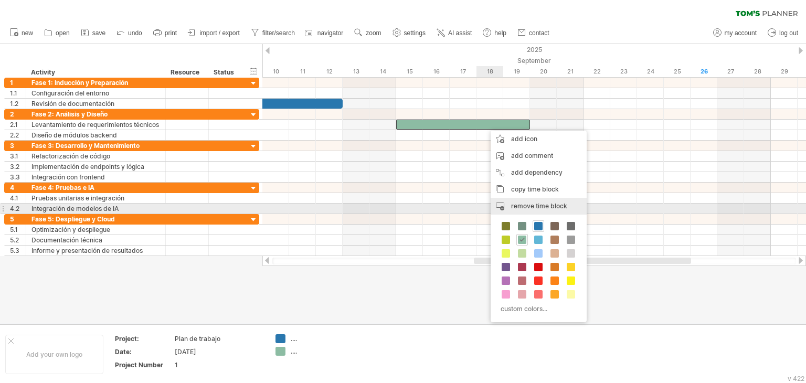
click at [524, 204] on span "remove time block" at bounding box center [539, 206] width 56 height 8
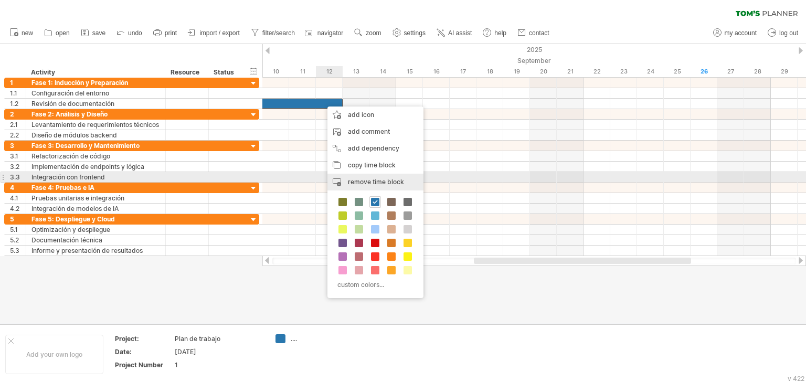
click at [378, 182] on span "remove time block" at bounding box center [376, 182] width 56 height 8
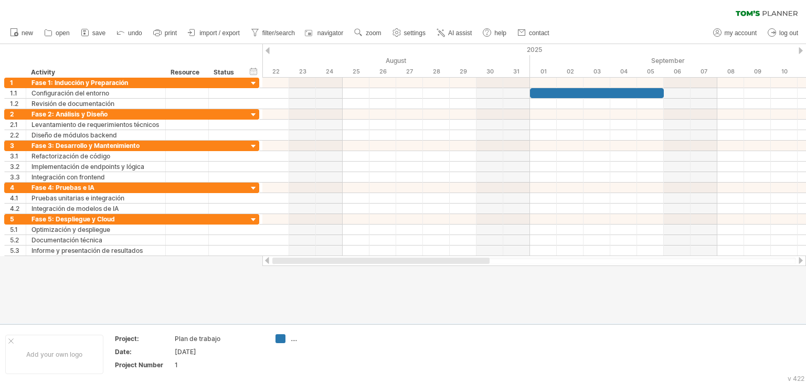
drag, startPoint x: 498, startPoint y: 263, endPoint x: 270, endPoint y: 260, distance: 228.2
click at [270, 261] on div at bounding box center [533, 260] width 543 height 10
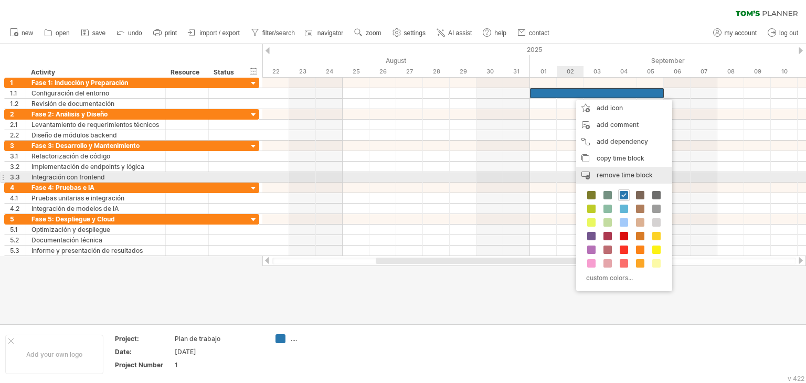
click at [628, 178] on span "remove time block" at bounding box center [624, 175] width 56 height 8
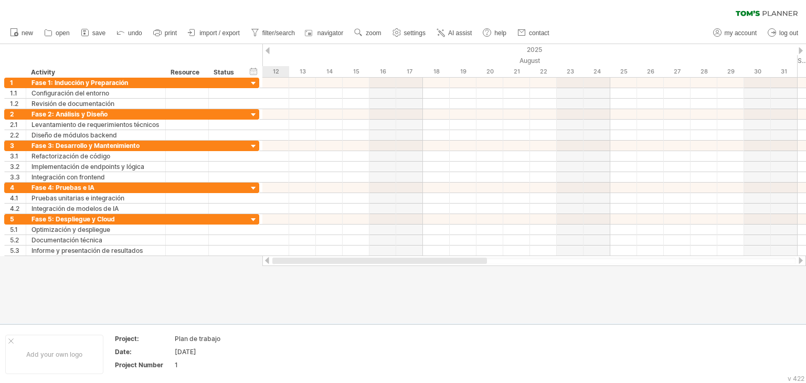
drag, startPoint x: 433, startPoint y: 261, endPoint x: 275, endPoint y: 263, distance: 157.4
click at [275, 263] on div at bounding box center [379, 261] width 215 height 6
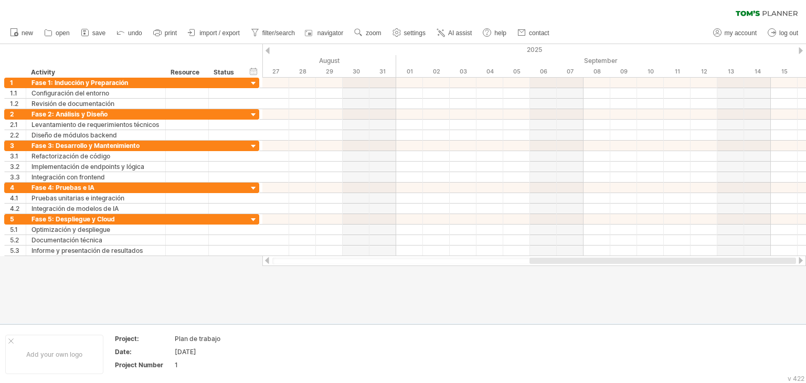
drag, startPoint x: 503, startPoint y: 262, endPoint x: 721, endPoint y: 264, distance: 217.7
click at [721, 264] on div at bounding box center [533, 260] width 543 height 10
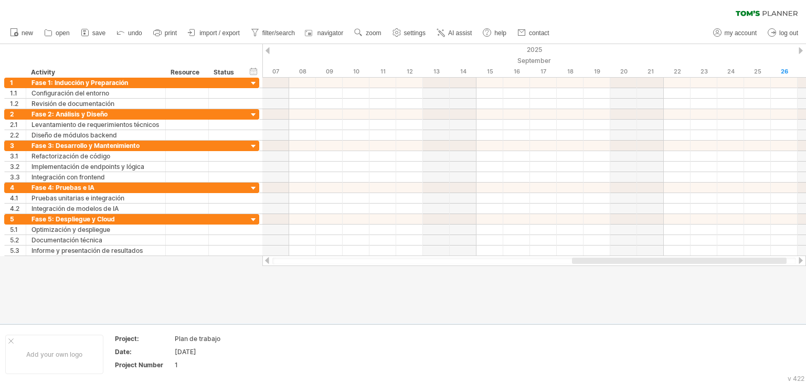
drag, startPoint x: 529, startPoint y: 260, endPoint x: 645, endPoint y: 261, distance: 115.9
click at [645, 261] on div at bounding box center [679, 261] width 215 height 6
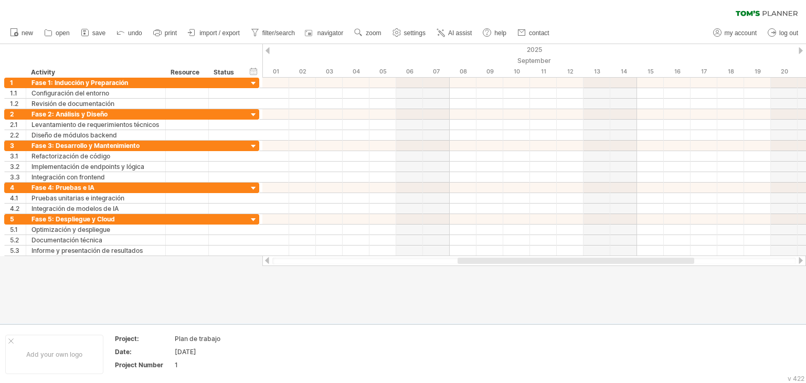
drag, startPoint x: 529, startPoint y: 259, endPoint x: 473, endPoint y: 261, distance: 56.2
click at [473, 261] on div at bounding box center [575, 261] width 237 height 6
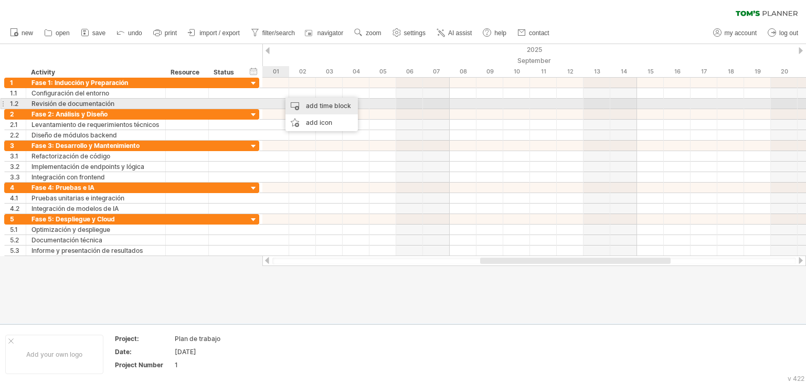
click at [328, 107] on div "add time block" at bounding box center [321, 106] width 72 height 17
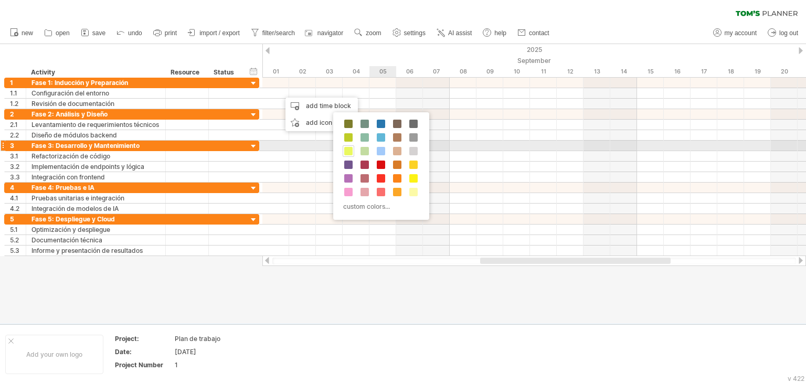
click at [348, 151] on span at bounding box center [348, 151] width 8 height 8
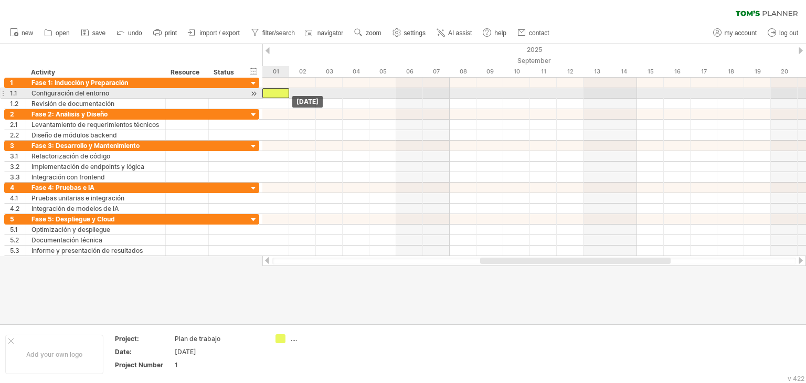
drag, startPoint x: 283, startPoint y: 92, endPoint x: 269, endPoint y: 93, distance: 14.2
click at [269, 93] on div at bounding box center [275, 93] width 27 height 10
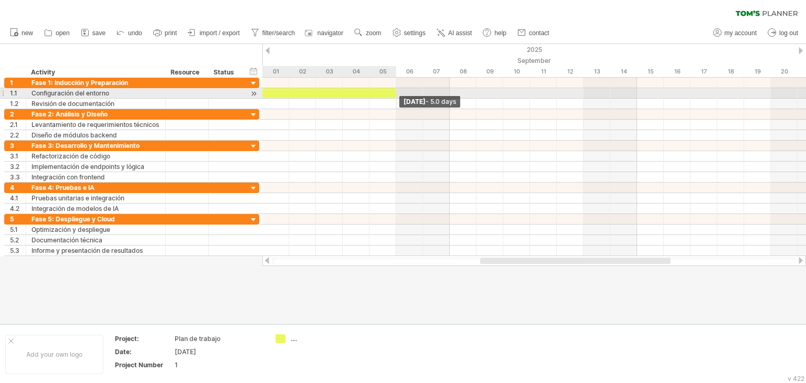
drag, startPoint x: 289, startPoint y: 92, endPoint x: 391, endPoint y: 92, distance: 102.3
click at [391, 92] on div at bounding box center [329, 93] width 134 height 10
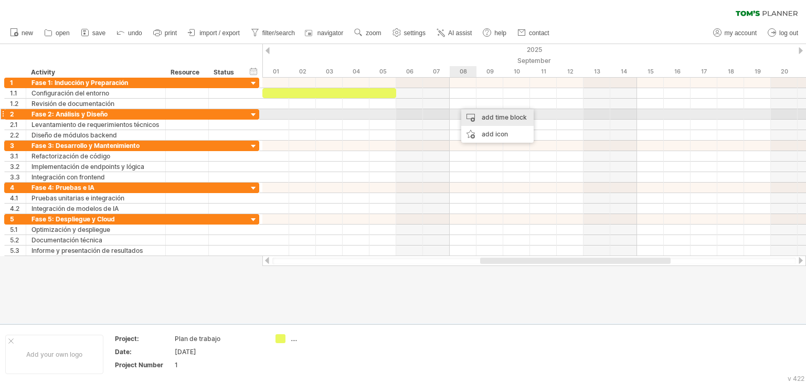
click at [477, 118] on div "add time block" at bounding box center [497, 117] width 72 height 17
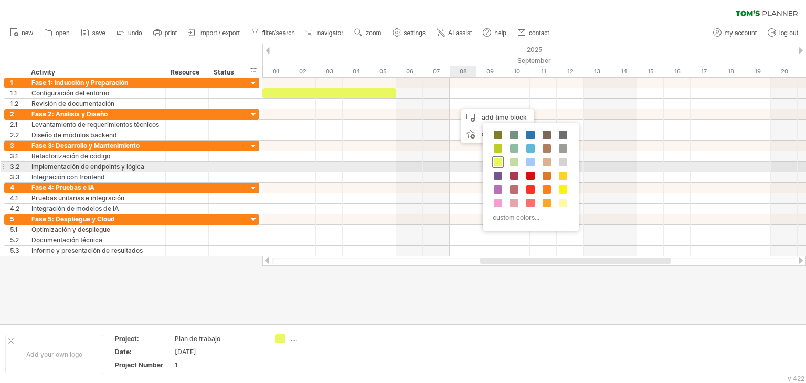
click at [499, 160] on span at bounding box center [498, 162] width 8 height 8
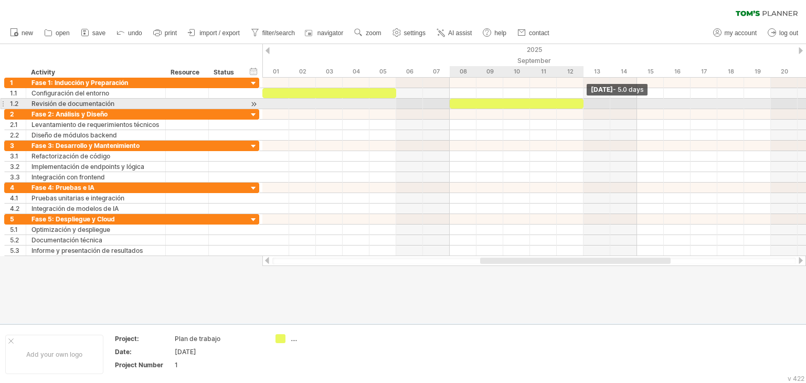
drag, startPoint x: 475, startPoint y: 103, endPoint x: 579, endPoint y: 105, distance: 103.9
click at [579, 105] on div at bounding box center [517, 104] width 134 height 10
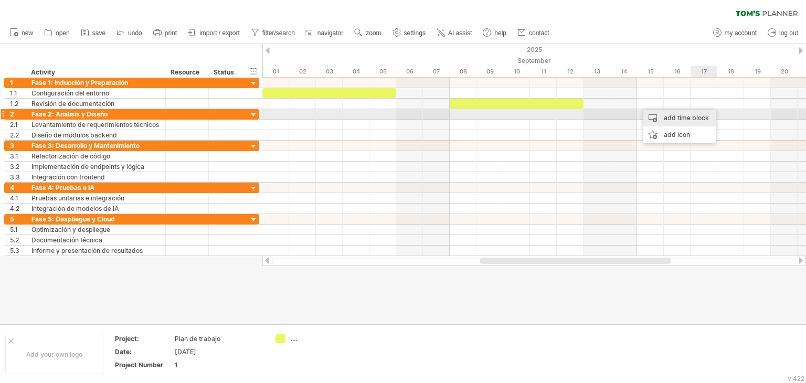
click at [683, 118] on div "add time block" at bounding box center [679, 118] width 72 height 17
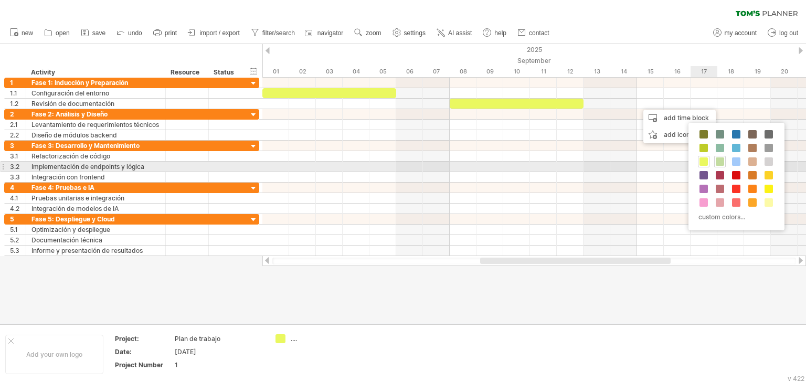
click at [721, 162] on span at bounding box center [720, 161] width 8 height 8
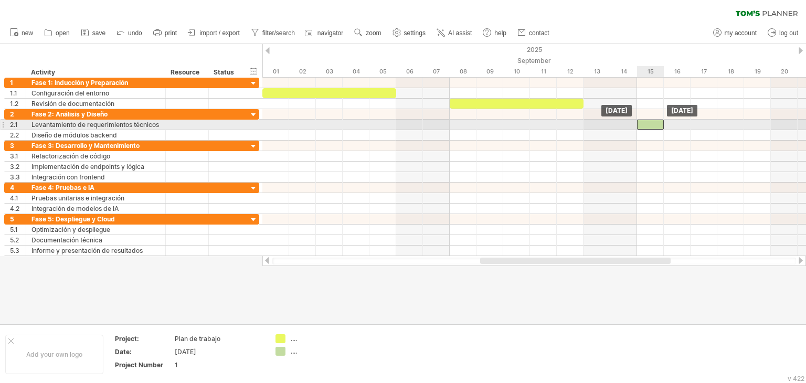
drag, startPoint x: 650, startPoint y: 105, endPoint x: 650, endPoint y: 121, distance: 15.2
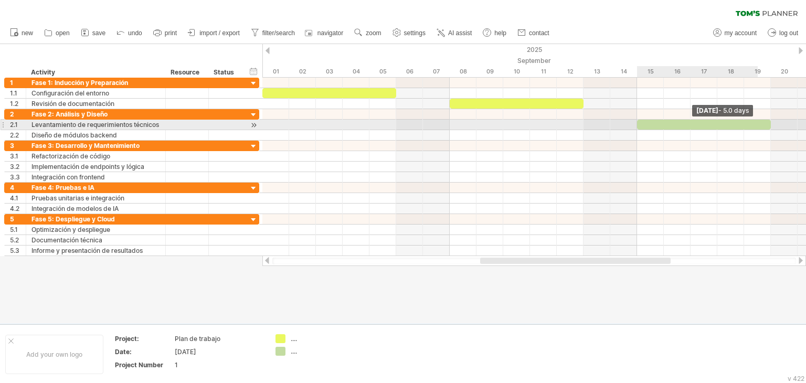
drag, startPoint x: 663, startPoint y: 123, endPoint x: 764, endPoint y: 126, distance: 100.8
click at [764, 126] on div at bounding box center [704, 125] width 134 height 10
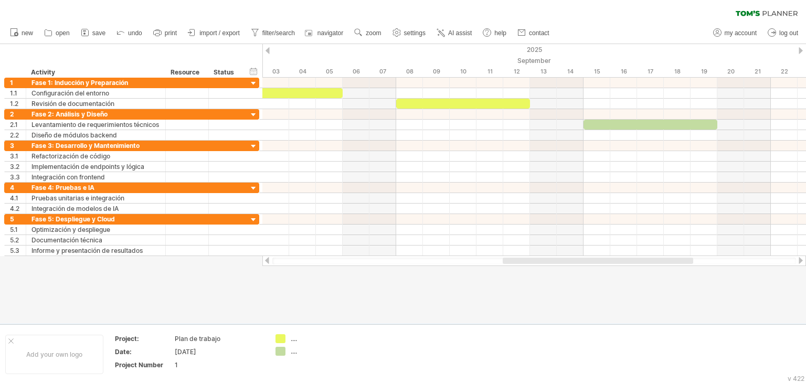
drag, startPoint x: 642, startPoint y: 263, endPoint x: 696, endPoint y: 264, distance: 53.5
click at [692, 265] on div at bounding box center [533, 260] width 543 height 10
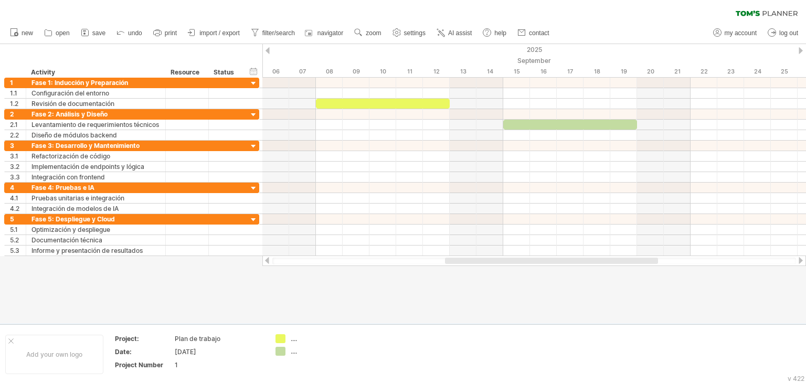
drag, startPoint x: 696, startPoint y: 264, endPoint x: 669, endPoint y: 260, distance: 26.6
click at [741, 265] on div at bounding box center [533, 260] width 543 height 10
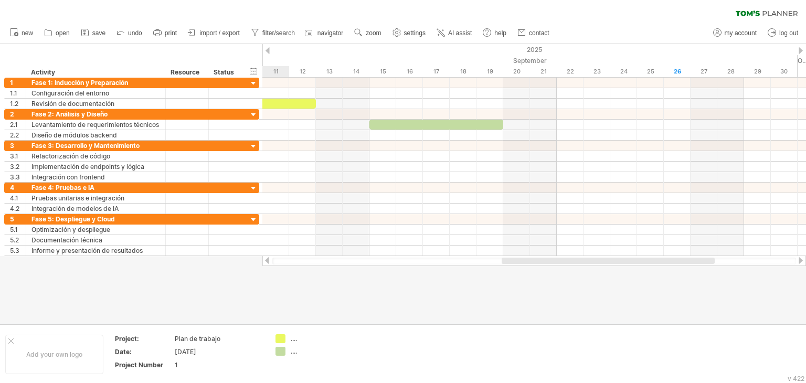
drag, startPoint x: 642, startPoint y: 261, endPoint x: 699, endPoint y: 267, distance: 56.9
click at [699, 267] on div "Trying to reach [DOMAIN_NAME] Connected again... 0% clear filter new 1" at bounding box center [403, 191] width 806 height 383
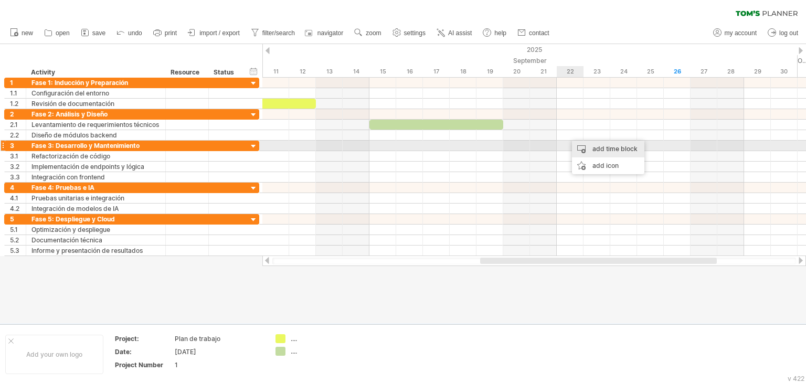
drag, startPoint x: 596, startPoint y: 150, endPoint x: 613, endPoint y: 154, distance: 17.3
click at [596, 150] on div "add time block" at bounding box center [608, 149] width 72 height 17
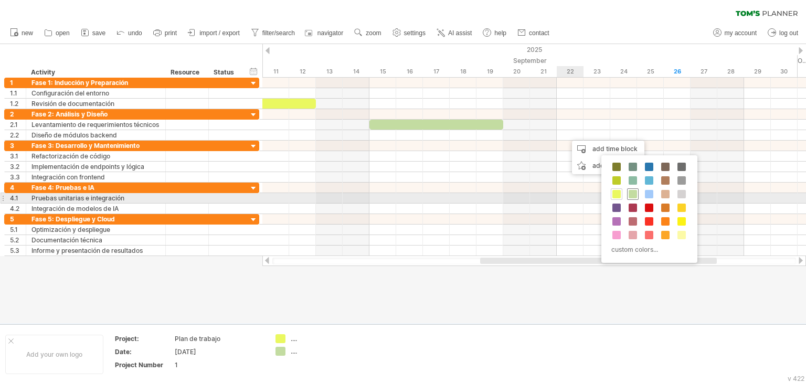
click at [634, 196] on span at bounding box center [632, 194] width 8 height 8
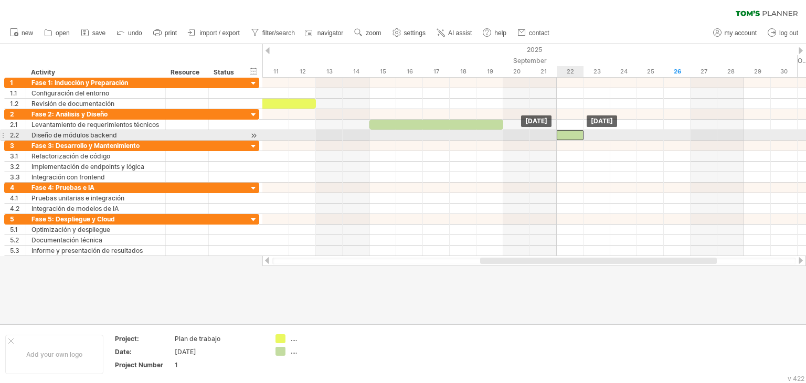
drag, startPoint x: 579, startPoint y: 133, endPoint x: 567, endPoint y: 133, distance: 12.6
click at [567, 133] on div at bounding box center [570, 135] width 27 height 10
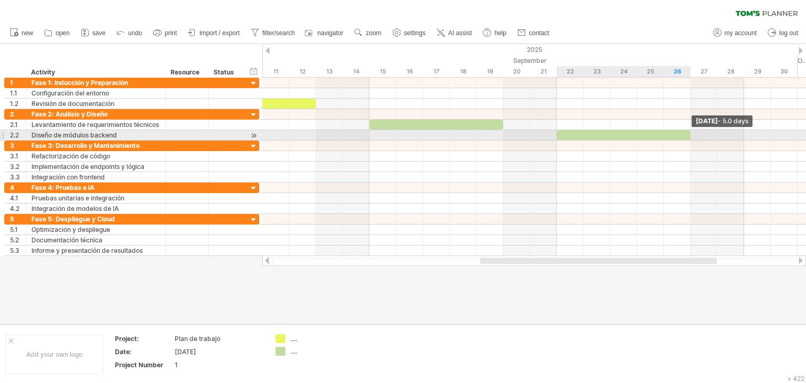
drag, startPoint x: 582, startPoint y: 134, endPoint x: 692, endPoint y: 135, distance: 109.6
click at [692, 135] on span at bounding box center [690, 135] width 4 height 10
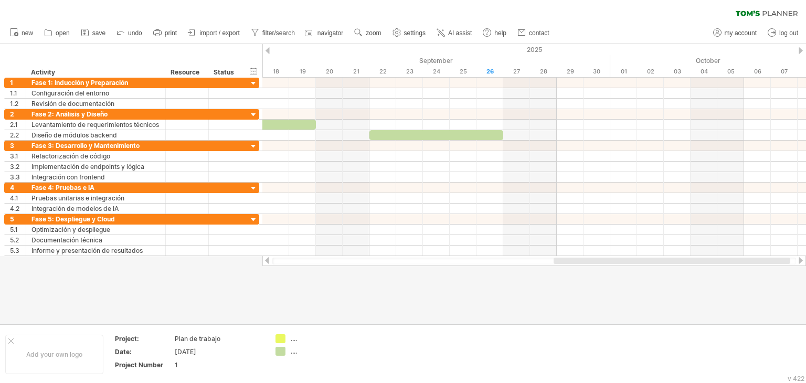
drag, startPoint x: 533, startPoint y: 261, endPoint x: 606, endPoint y: 268, distance: 73.8
click at [606, 268] on div "Trying to reach [DOMAIN_NAME] Connected again... 0% clear filter new 1" at bounding box center [403, 191] width 806 height 383
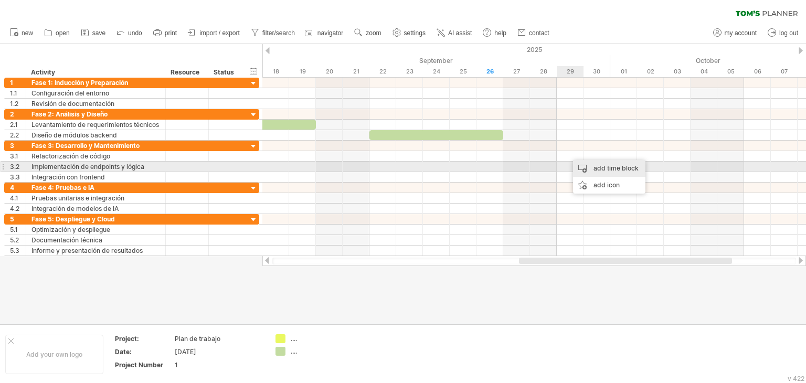
click at [611, 166] on div "add time block" at bounding box center [609, 168] width 72 height 17
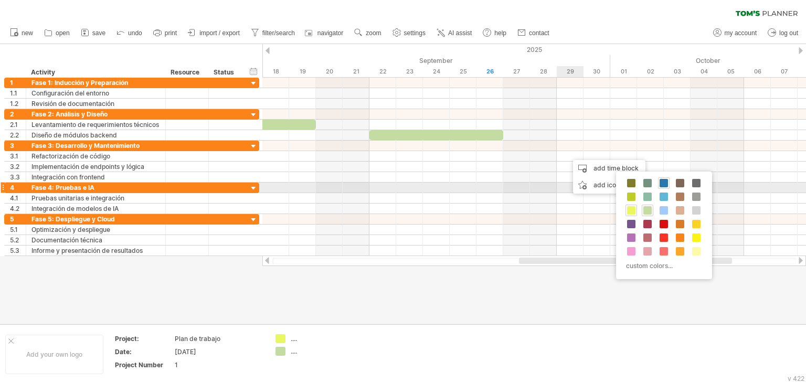
click at [663, 184] on span at bounding box center [663, 183] width 8 height 8
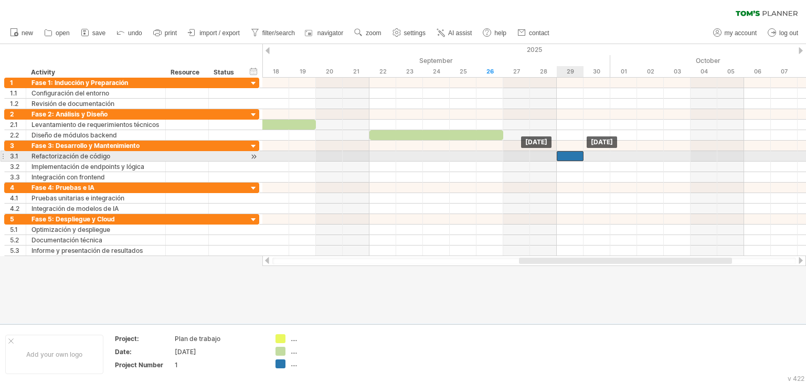
drag, startPoint x: 585, startPoint y: 156, endPoint x: 569, endPoint y: 158, distance: 16.9
click at [569, 158] on div at bounding box center [570, 156] width 27 height 10
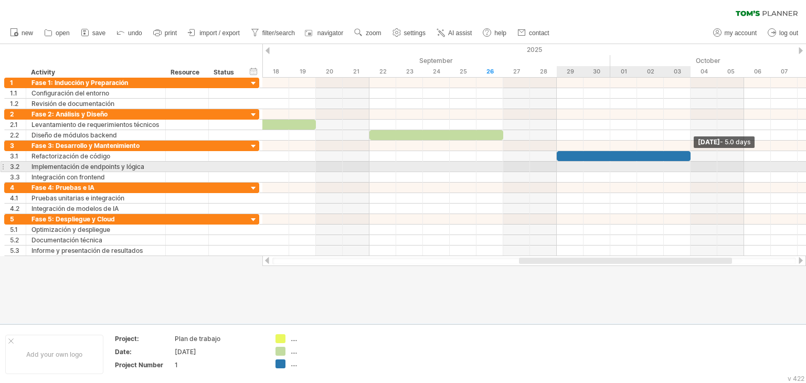
drag, startPoint x: 583, startPoint y: 156, endPoint x: 688, endPoint y: 162, distance: 104.6
click at [688, 162] on div "[DATE] - 5.0 days [DATE]" at bounding box center [533, 167] width 543 height 178
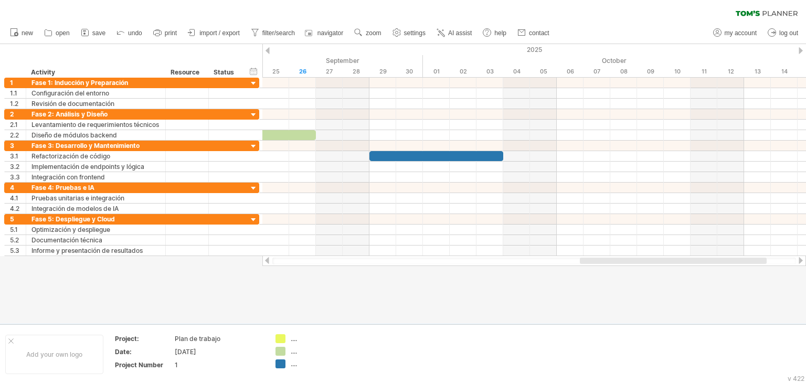
drag, startPoint x: 598, startPoint y: 263, endPoint x: 659, endPoint y: 271, distance: 61.4
click at [659, 271] on div "Trying to reach [DOMAIN_NAME] Connected again... 0% clear filter new 1" at bounding box center [403, 191] width 806 height 383
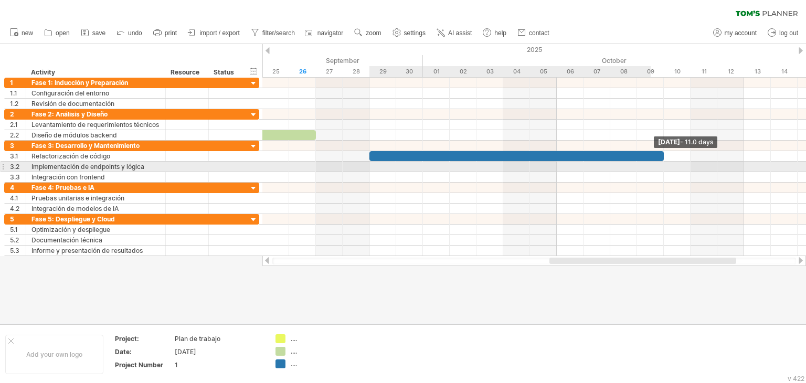
drag, startPoint x: 503, startPoint y: 156, endPoint x: 657, endPoint y: 166, distance: 154.6
click at [657, 166] on div "[DATE] - 11.0 days [DATE]" at bounding box center [533, 167] width 543 height 178
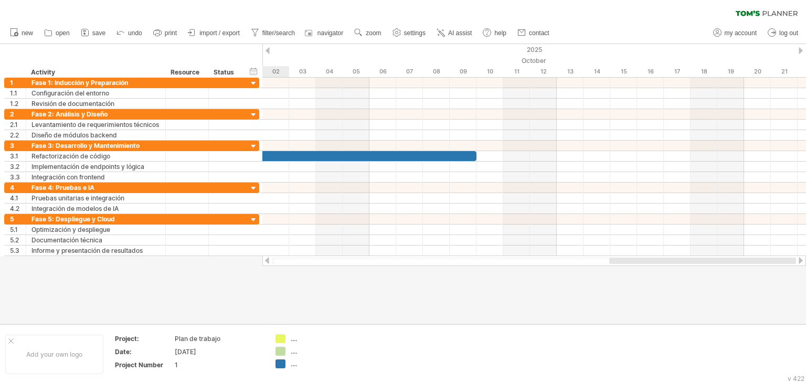
drag, startPoint x: 657, startPoint y: 258, endPoint x: 721, endPoint y: 265, distance: 64.4
click at [721, 265] on div at bounding box center [533, 260] width 543 height 10
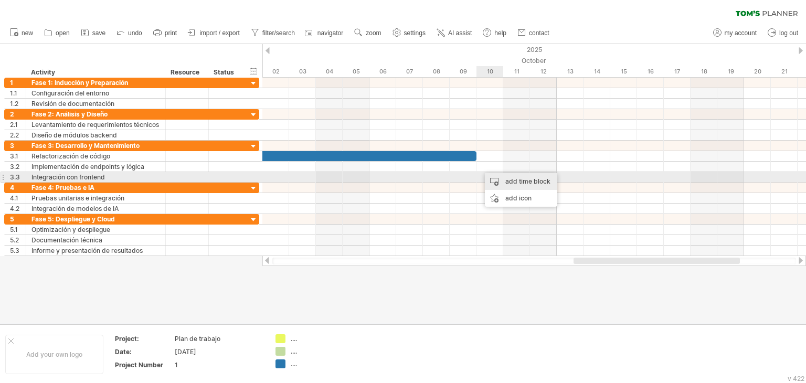
click at [513, 181] on div "add time block" at bounding box center [521, 181] width 72 height 17
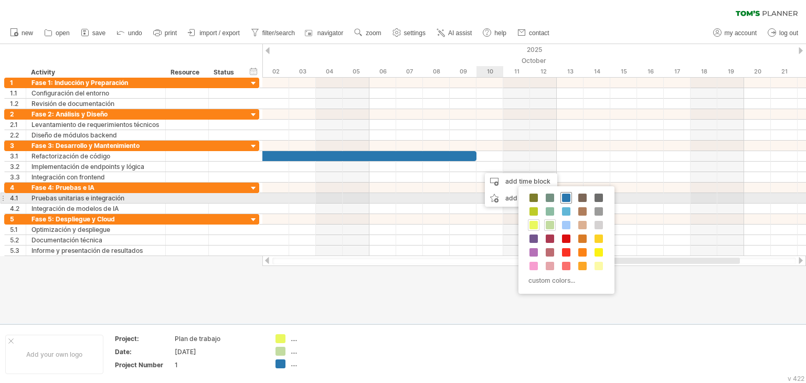
click at [569, 200] on span at bounding box center [566, 198] width 8 height 8
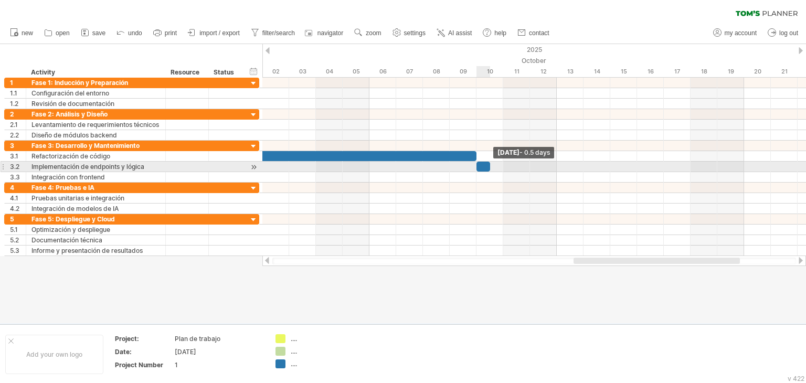
drag, startPoint x: 505, startPoint y: 168, endPoint x: 490, endPoint y: 164, distance: 15.1
click at [490, 164] on span at bounding box center [490, 167] width 4 height 10
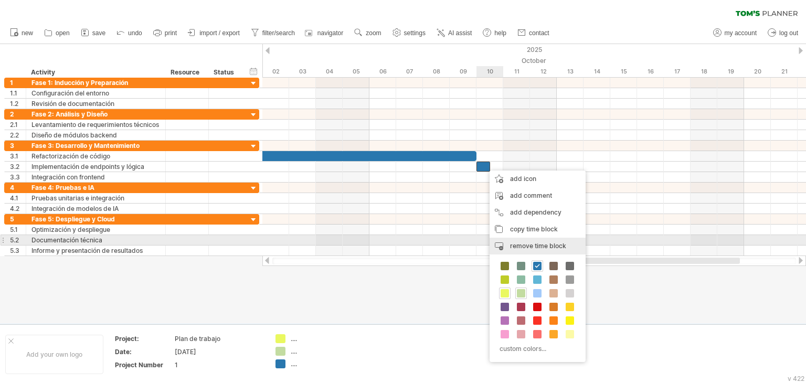
click at [527, 243] on span "remove time block" at bounding box center [538, 246] width 56 height 8
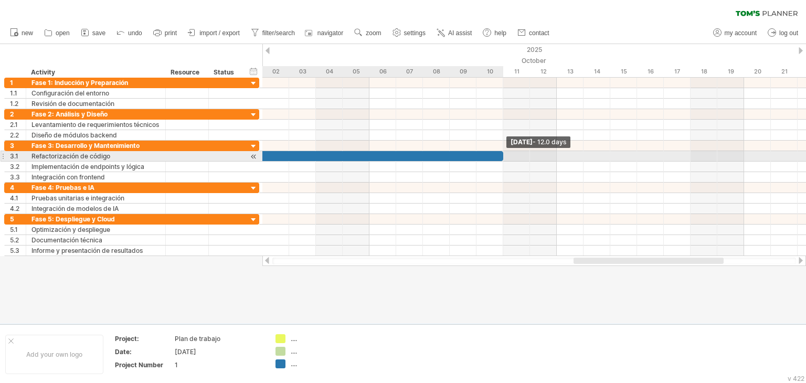
drag, startPoint x: 474, startPoint y: 152, endPoint x: 506, endPoint y: 155, distance: 32.2
click at [506, 155] on div "[DATE] - 12.0 days [DATE]" at bounding box center [533, 167] width 543 height 178
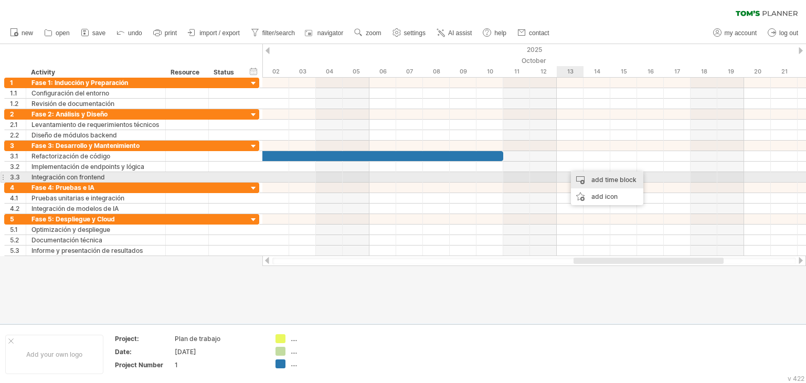
click at [601, 182] on div "add time block" at bounding box center [607, 180] width 72 height 17
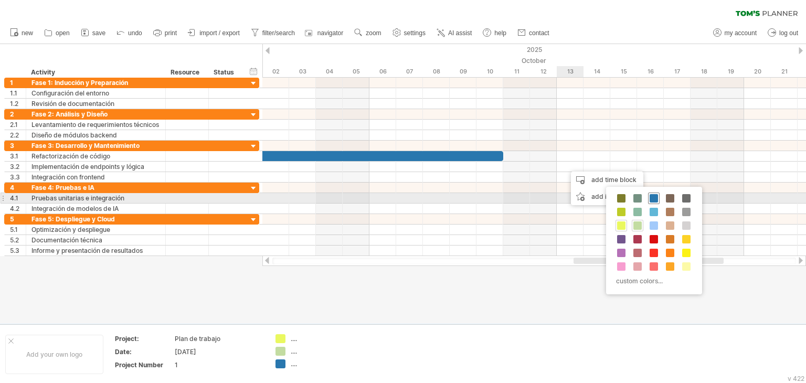
click at [652, 199] on span at bounding box center [653, 198] width 8 height 8
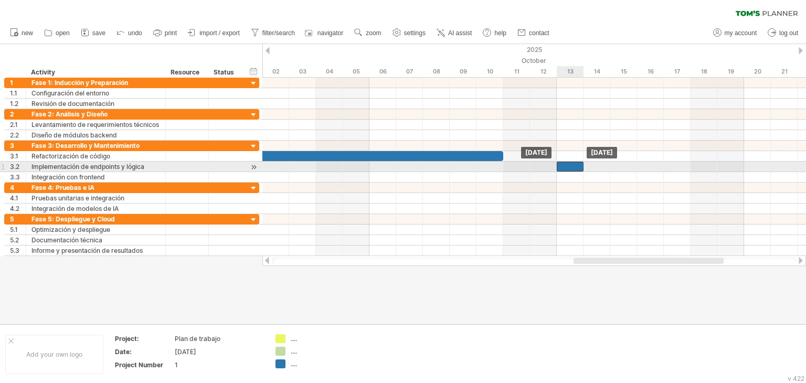
drag, startPoint x: 579, startPoint y: 165, endPoint x: 562, endPoint y: 167, distance: 17.4
click at [562, 167] on div at bounding box center [570, 167] width 27 height 10
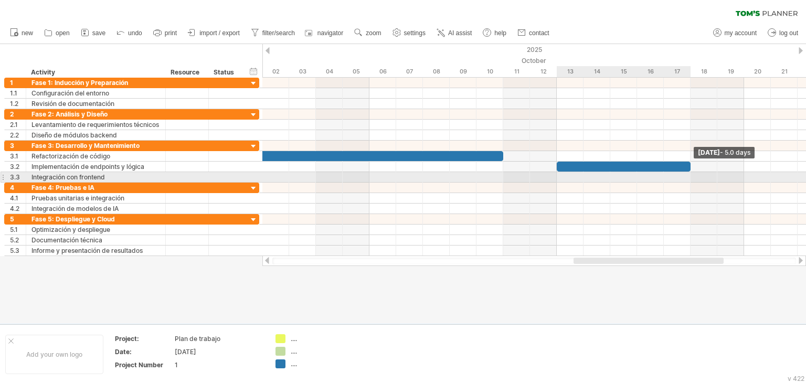
drag, startPoint x: 583, startPoint y: 166, endPoint x: 690, endPoint y: 173, distance: 107.2
click at [690, 173] on div "[DATE] - 5.0 days [DATE]" at bounding box center [533, 167] width 543 height 178
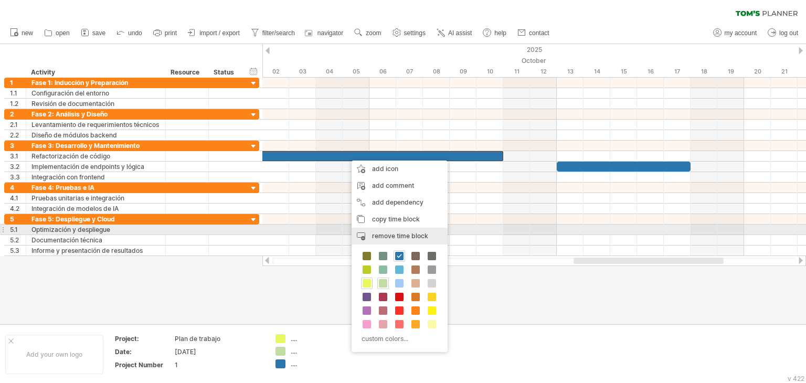
click at [393, 232] on span "remove time block" at bounding box center [400, 236] width 56 height 8
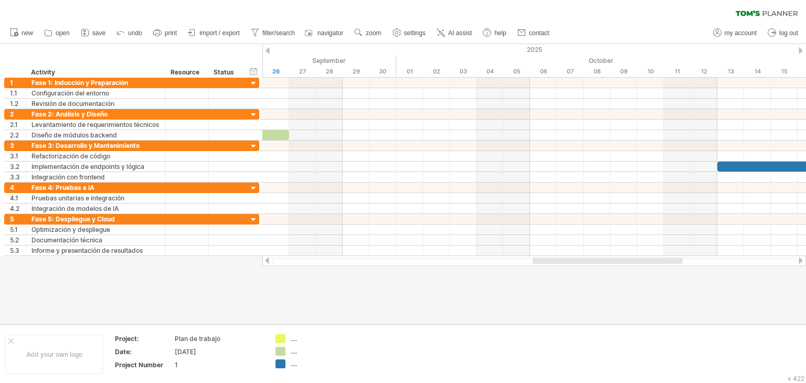
drag, startPoint x: 583, startPoint y: 258, endPoint x: 542, endPoint y: 258, distance: 40.9
click at [542, 258] on div at bounding box center [607, 261] width 150 height 6
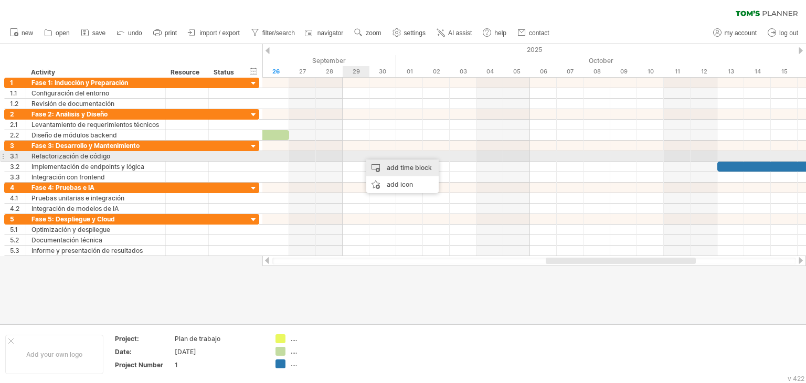
click at [389, 161] on div "add time block" at bounding box center [402, 167] width 72 height 17
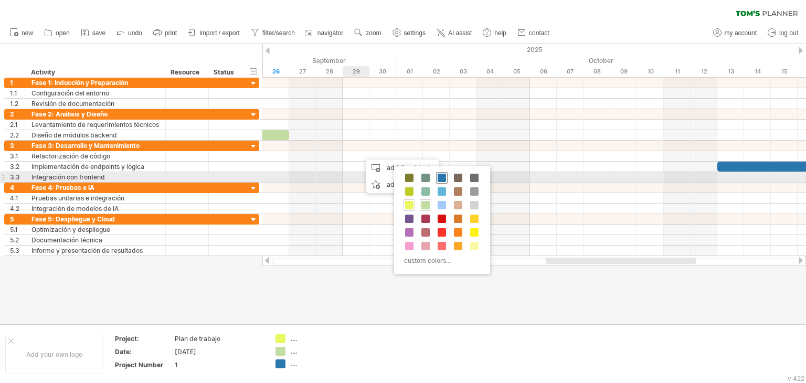
click at [440, 176] on span at bounding box center [442, 178] width 8 height 8
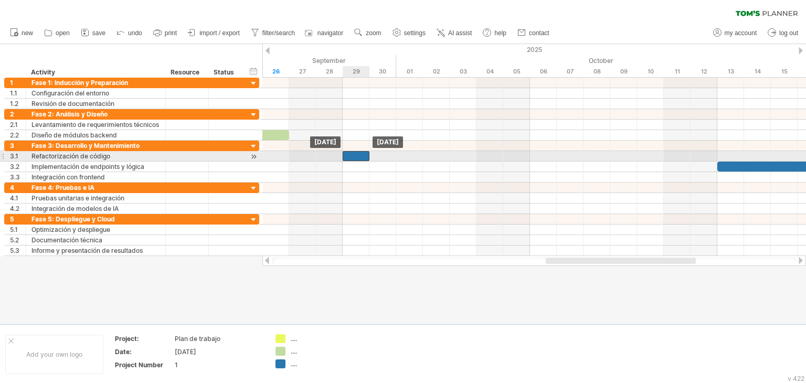
drag, startPoint x: 367, startPoint y: 158, endPoint x: 356, endPoint y: 157, distance: 11.0
click at [353, 157] on div at bounding box center [356, 156] width 27 height 10
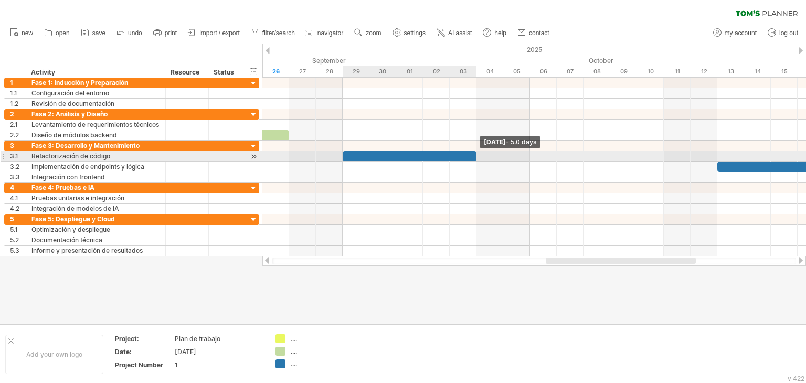
drag, startPoint x: 368, startPoint y: 156, endPoint x: 474, endPoint y: 157, distance: 106.0
click at [474, 157] on span at bounding box center [476, 156] width 4 height 10
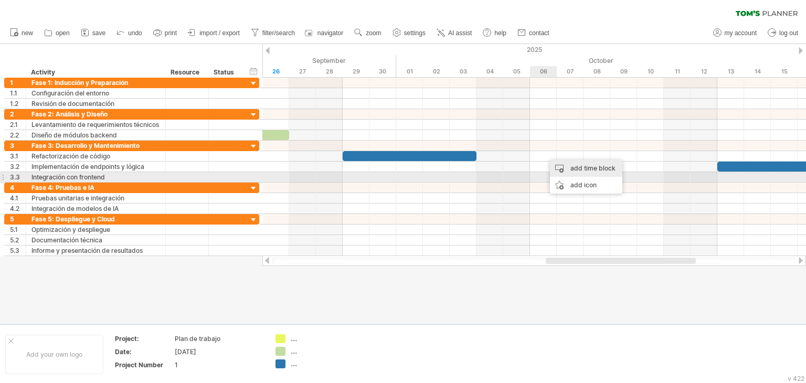
click at [590, 168] on div "add time block" at bounding box center [586, 168] width 72 height 17
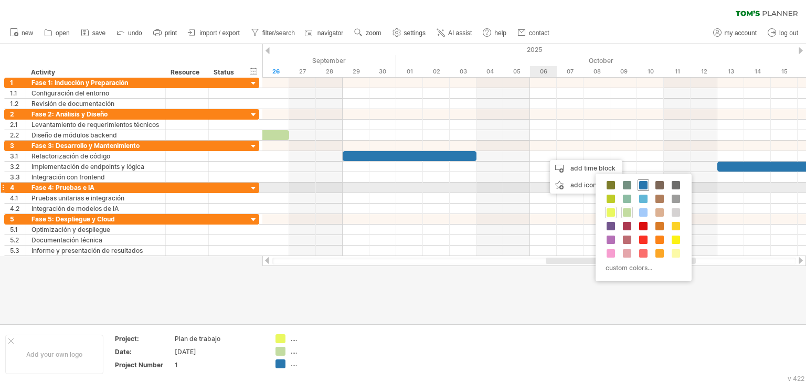
click at [644, 187] on span at bounding box center [643, 185] width 8 height 8
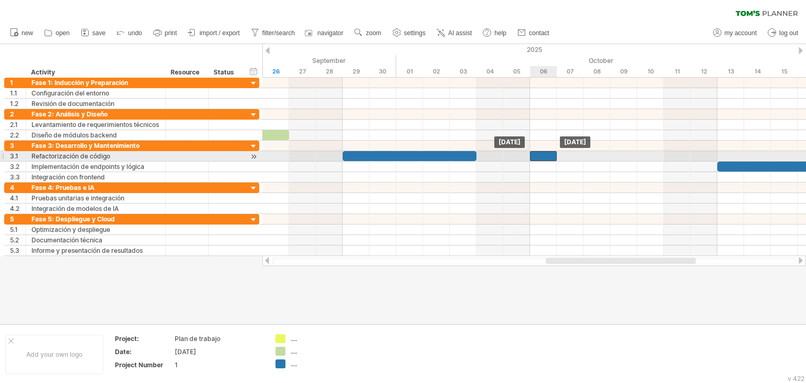
drag, startPoint x: 554, startPoint y: 154, endPoint x: 539, endPoint y: 157, distance: 15.0
click at [539, 157] on div at bounding box center [543, 156] width 27 height 10
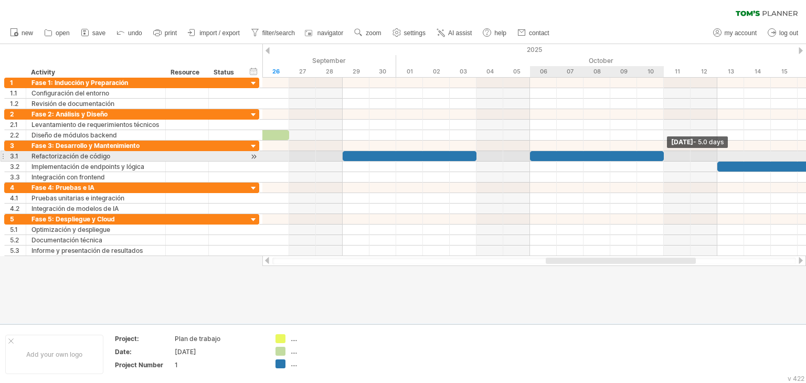
drag, startPoint x: 557, startPoint y: 156, endPoint x: 659, endPoint y: 158, distance: 102.3
click at [659, 158] on div at bounding box center [597, 156] width 134 height 10
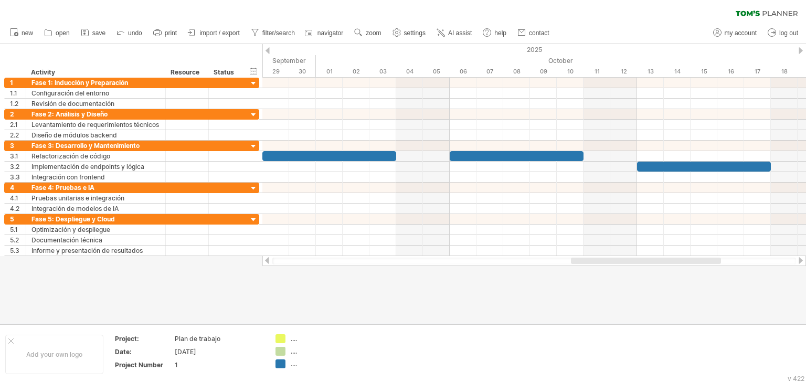
drag, startPoint x: 606, startPoint y: 260, endPoint x: 679, endPoint y: 259, distance: 72.9
click at [678, 259] on div at bounding box center [646, 261] width 150 height 6
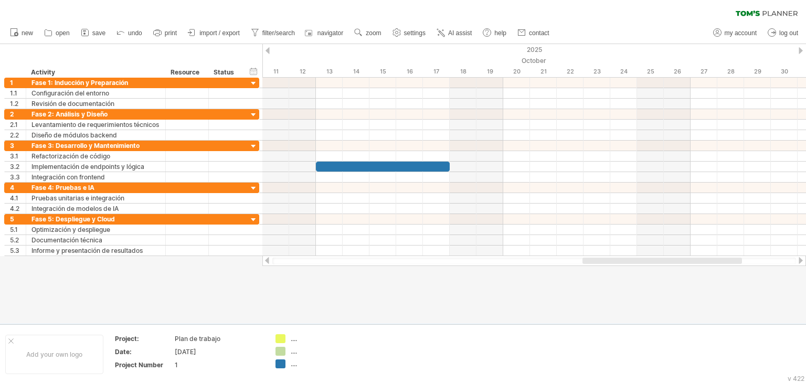
drag, startPoint x: 684, startPoint y: 259, endPoint x: 696, endPoint y: 259, distance: 12.1
click at [696, 259] on div at bounding box center [661, 261] width 159 height 6
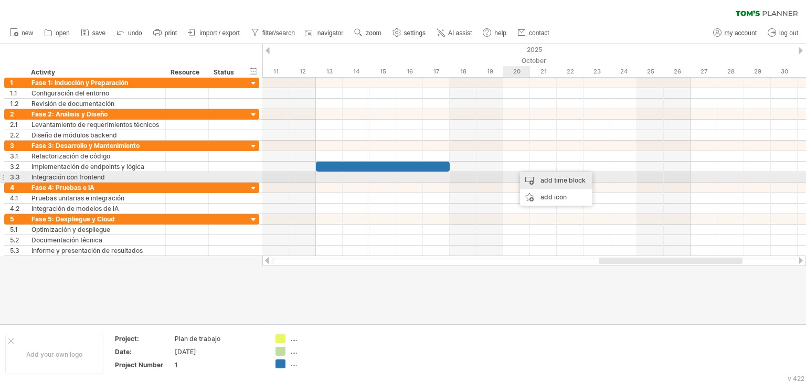
click at [562, 181] on div "add time block" at bounding box center [556, 180] width 72 height 17
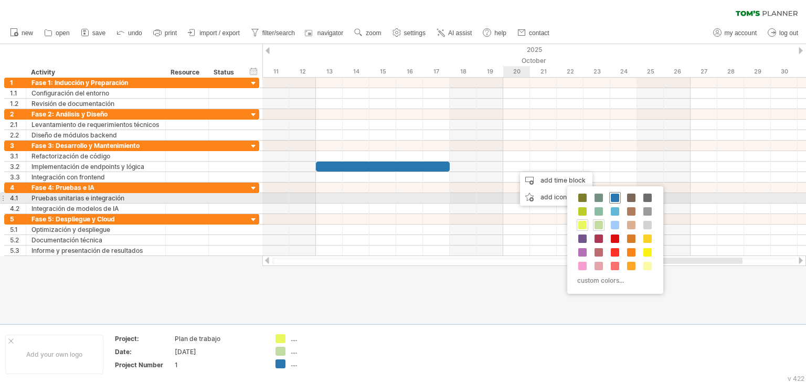
click at [615, 194] on span at bounding box center [615, 198] width 8 height 8
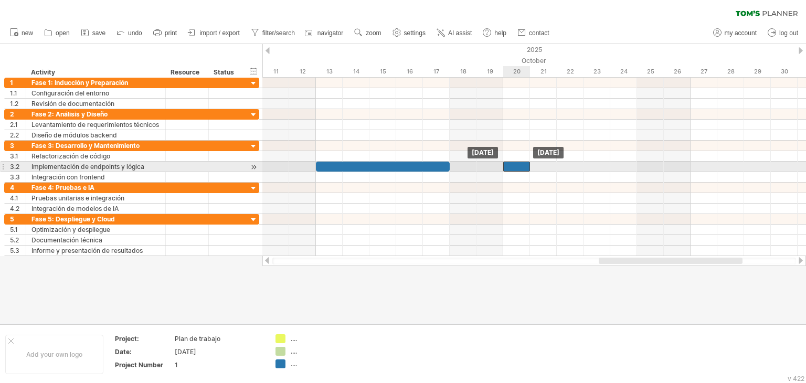
drag, startPoint x: 526, startPoint y: 165, endPoint x: 512, endPoint y: 166, distance: 13.7
click at [512, 166] on div at bounding box center [516, 167] width 27 height 10
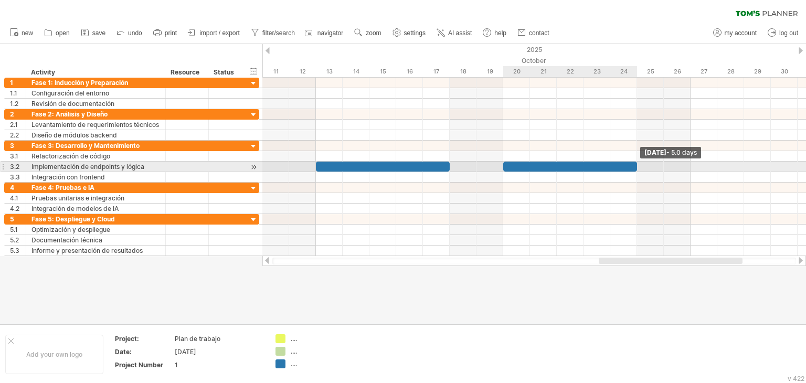
drag, startPoint x: 528, startPoint y: 165, endPoint x: 631, endPoint y: 166, distance: 102.8
click at [631, 166] on div at bounding box center [570, 167] width 134 height 10
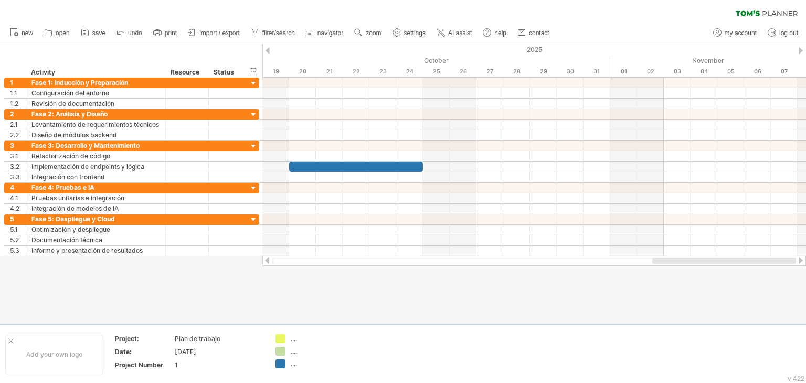
drag, startPoint x: 643, startPoint y: 262, endPoint x: 720, endPoint y: 260, distance: 77.7
click at [720, 260] on div at bounding box center [724, 261] width 144 height 6
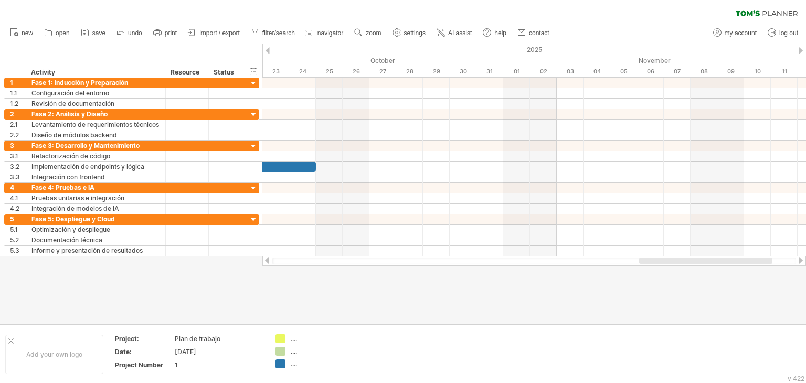
drag, startPoint x: 690, startPoint y: 261, endPoint x: 713, endPoint y: 261, distance: 22.6
click at [713, 261] on div at bounding box center [705, 261] width 133 height 6
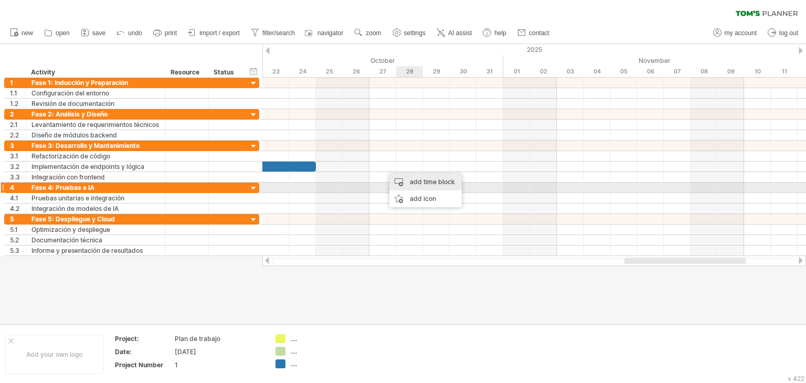
click at [430, 183] on div "add time block" at bounding box center [425, 182] width 72 height 17
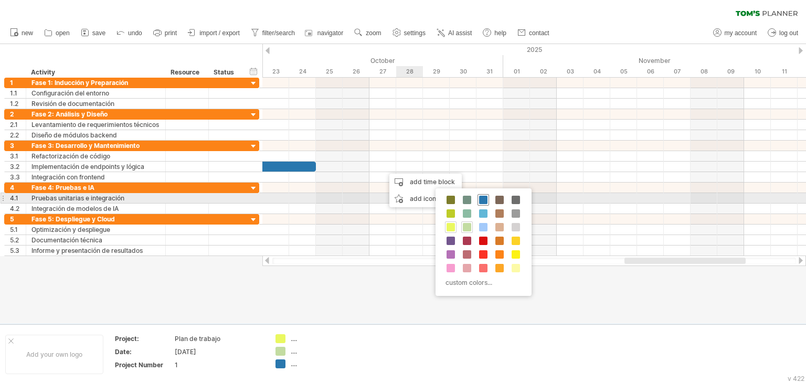
click at [482, 200] on span at bounding box center [483, 200] width 8 height 8
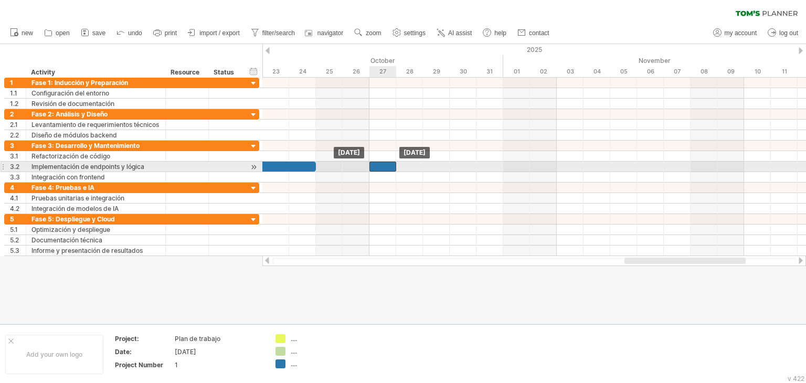
drag, startPoint x: 393, startPoint y: 166, endPoint x: 400, endPoint y: 168, distance: 6.6
click at [382, 168] on div at bounding box center [382, 167] width 27 height 10
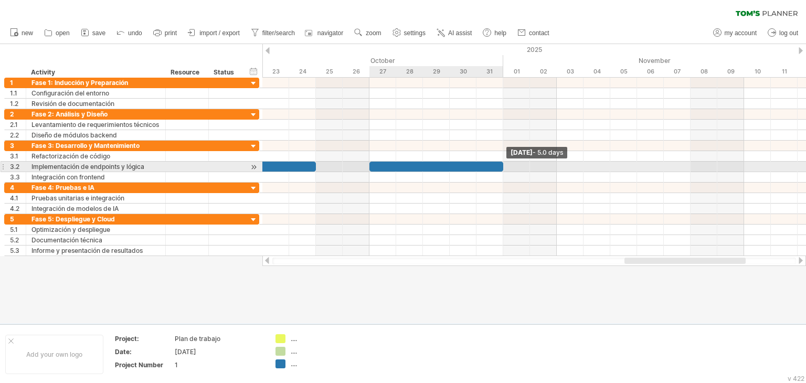
drag, startPoint x: 397, startPoint y: 166, endPoint x: 499, endPoint y: 168, distance: 102.3
click at [499, 168] on div at bounding box center [436, 167] width 134 height 10
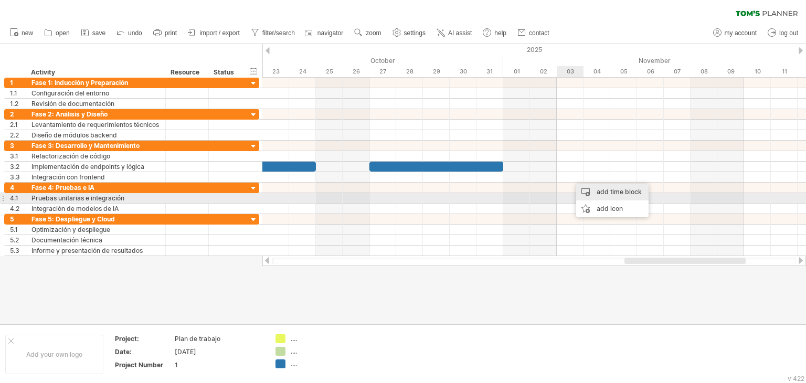
click at [600, 194] on div "add time block" at bounding box center [612, 192] width 72 height 17
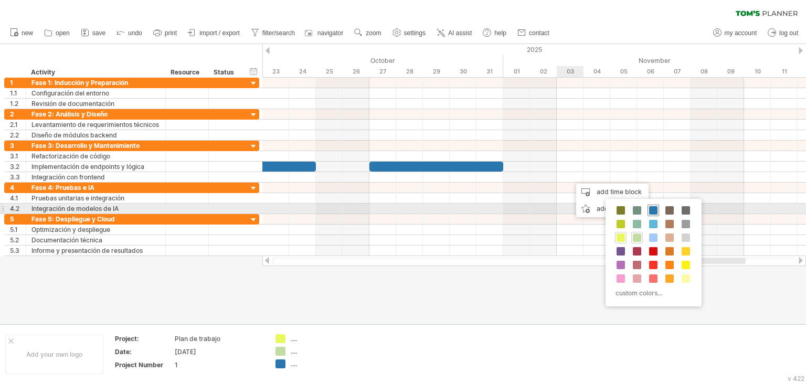
click at [654, 208] on span at bounding box center [653, 210] width 8 height 8
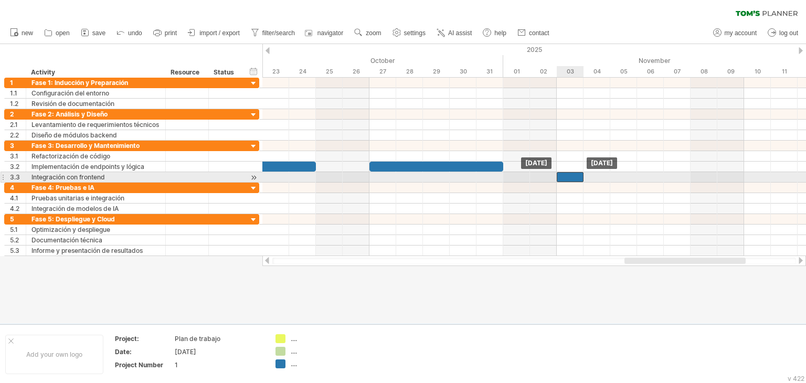
drag, startPoint x: 582, startPoint y: 177, endPoint x: 572, endPoint y: 177, distance: 9.4
click at [572, 177] on div at bounding box center [570, 177] width 27 height 10
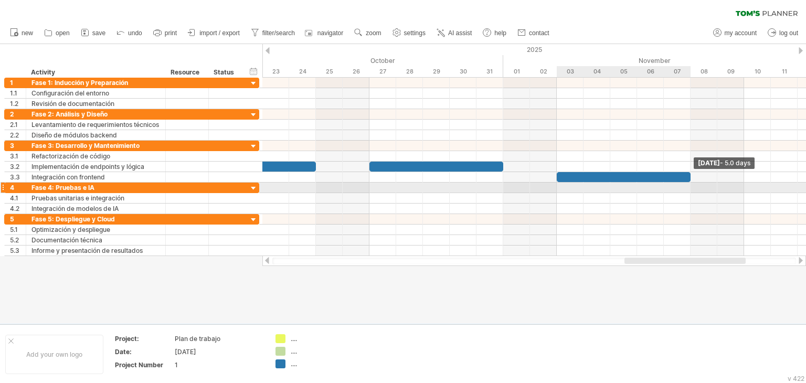
drag, startPoint x: 582, startPoint y: 176, endPoint x: 686, endPoint y: 183, distance: 103.6
click at [686, 183] on div "[DATE] - 5.0 days [DATE]" at bounding box center [533, 167] width 543 height 178
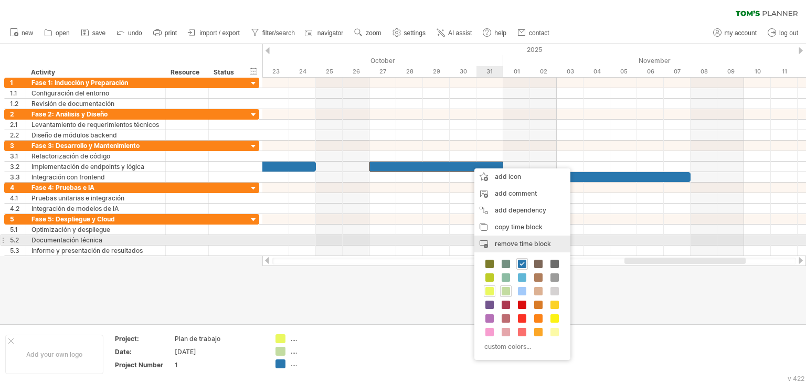
click at [522, 243] on span "remove time block" at bounding box center [523, 244] width 56 height 8
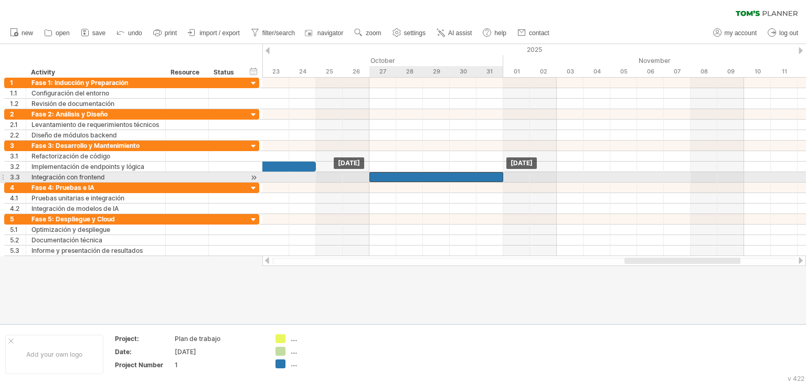
drag, startPoint x: 602, startPoint y: 175, endPoint x: 421, endPoint y: 178, distance: 181.5
click at [421, 178] on div at bounding box center [436, 177] width 134 height 10
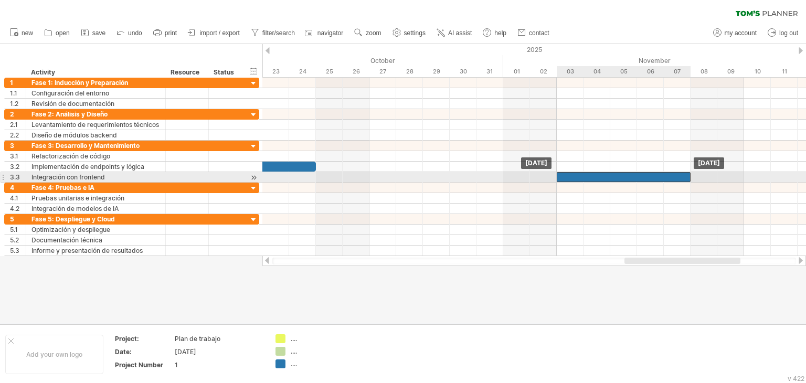
drag, startPoint x: 455, startPoint y: 175, endPoint x: 645, endPoint y: 174, distance: 189.4
click at [645, 174] on div at bounding box center [624, 177] width 134 height 10
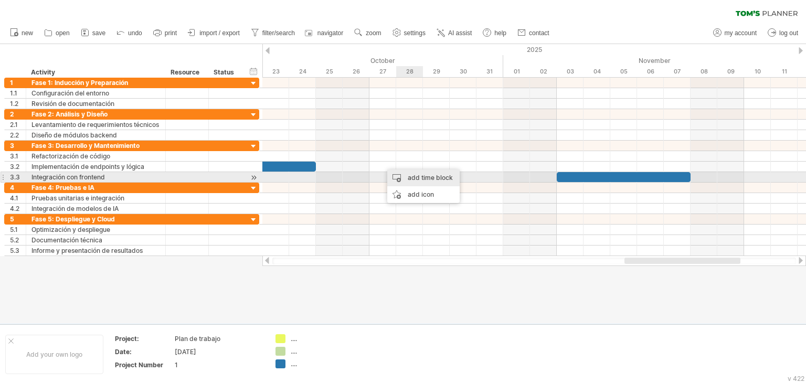
drag, startPoint x: 420, startPoint y: 175, endPoint x: 431, endPoint y: 175, distance: 11.0
click at [420, 175] on div "add time block" at bounding box center [423, 177] width 72 height 17
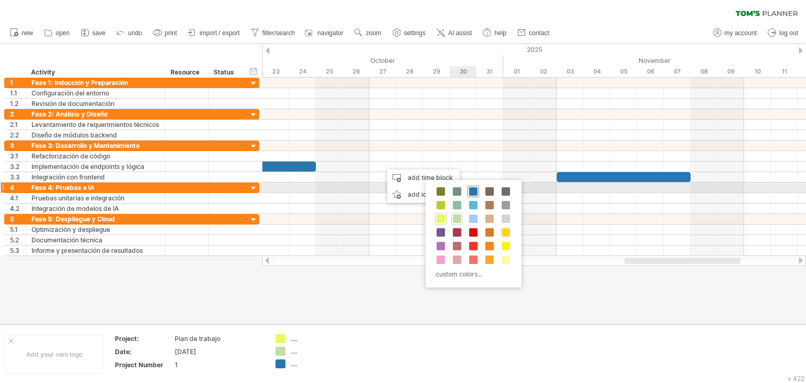
click at [476, 191] on span at bounding box center [473, 191] width 8 height 8
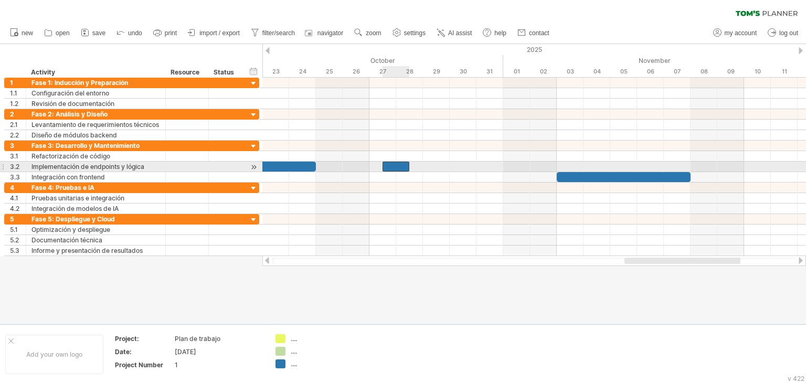
drag, startPoint x: 390, startPoint y: 165, endPoint x: 381, endPoint y: 167, distance: 9.6
click at [382, 167] on div at bounding box center [395, 167] width 27 height 10
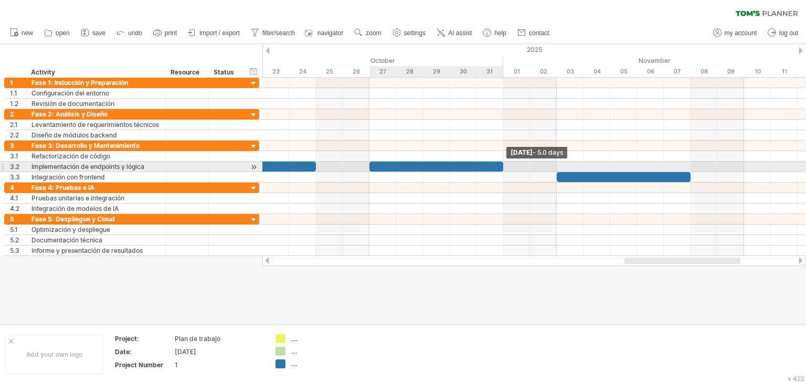
drag, startPoint x: 395, startPoint y: 165, endPoint x: 502, endPoint y: 166, distance: 106.5
click at [502, 166] on span at bounding box center [503, 167] width 4 height 10
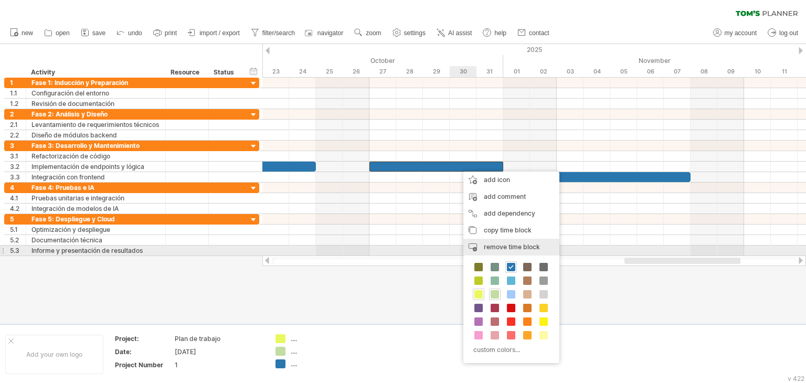
click at [508, 249] on span "remove time block" at bounding box center [512, 247] width 56 height 8
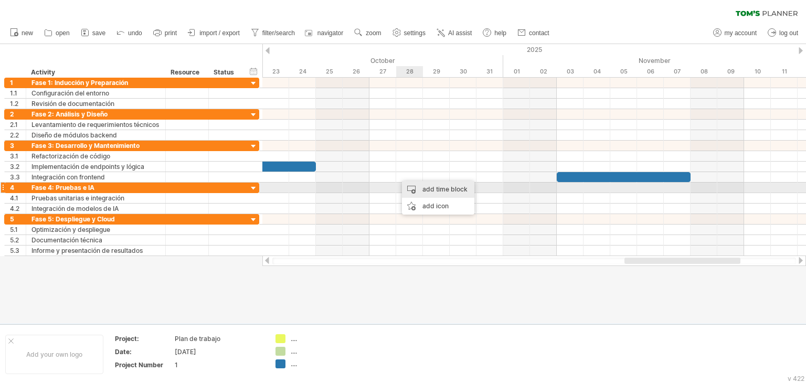
click at [440, 189] on div "add time block" at bounding box center [438, 189] width 72 height 17
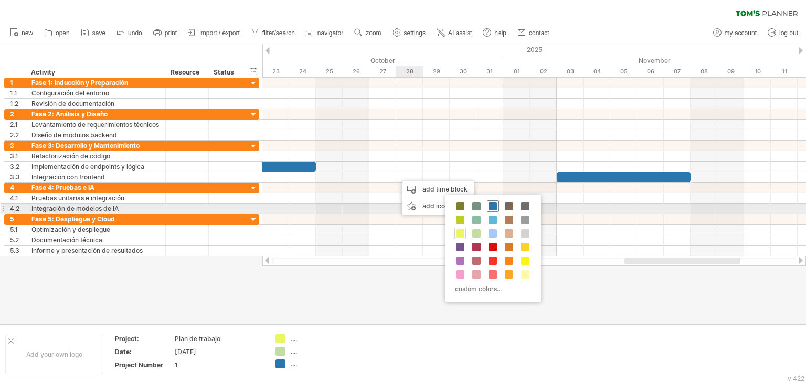
click at [493, 207] on span at bounding box center [492, 206] width 8 height 8
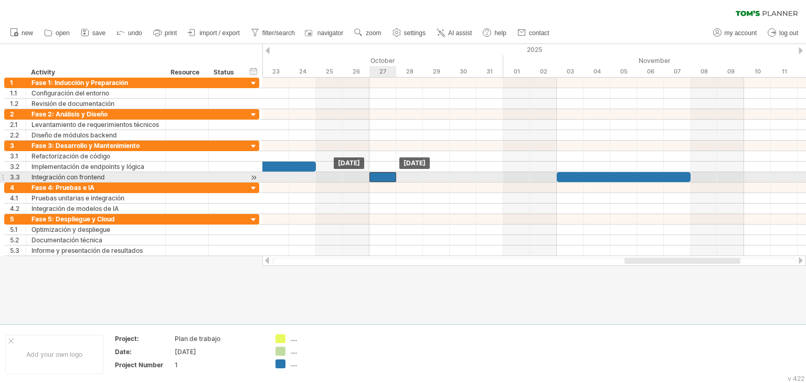
drag, startPoint x: 404, startPoint y: 177, endPoint x: 386, endPoint y: 178, distance: 17.8
click at [386, 178] on div at bounding box center [382, 177] width 27 height 10
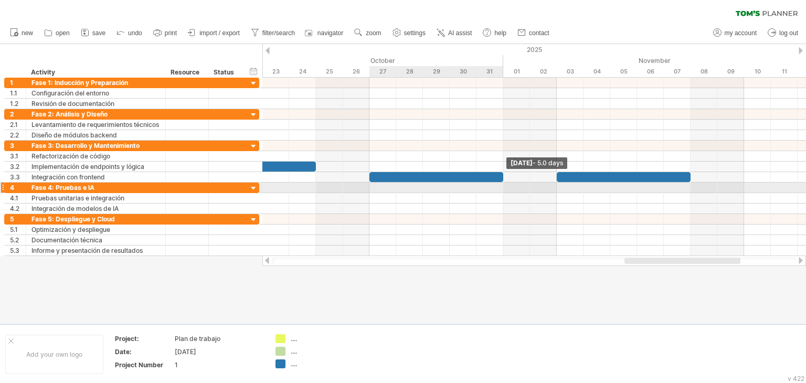
drag, startPoint x: 393, startPoint y: 176, endPoint x: 501, endPoint y: 183, distance: 107.8
click at [501, 183] on div "[DATE] - 5.0 days [DATE]" at bounding box center [533, 167] width 543 height 178
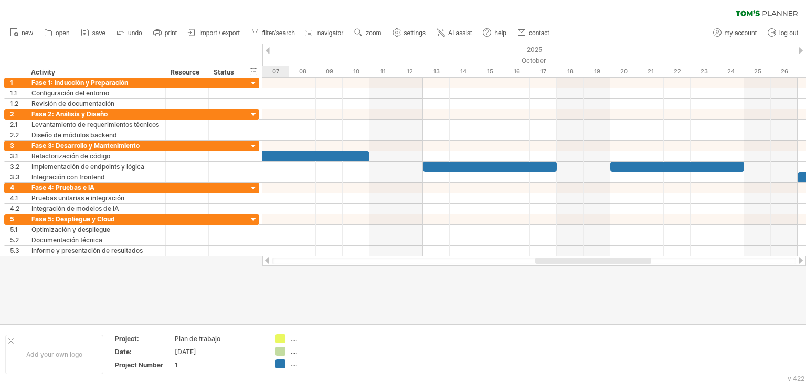
drag, startPoint x: 653, startPoint y: 261, endPoint x: 563, endPoint y: 277, distance: 90.6
click at [563, 277] on div "Trying to reach [DOMAIN_NAME] Connected again... 0% clear filter new 1" at bounding box center [403, 191] width 806 height 383
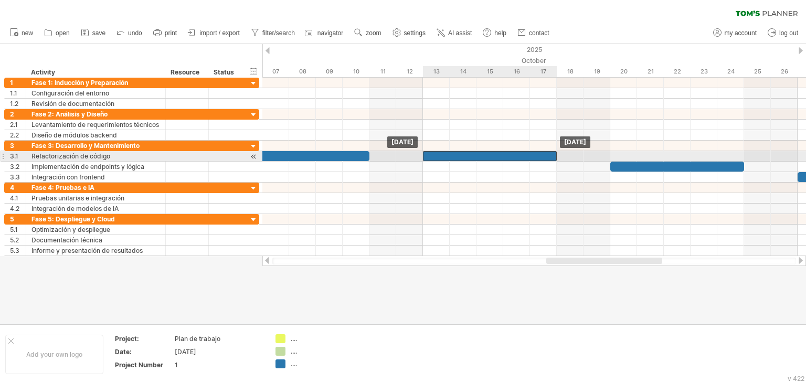
drag, startPoint x: 489, startPoint y: 167, endPoint x: 488, endPoint y: 158, distance: 9.0
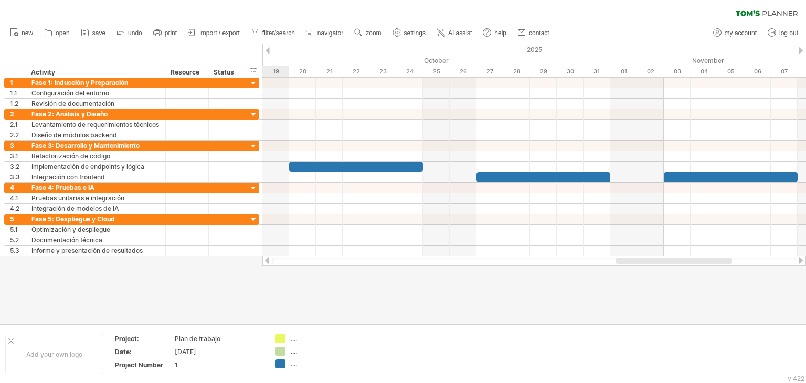
drag, startPoint x: 598, startPoint y: 262, endPoint x: 667, endPoint y: 260, distance: 69.8
click at [667, 260] on div at bounding box center [674, 261] width 116 height 6
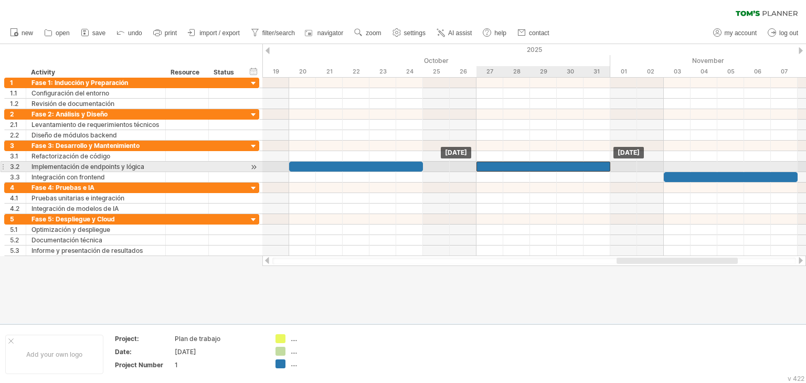
drag, startPoint x: 533, startPoint y: 175, endPoint x: 533, endPoint y: 167, distance: 7.3
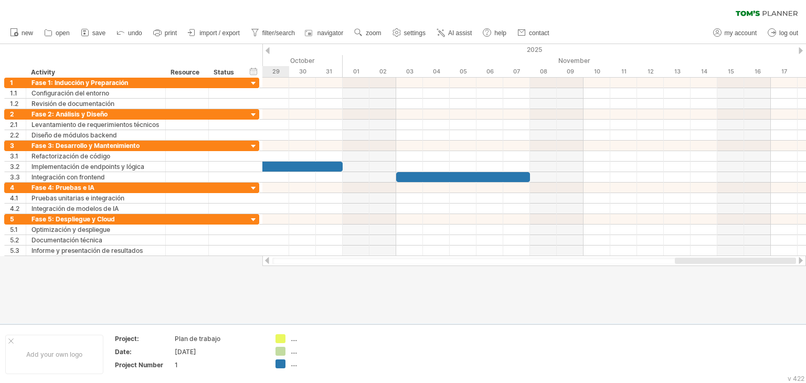
drag, startPoint x: 654, startPoint y: 259, endPoint x: 756, endPoint y: 263, distance: 102.9
click at [756, 263] on div at bounding box center [735, 261] width 121 height 6
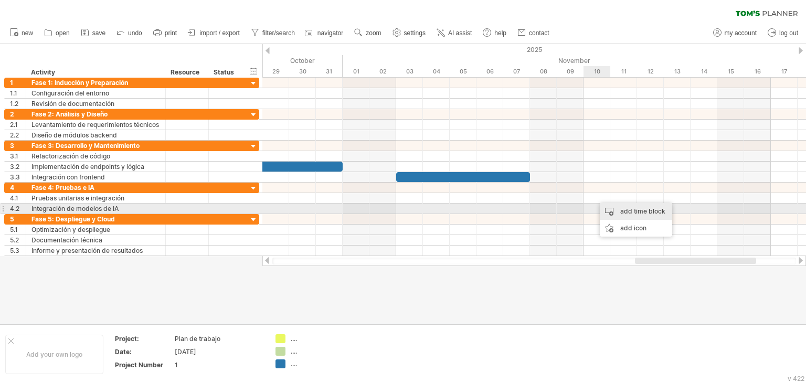
click at [632, 207] on div "add time block" at bounding box center [636, 211] width 72 height 17
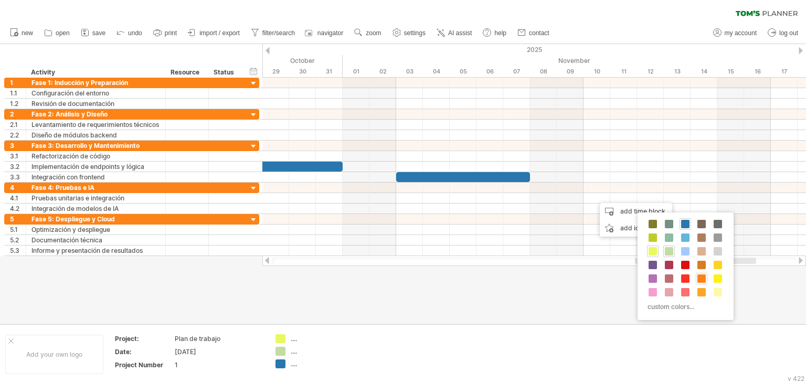
click at [702, 278] on span at bounding box center [701, 278] width 8 height 8
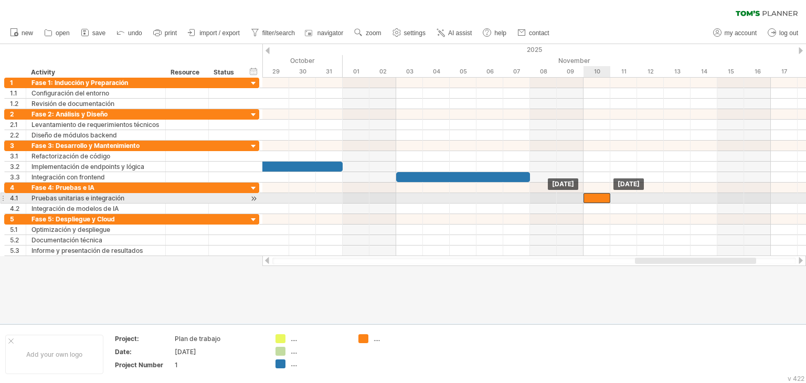
drag, startPoint x: 611, startPoint y: 199, endPoint x: 600, endPoint y: 200, distance: 11.1
click at [600, 200] on div at bounding box center [596, 198] width 27 height 10
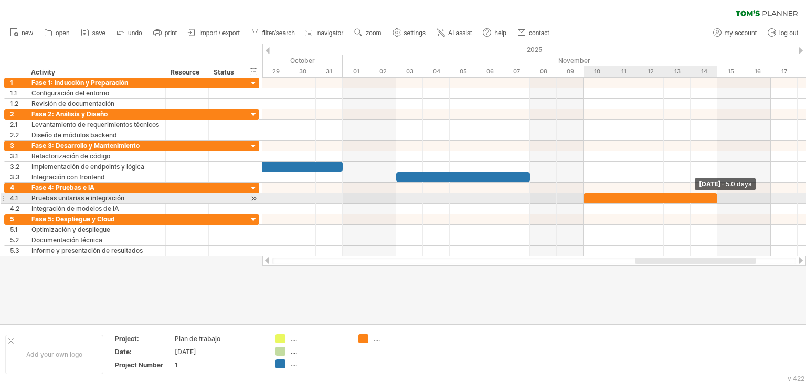
drag, startPoint x: 608, startPoint y: 196, endPoint x: 718, endPoint y: 201, distance: 110.3
click at [718, 201] on span at bounding box center [717, 198] width 4 height 10
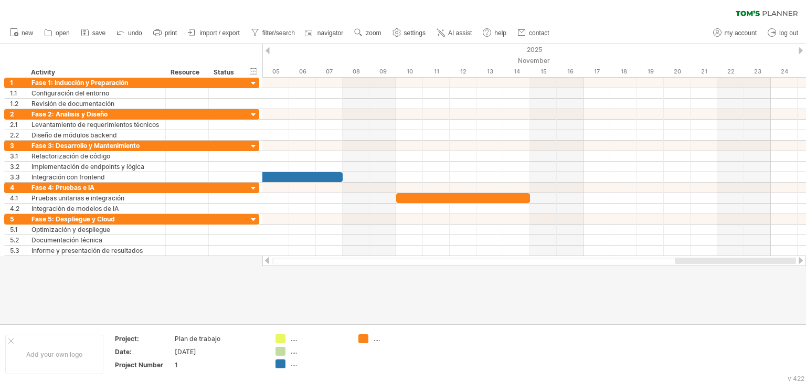
drag, startPoint x: 709, startPoint y: 262, endPoint x: 747, endPoint y: 261, distance: 37.8
click at [747, 261] on div at bounding box center [735, 261] width 121 height 6
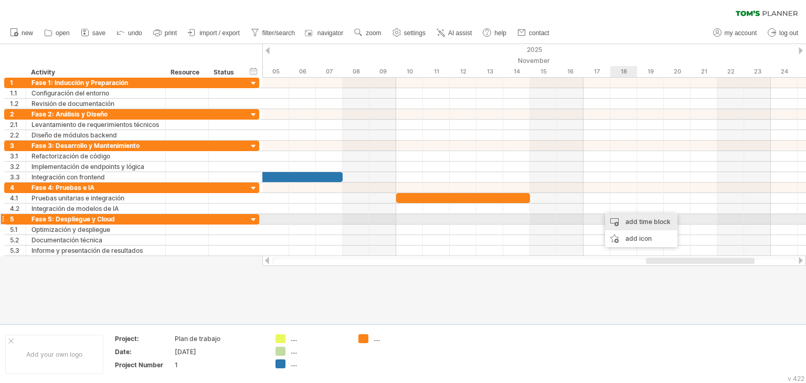
click at [640, 219] on div "add time block" at bounding box center [641, 222] width 72 height 17
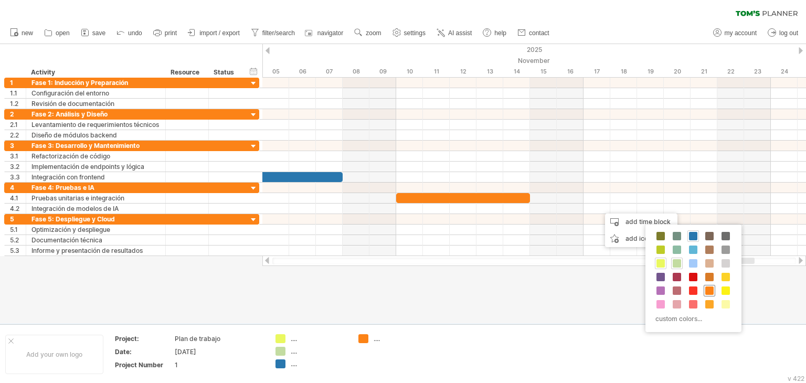
click at [711, 289] on span at bounding box center [709, 290] width 8 height 8
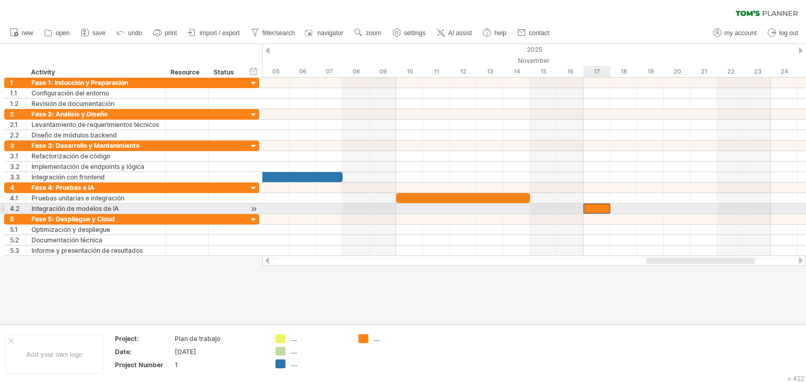
drag, startPoint x: 611, startPoint y: 206, endPoint x: 601, endPoint y: 207, distance: 10.0
click at [601, 207] on div at bounding box center [596, 209] width 27 height 10
drag, startPoint x: 611, startPoint y: 208, endPoint x: 714, endPoint y: 211, distance: 103.4
click at [714, 211] on div at bounding box center [650, 209] width 134 height 10
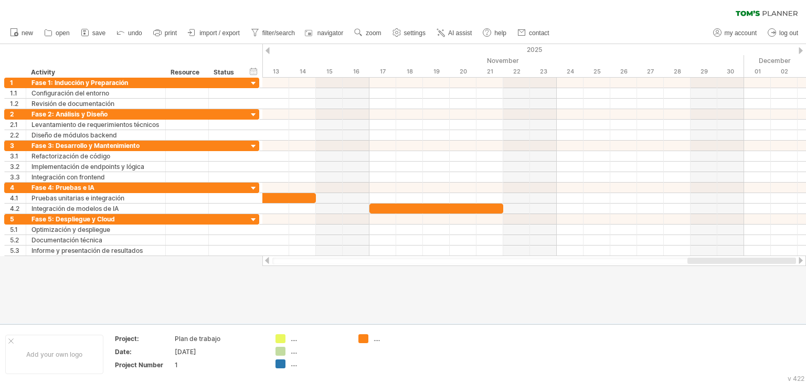
drag, startPoint x: 668, startPoint y: 262, endPoint x: 711, endPoint y: 264, distance: 43.1
click at [711, 264] on div at bounding box center [534, 261] width 524 height 7
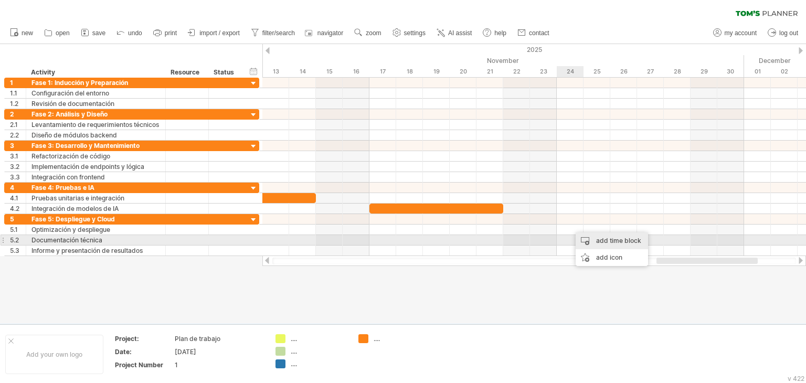
click at [605, 240] on div "add time block" at bounding box center [611, 240] width 72 height 17
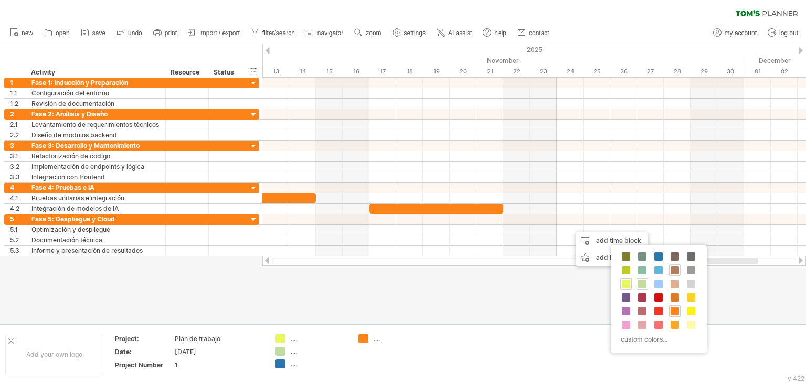
click at [676, 272] on span at bounding box center [674, 270] width 8 height 8
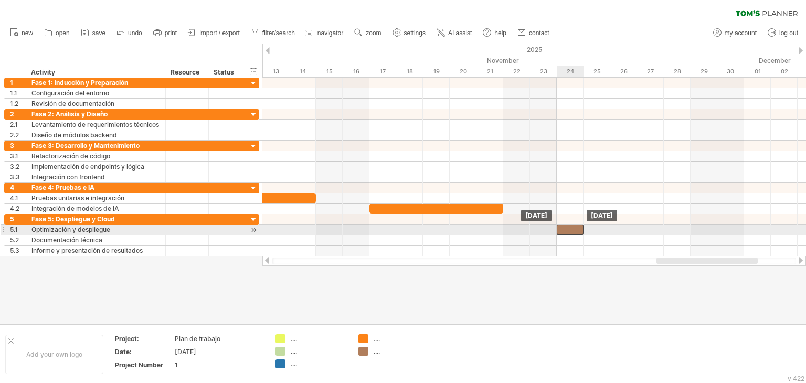
drag, startPoint x: 580, startPoint y: 225, endPoint x: 570, endPoint y: 225, distance: 10.5
click at [570, 225] on div at bounding box center [570, 230] width 27 height 10
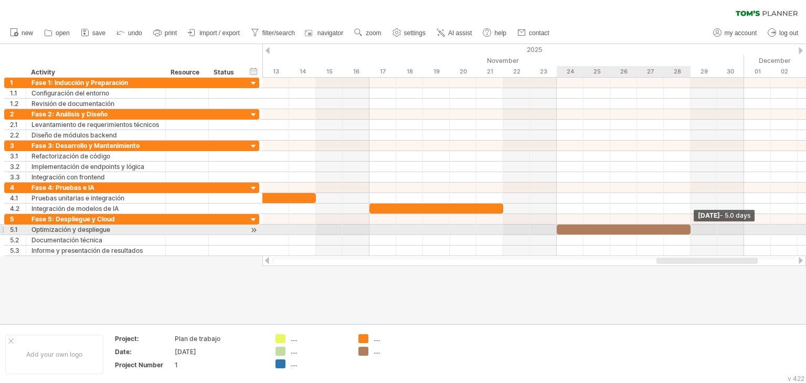
drag, startPoint x: 581, startPoint y: 227, endPoint x: 688, endPoint y: 230, distance: 106.5
click at [688, 230] on div at bounding box center [624, 230] width 134 height 10
drag, startPoint x: 689, startPoint y: 231, endPoint x: 642, endPoint y: 230, distance: 47.7
click at [642, 230] on div "[DATE] - 3.0 days [DATE]" at bounding box center [533, 167] width 543 height 178
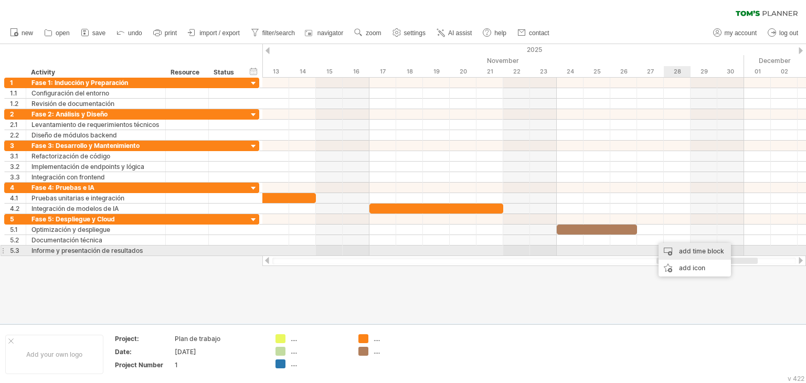
click at [688, 248] on div "add time block" at bounding box center [694, 251] width 72 height 17
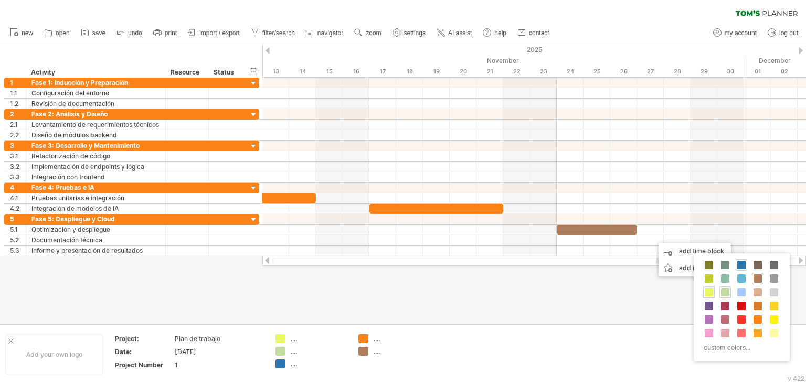
click at [759, 279] on span at bounding box center [757, 278] width 8 height 8
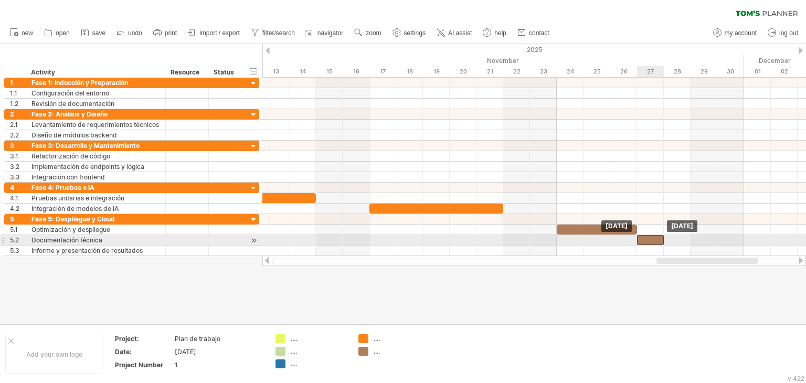
drag, startPoint x: 670, startPoint y: 239, endPoint x: 657, endPoint y: 239, distance: 13.1
click at [657, 239] on div at bounding box center [650, 240] width 27 height 10
drag, startPoint x: 663, startPoint y: 238, endPoint x: 691, endPoint y: 241, distance: 28.4
click at [691, 241] on span at bounding box center [690, 240] width 4 height 10
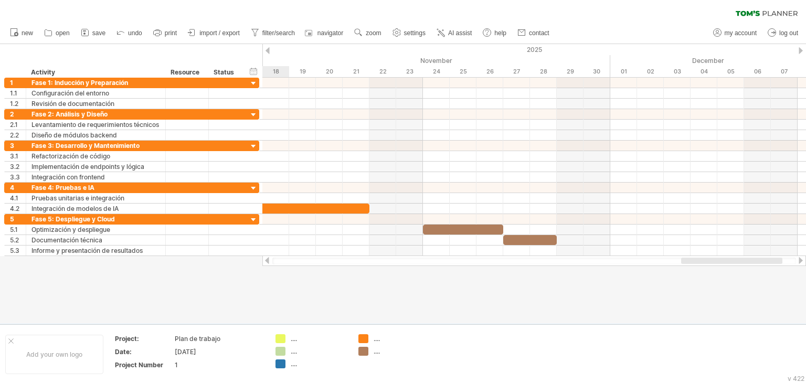
drag, startPoint x: 707, startPoint y: 260, endPoint x: 731, endPoint y: 262, distance: 24.7
click at [731, 262] on div at bounding box center [731, 261] width 101 height 6
click at [652, 262] on div "add time block" at bounding box center [661, 263] width 72 height 17
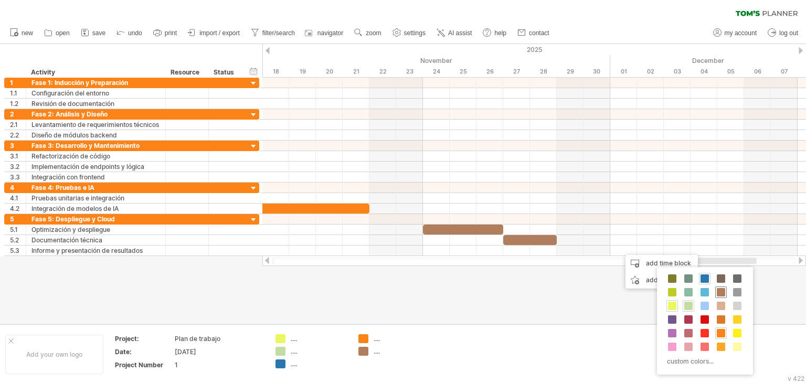
click at [722, 291] on span at bounding box center [721, 292] width 8 height 8
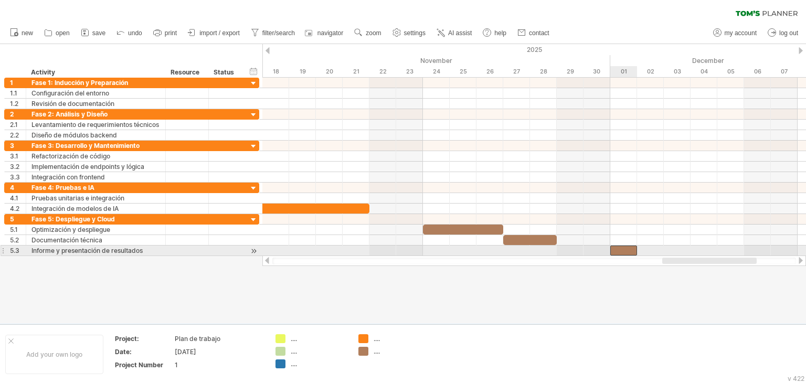
click at [624, 249] on div at bounding box center [623, 251] width 27 height 10
drag, startPoint x: 649, startPoint y: 250, endPoint x: 662, endPoint y: 251, distance: 12.1
click at [662, 251] on span at bounding box center [664, 251] width 4 height 10
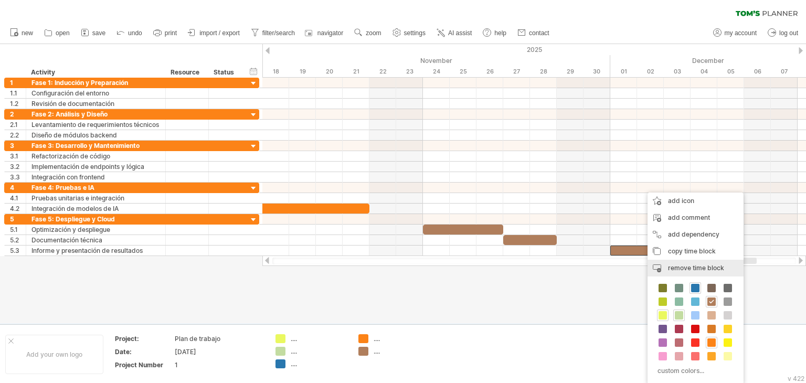
drag, startPoint x: 695, startPoint y: 265, endPoint x: 685, endPoint y: 268, distance: 10.5
click at [696, 265] on span "remove time block" at bounding box center [696, 268] width 56 height 8
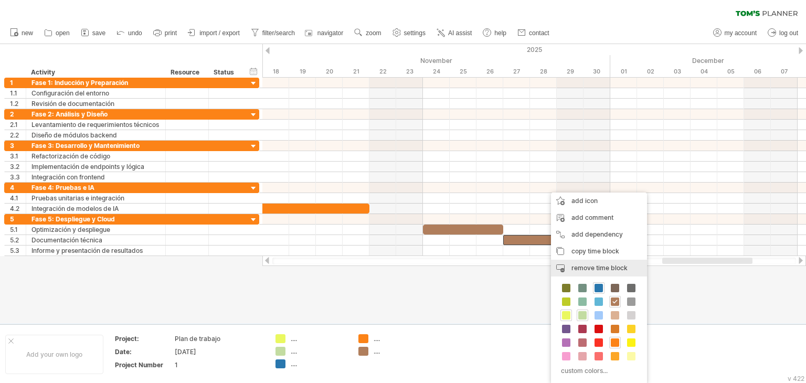
click at [598, 267] on span "remove time block" at bounding box center [599, 268] width 56 height 8
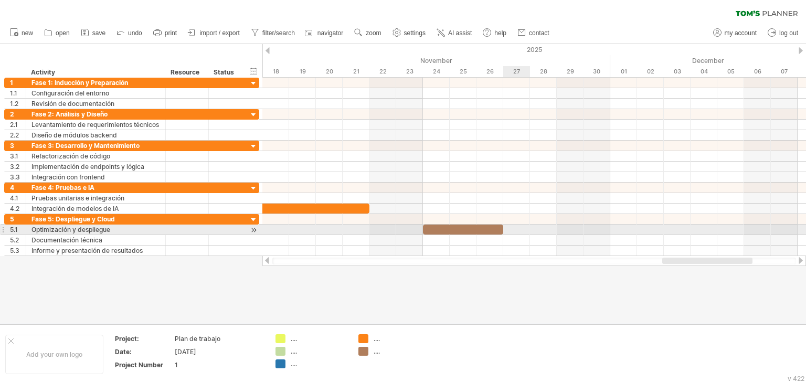
click at [505, 229] on div at bounding box center [533, 230] width 543 height 10
drag, startPoint x: 502, startPoint y: 228, endPoint x: 554, endPoint y: 229, distance: 53.0
click at [554, 229] on span at bounding box center [556, 230] width 4 height 10
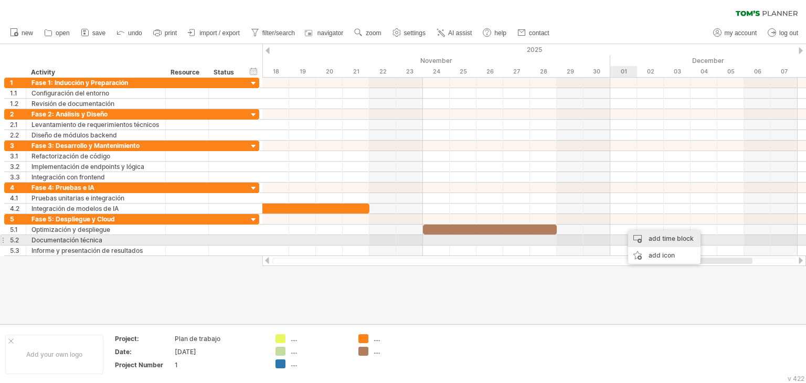
click at [656, 240] on div "add time block" at bounding box center [664, 238] width 72 height 17
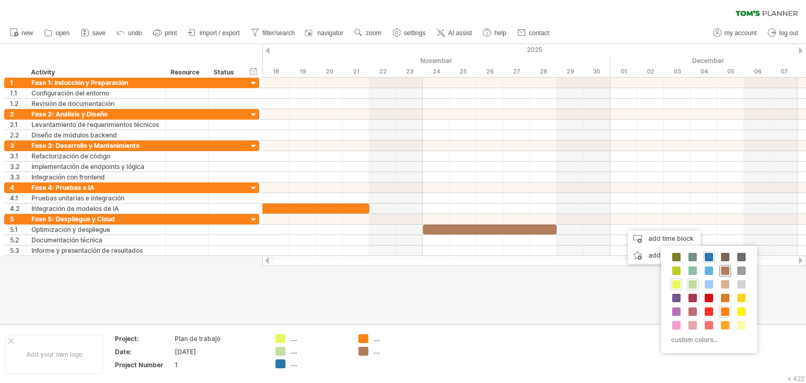
drag, startPoint x: 726, startPoint y: 268, endPoint x: 698, endPoint y: 257, distance: 29.4
click at [725, 268] on span at bounding box center [725, 270] width 8 height 8
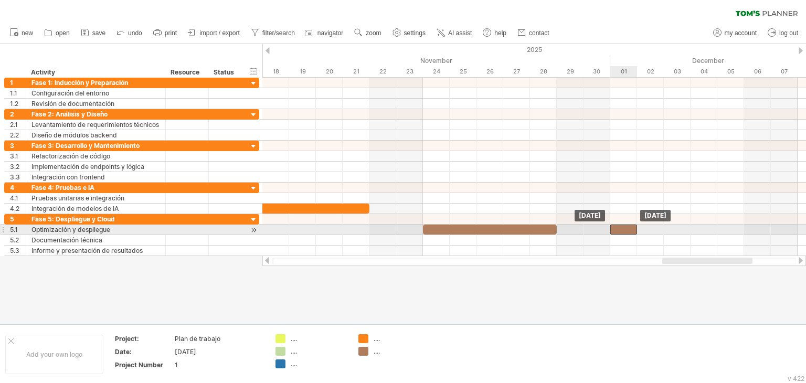
drag, startPoint x: 639, startPoint y: 226, endPoint x: 630, endPoint y: 227, distance: 9.5
click at [630, 227] on div at bounding box center [623, 230] width 27 height 10
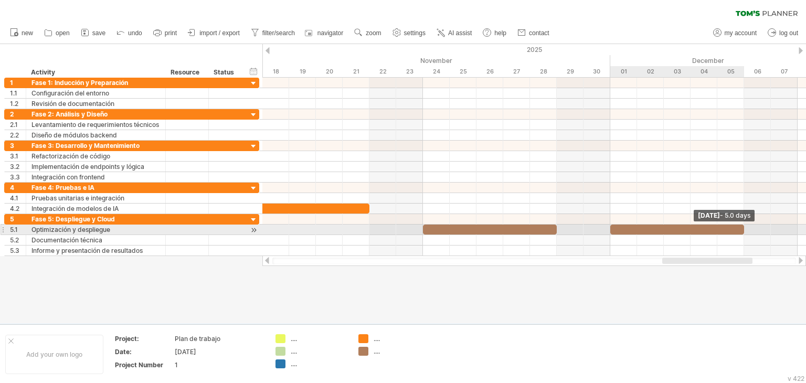
drag, startPoint x: 637, startPoint y: 229, endPoint x: 741, endPoint y: 231, distance: 104.4
click at [742, 231] on span at bounding box center [744, 230] width 4 height 10
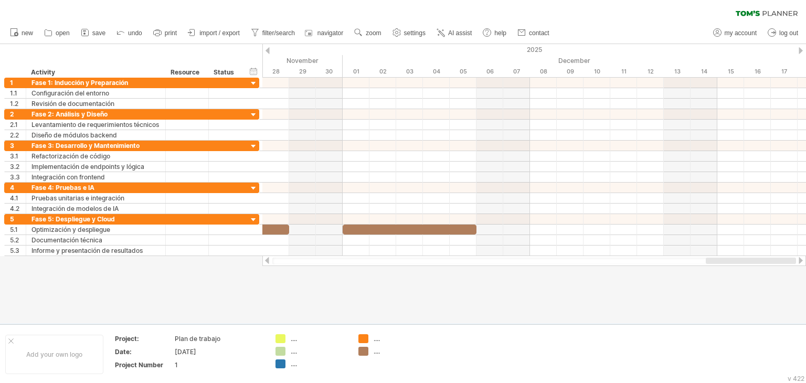
drag, startPoint x: 723, startPoint y: 263, endPoint x: 784, endPoint y: 263, distance: 60.3
click at [784, 263] on div at bounding box center [751, 261] width 90 height 6
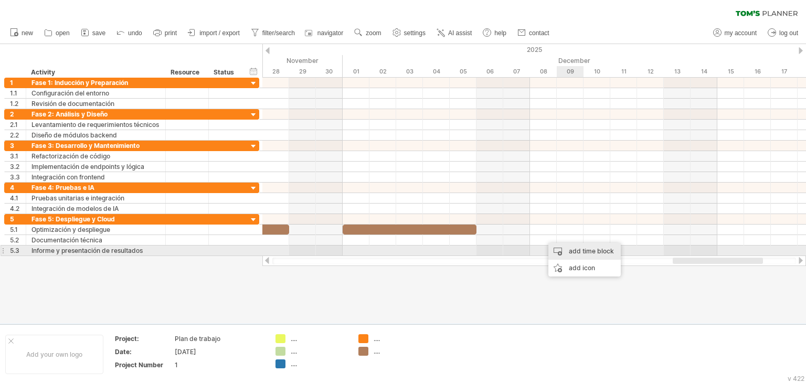
click at [579, 246] on div "add time block" at bounding box center [584, 251] width 72 height 17
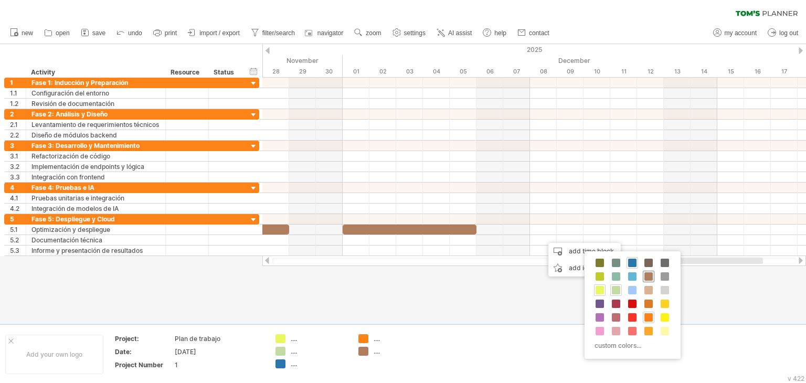
click at [649, 277] on span at bounding box center [648, 276] width 8 height 8
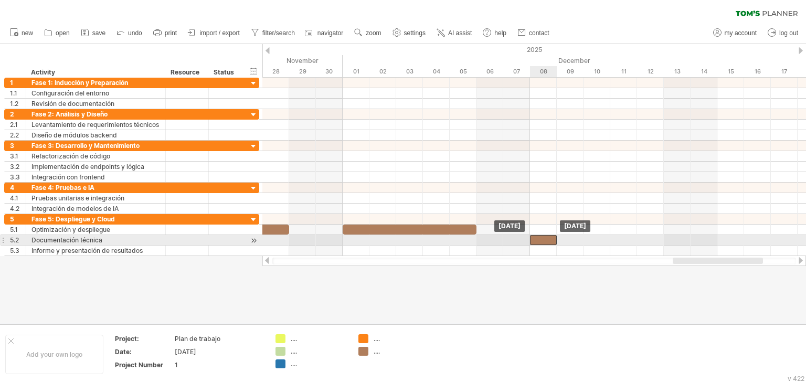
drag, startPoint x: 556, startPoint y: 236, endPoint x: 539, endPoint y: 236, distance: 16.3
click at [539, 236] on div at bounding box center [543, 240] width 27 height 10
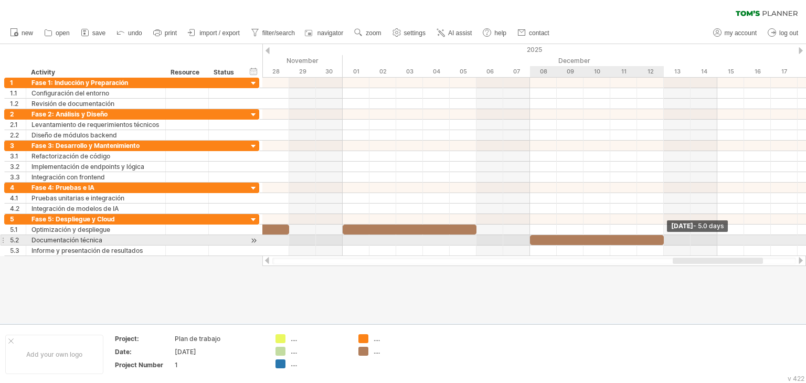
drag, startPoint x: 555, startPoint y: 238, endPoint x: 659, endPoint y: 240, distance: 103.9
click at [659, 240] on div at bounding box center [597, 240] width 134 height 10
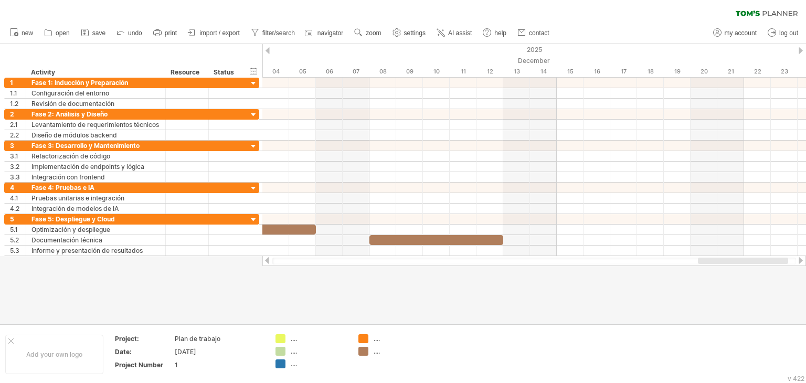
drag, startPoint x: 713, startPoint y: 260, endPoint x: 748, endPoint y: 261, distance: 34.1
click at [748, 261] on div at bounding box center [743, 261] width 90 height 6
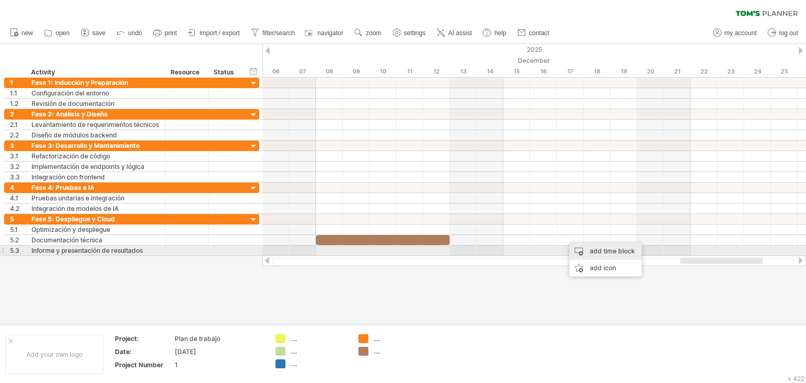
click at [614, 253] on div "add time block" at bounding box center [605, 251] width 72 height 17
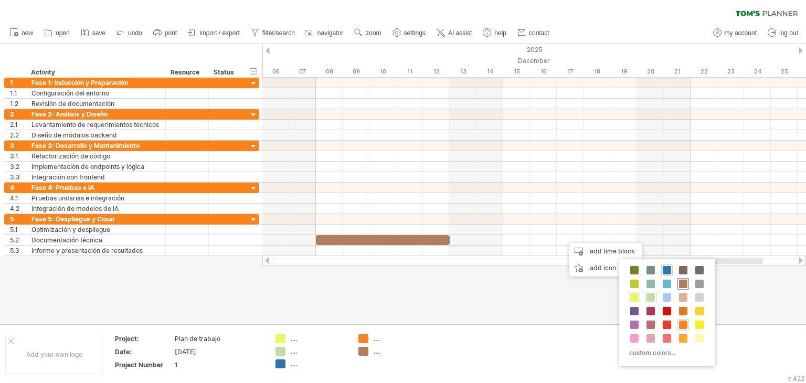
click at [682, 283] on span at bounding box center [683, 284] width 8 height 8
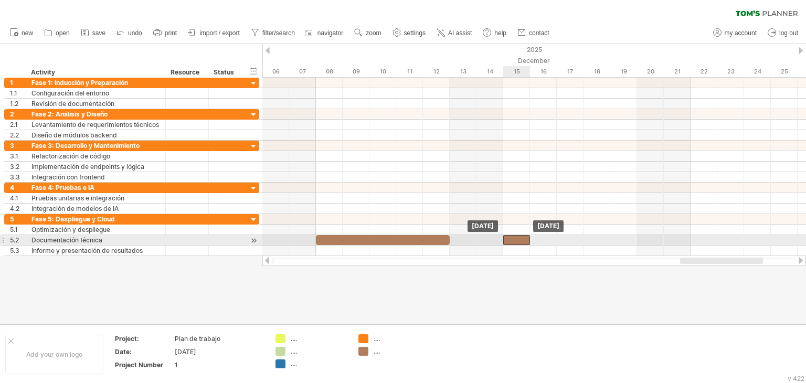
drag, startPoint x: 583, startPoint y: 237, endPoint x: 521, endPoint y: 240, distance: 62.0
click at [521, 240] on div at bounding box center [516, 240] width 27 height 10
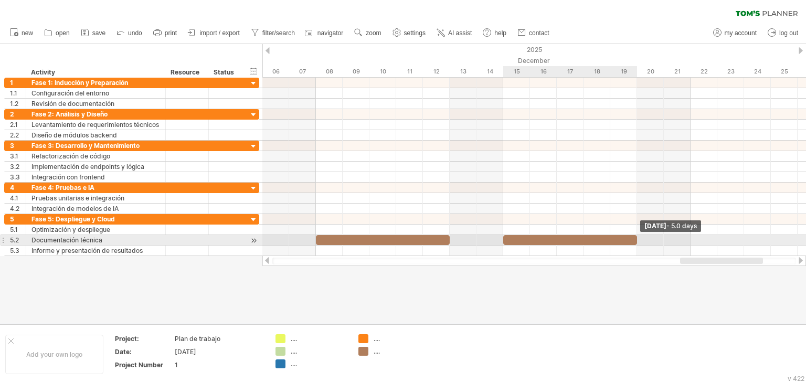
drag, startPoint x: 534, startPoint y: 238, endPoint x: 632, endPoint y: 242, distance: 98.2
click at [632, 242] on div at bounding box center [570, 240] width 134 height 10
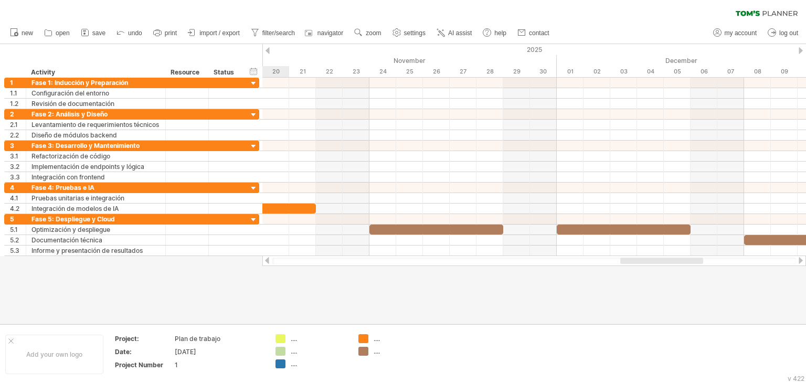
drag, startPoint x: 718, startPoint y: 264, endPoint x: 642, endPoint y: 261, distance: 76.1
click at [642, 261] on div at bounding box center [661, 261] width 83 height 6
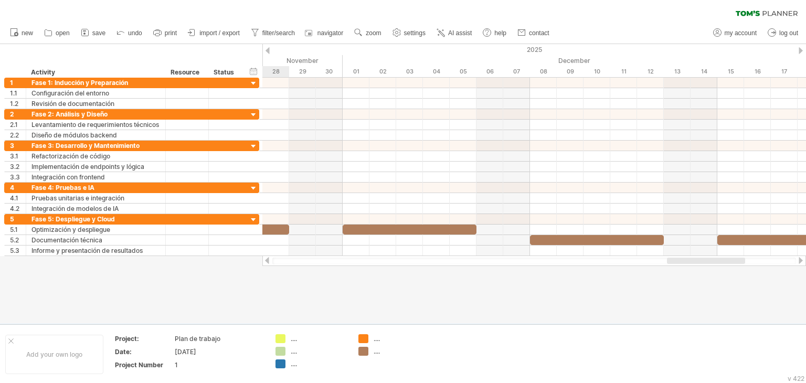
drag, startPoint x: 642, startPoint y: 261, endPoint x: 688, endPoint y: 260, distance: 46.7
click at [688, 260] on div at bounding box center [706, 261] width 78 height 6
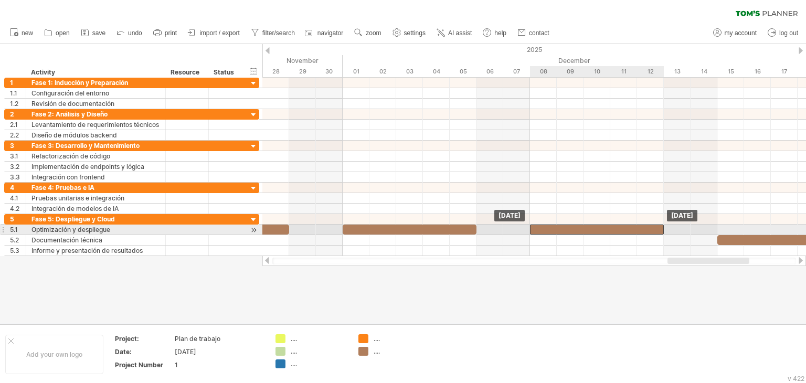
drag, startPoint x: 615, startPoint y: 240, endPoint x: 705, endPoint y: 246, distance: 90.4
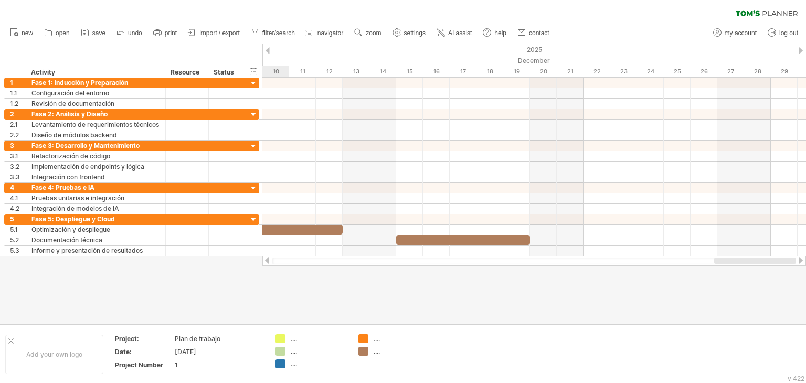
drag, startPoint x: 714, startPoint y: 259, endPoint x: 775, endPoint y: 265, distance: 61.1
click at [775, 265] on div at bounding box center [533, 260] width 543 height 10
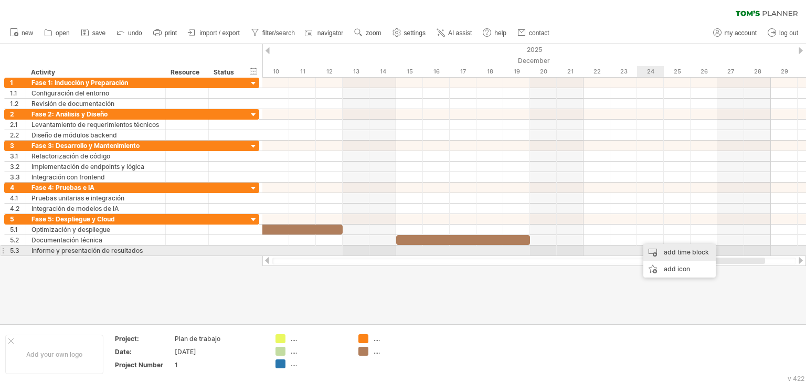
click at [675, 254] on div "add time block" at bounding box center [679, 252] width 72 height 17
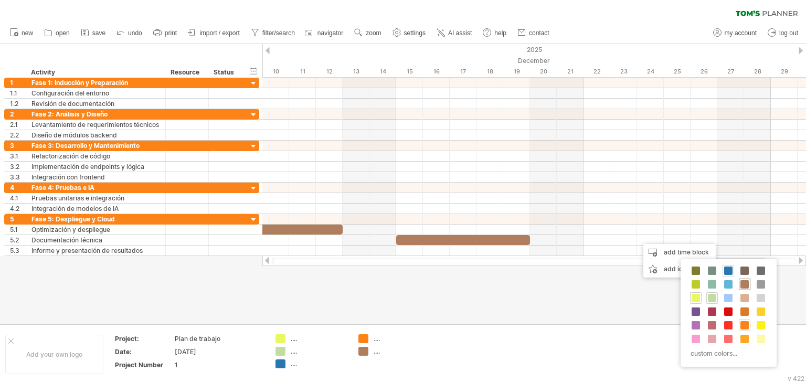
drag, startPoint x: 744, startPoint y: 284, endPoint x: 723, endPoint y: 279, distance: 22.1
click at [744, 284] on span at bounding box center [744, 284] width 8 height 8
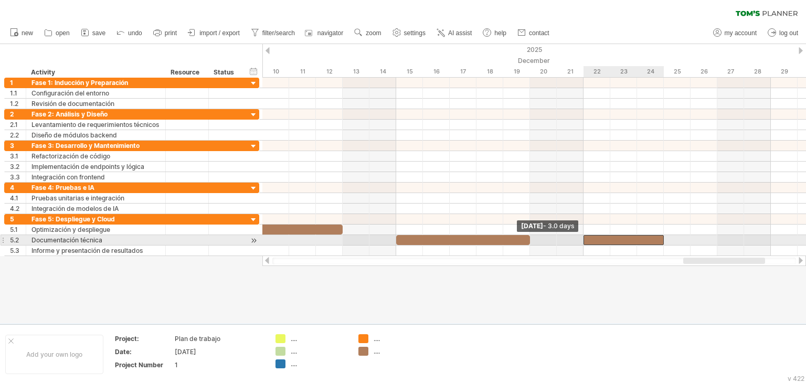
drag, startPoint x: 638, startPoint y: 238, endPoint x: 586, endPoint y: 237, distance: 51.4
click at [586, 237] on div at bounding box center [623, 240] width 80 height 10
drag, startPoint x: 664, startPoint y: 238, endPoint x: 711, endPoint y: 239, distance: 47.7
click at [711, 239] on div at bounding box center [650, 240] width 134 height 10
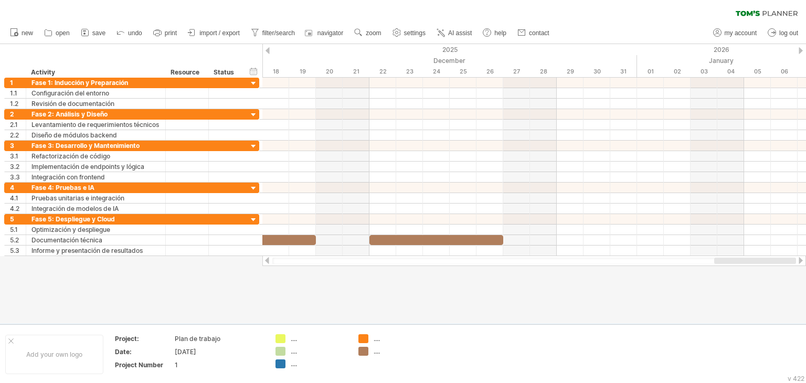
drag, startPoint x: 720, startPoint y: 259, endPoint x: 753, endPoint y: 259, distance: 33.6
click at [753, 259] on div at bounding box center [755, 261] width 82 height 6
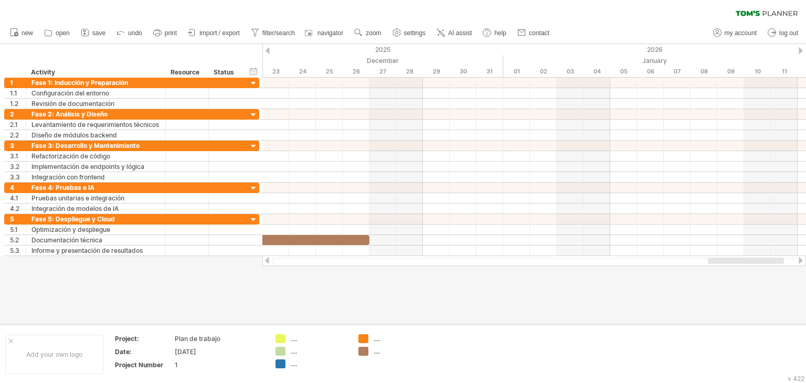
drag, startPoint x: 753, startPoint y: 259, endPoint x: 747, endPoint y: 261, distance: 6.5
click at [747, 261] on div at bounding box center [746, 261] width 76 height 6
click at [541, 262] on div "add time block" at bounding box center [539, 262] width 72 height 17
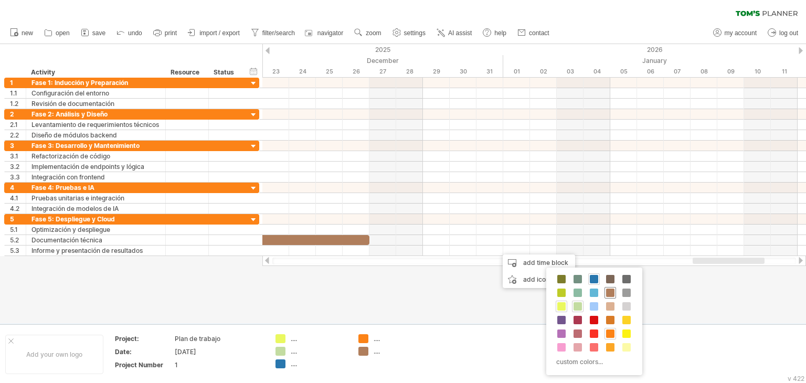
click at [611, 294] on span at bounding box center [610, 293] width 8 height 8
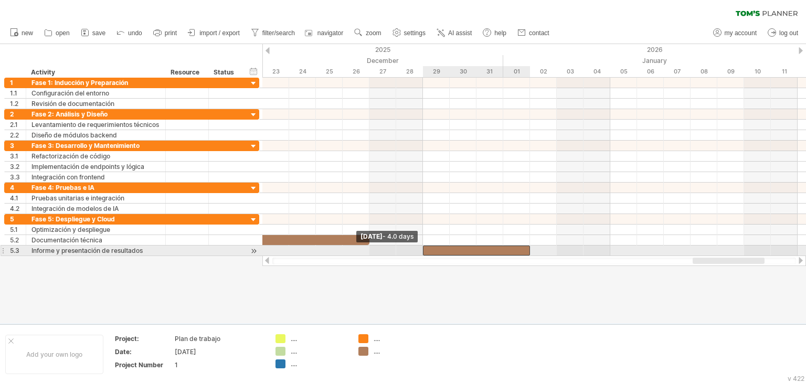
drag, startPoint x: 504, startPoint y: 249, endPoint x: 426, endPoint y: 247, distance: 77.7
click at [426, 247] on div at bounding box center [476, 251] width 107 height 10
drag, startPoint x: 530, startPoint y: 248, endPoint x: 560, endPoint y: 252, distance: 30.1
click at [560, 252] on div "[DATE] - 5.0 days [DATE] - 4.0 days" at bounding box center [533, 167] width 543 height 178
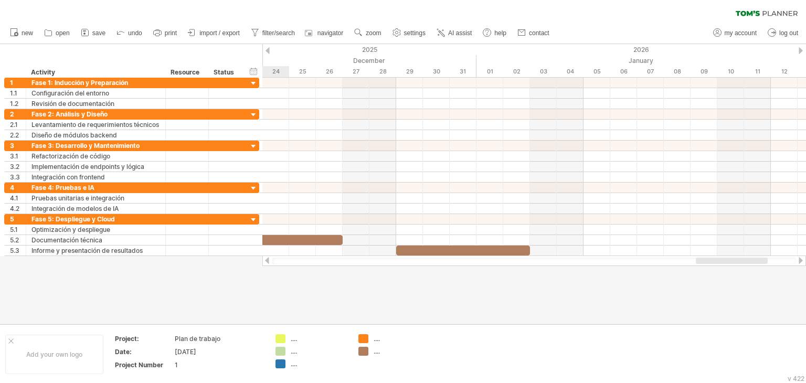
click at [727, 263] on div at bounding box center [732, 261] width 72 height 6
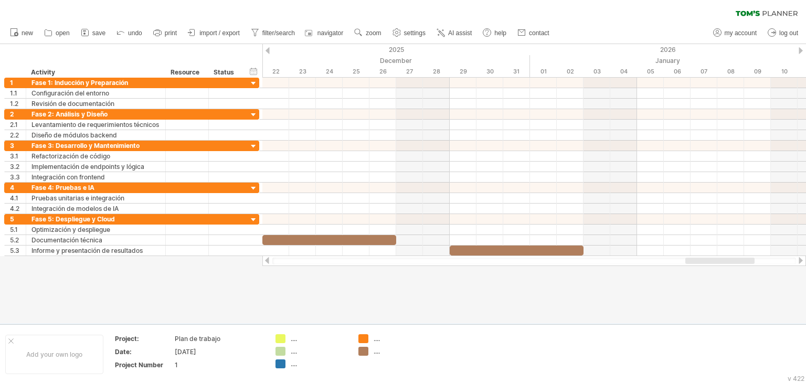
drag, startPoint x: 722, startPoint y: 259, endPoint x: 713, endPoint y: 266, distance: 11.5
click at [713, 266] on div "Trying to reach [DOMAIN_NAME] Connected again... 0% clear filter new 1" at bounding box center [403, 191] width 806 height 383
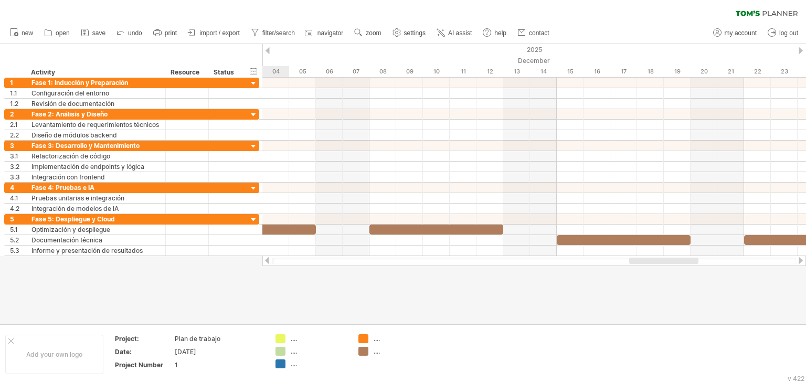
drag, startPoint x: 706, startPoint y: 260, endPoint x: 643, endPoint y: 270, distance: 63.7
click at [643, 270] on div "Trying to reach [DOMAIN_NAME] Connected again... 0% clear filter new 1" at bounding box center [403, 191] width 806 height 383
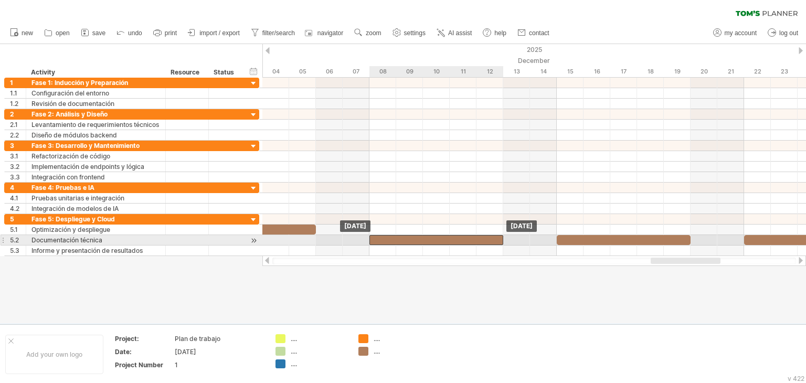
drag, startPoint x: 483, startPoint y: 229, endPoint x: 482, endPoint y: 236, distance: 6.4
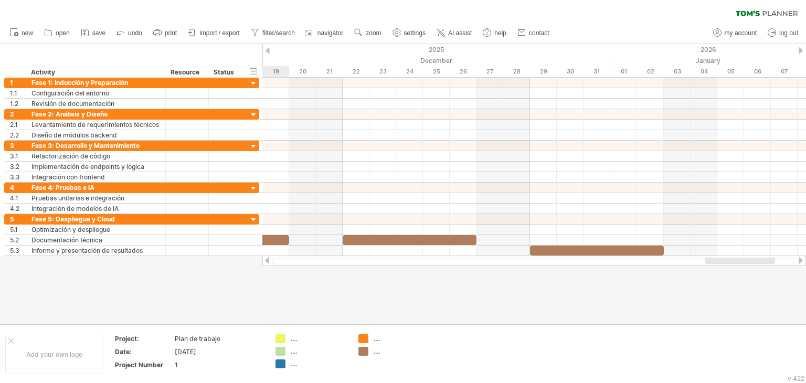
drag, startPoint x: 681, startPoint y: 262, endPoint x: 727, endPoint y: 269, distance: 46.7
click at [727, 269] on div "Trying to reach [DOMAIN_NAME] Connected again... 0% clear filter new 1" at bounding box center [403, 191] width 806 height 383
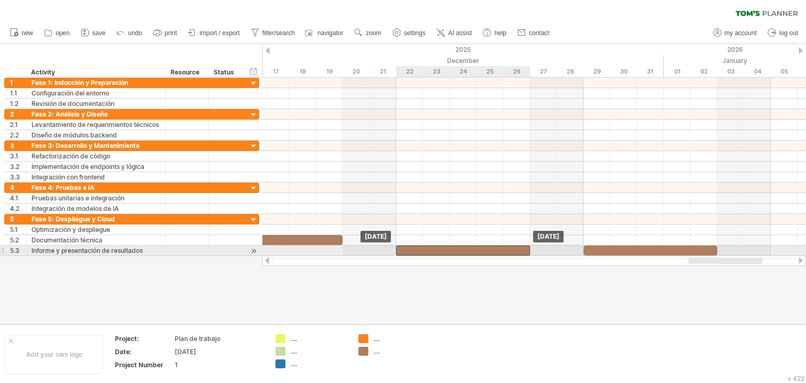
drag, startPoint x: 483, startPoint y: 239, endPoint x: 481, endPoint y: 247, distance: 8.3
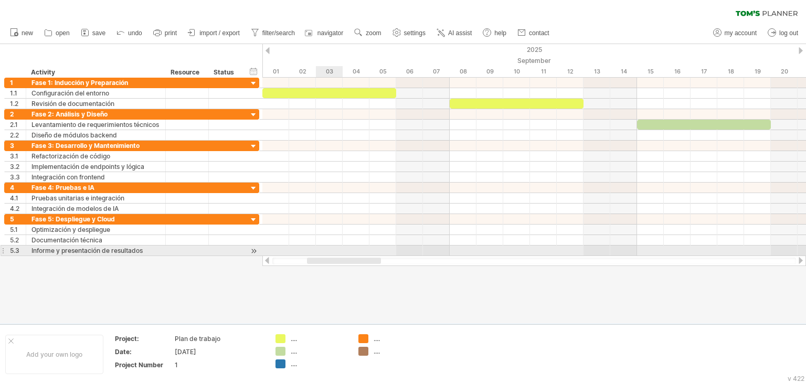
drag, startPoint x: 717, startPoint y: 261, endPoint x: 336, endPoint y: 247, distance: 381.1
click at [336, 247] on div "Trying to reach [DOMAIN_NAME] Connected again... 0% clear filter new 1" at bounding box center [403, 191] width 806 height 383
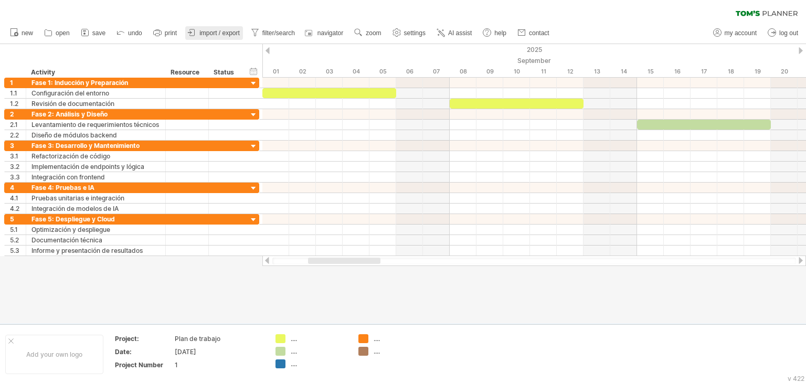
click at [236, 35] on span "import / export" at bounding box center [219, 32] width 40 height 7
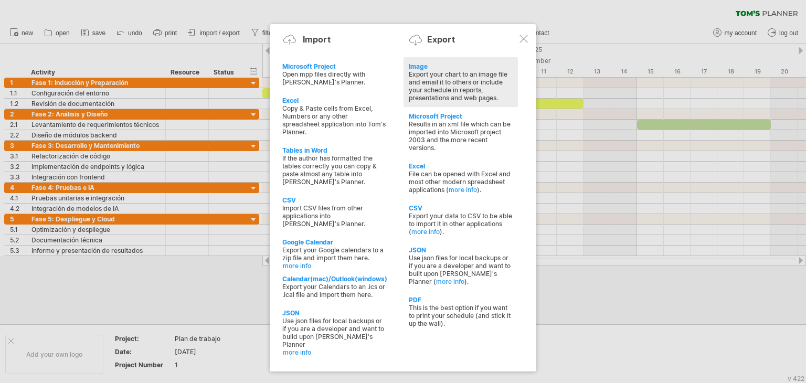
click at [419, 67] on div "Image" at bounding box center [461, 66] width 104 height 8
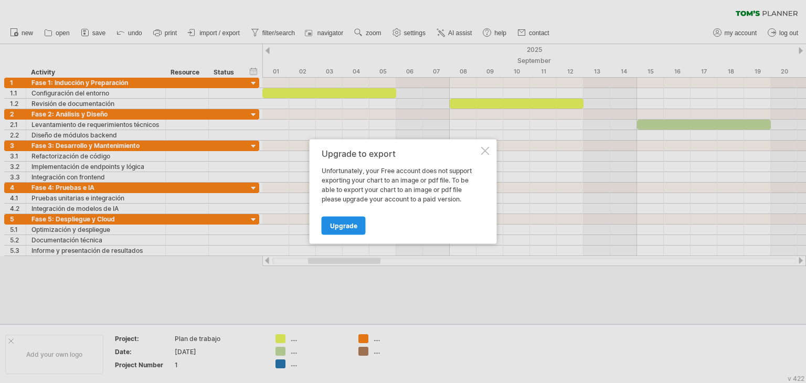
click at [345, 225] on span "Upgrade" at bounding box center [343, 226] width 27 height 8
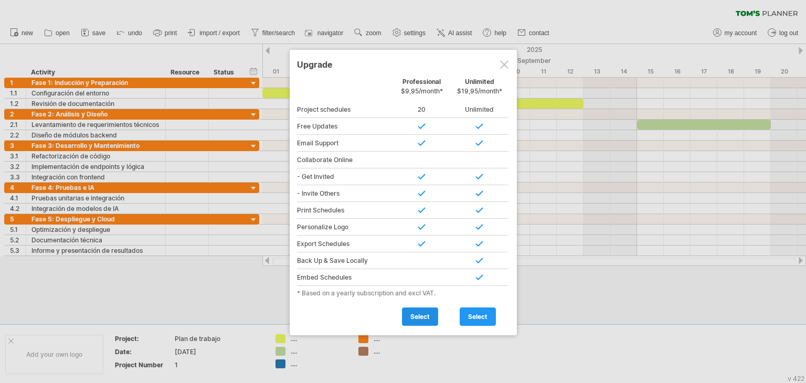
click at [421, 317] on span "select" at bounding box center [419, 317] width 19 height 8
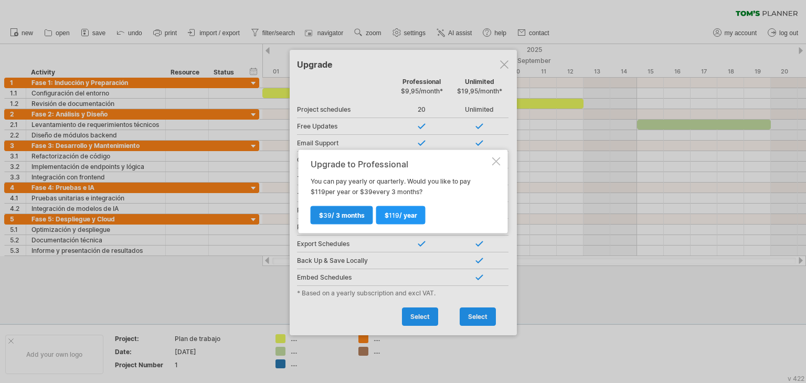
click at [343, 215] on span "$ 39 / 3 months" at bounding box center [342, 215] width 46 height 8
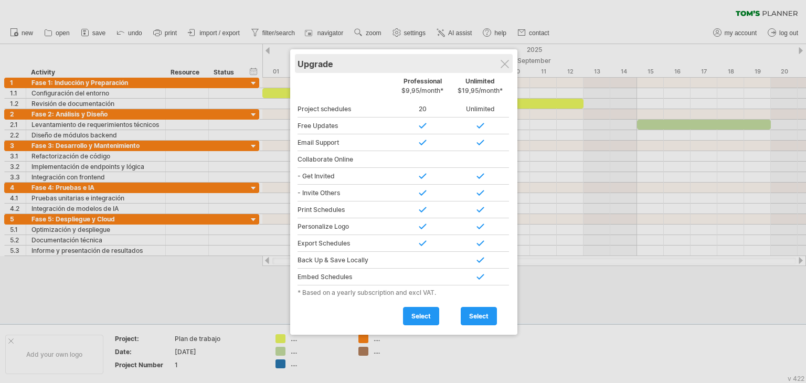
click at [500, 69] on div "Upgrade" at bounding box center [403, 63] width 212 height 19
click at [509, 67] on div "Upgrade Personal Free Professional $9,95/month* Unlimited $19,95/month* Project…" at bounding box center [403, 191] width 227 height 285
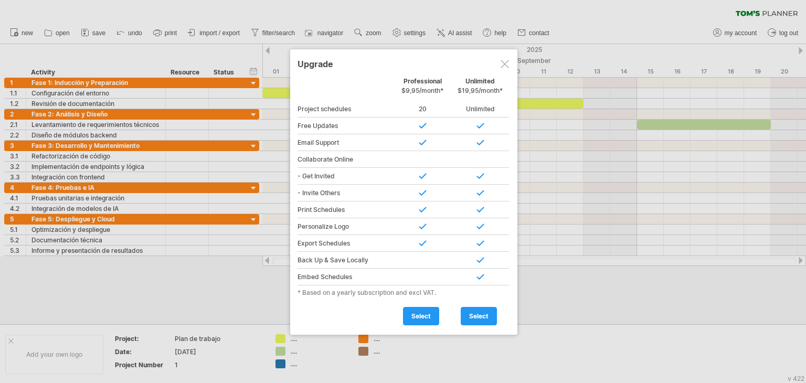
click at [504, 67] on div at bounding box center [504, 64] width 8 height 8
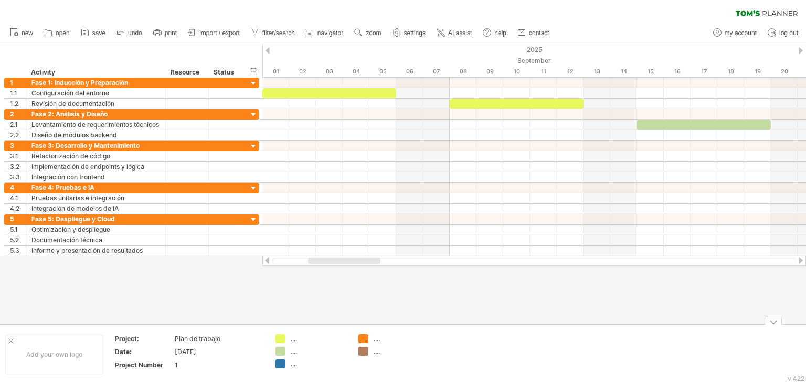
click at [534, 311] on div at bounding box center [403, 184] width 806 height 280
click at [371, 32] on span "zoom" at bounding box center [373, 32] width 15 height 7
click at [408, 46] on div "Month" at bounding box center [405, 45] width 58 height 17
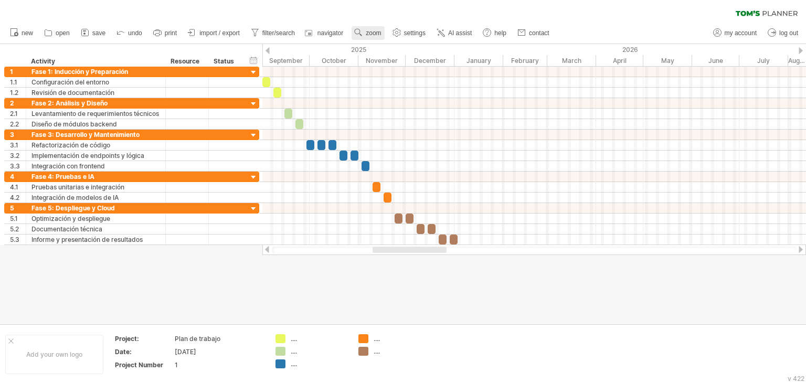
click at [376, 38] on link "zoom" at bounding box center [367, 33] width 33 height 14
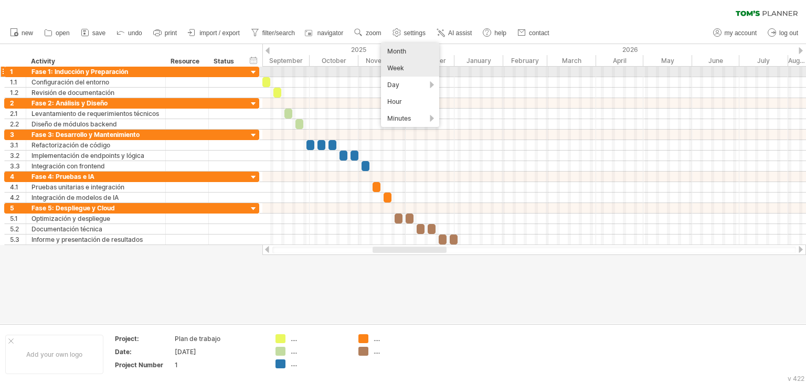
click at [400, 67] on div "Week" at bounding box center [410, 68] width 58 height 17
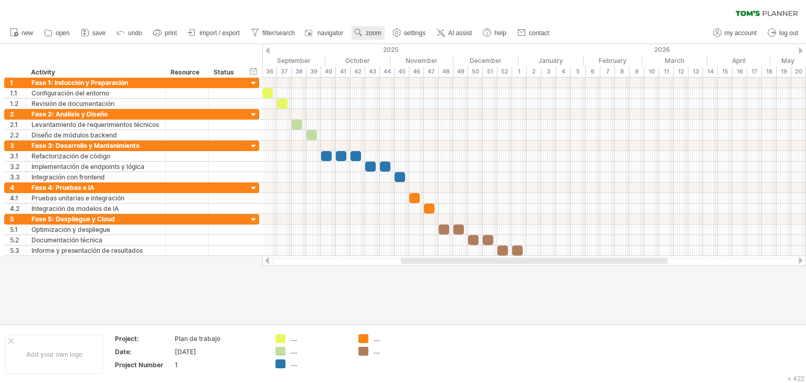
click at [373, 34] on span "zoom" at bounding box center [373, 32] width 15 height 7
click at [399, 81] on div "Day" at bounding box center [407, 81] width 58 height 17
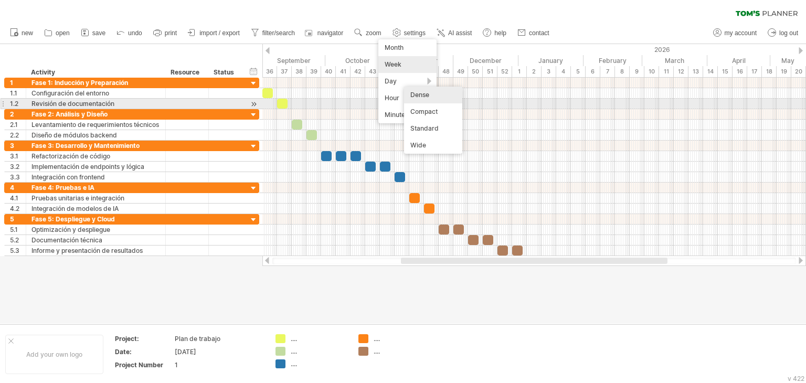
click at [422, 97] on div "Dense" at bounding box center [433, 95] width 58 height 17
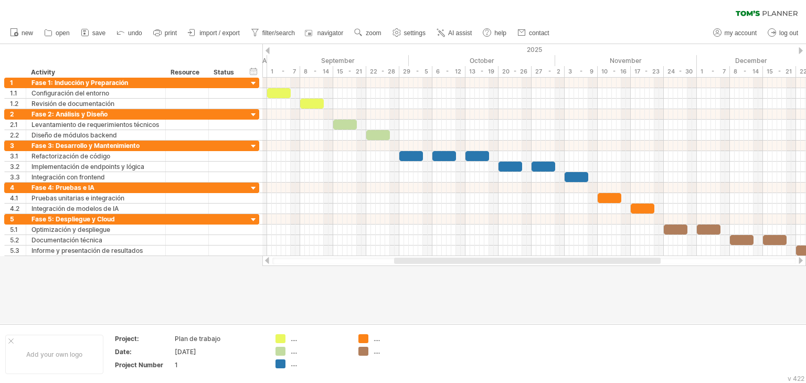
drag, startPoint x: 431, startPoint y: 262, endPoint x: 413, endPoint y: 270, distance: 18.8
click at [413, 270] on div "Trying to reach [DOMAIN_NAME] Connected again... 0% clear filter new 1" at bounding box center [403, 191] width 806 height 383
click at [380, 35] on span "zoom" at bounding box center [373, 32] width 15 height 7
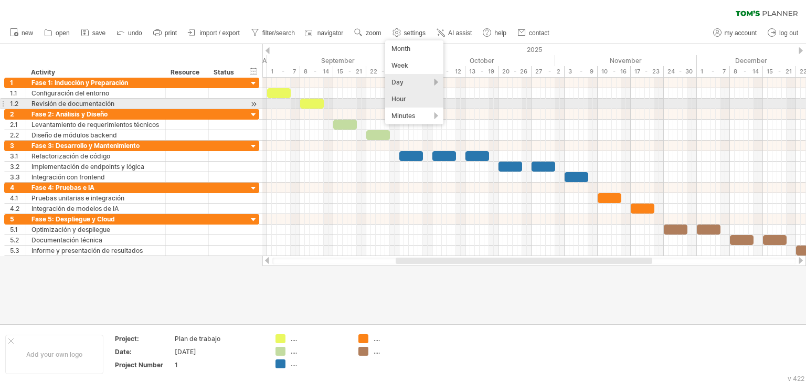
click at [412, 100] on div "Hour" at bounding box center [414, 99] width 58 height 17
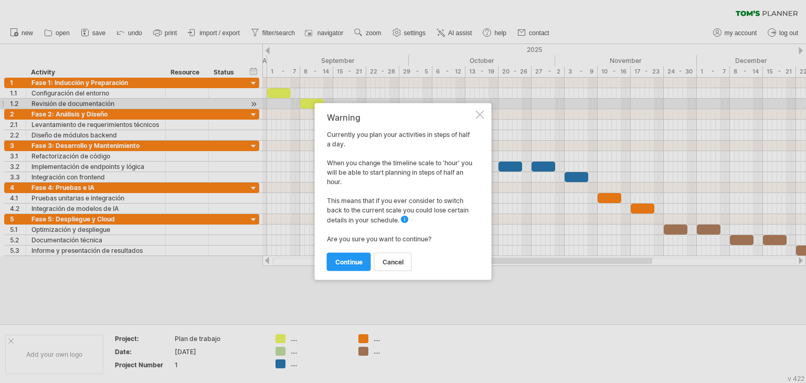
click at [481, 118] on div at bounding box center [480, 115] width 8 height 8
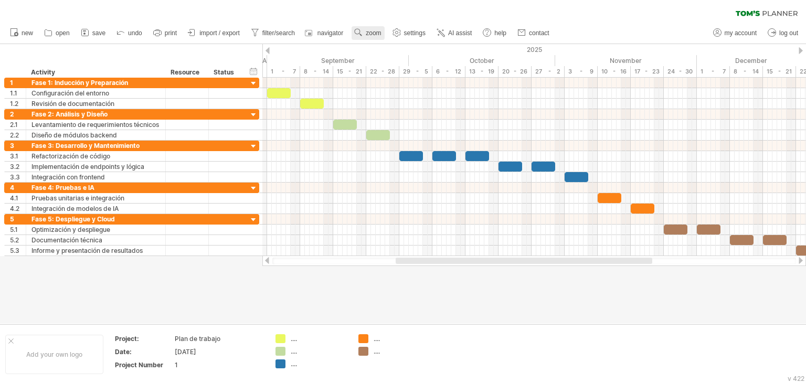
click at [376, 30] on span "zoom" at bounding box center [373, 32] width 15 height 7
click at [411, 59] on div "Week" at bounding box center [410, 60] width 58 height 17
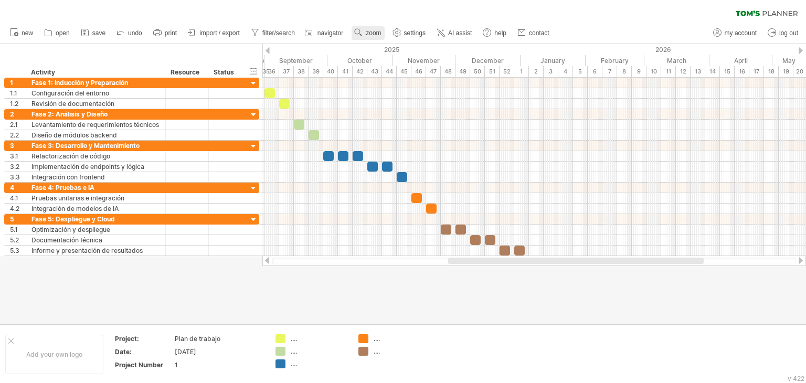
click at [380, 34] on span "zoom" at bounding box center [373, 32] width 15 height 7
click at [423, 84] on div "Day" at bounding box center [414, 81] width 58 height 17
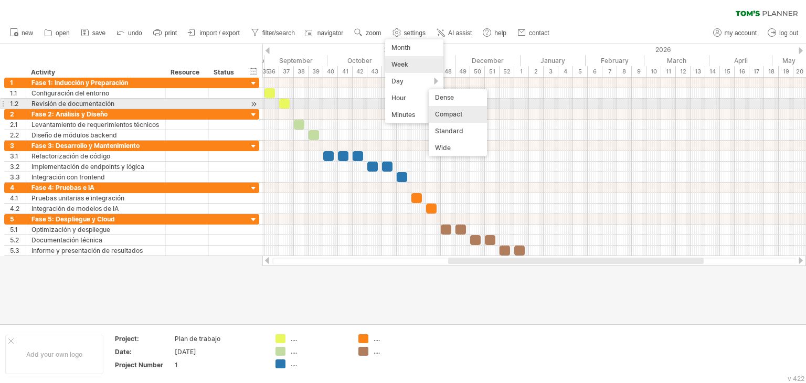
click at [449, 114] on div "Compact" at bounding box center [458, 114] width 58 height 17
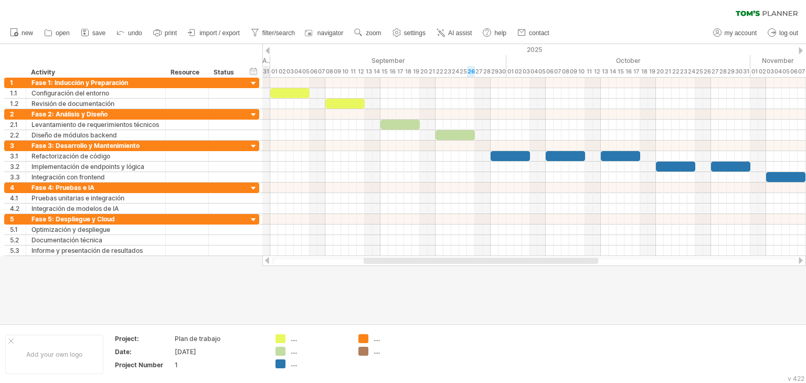
click at [438, 261] on div at bounding box center [481, 261] width 234 height 6
click at [414, 36] on link "settings" at bounding box center [409, 33] width 39 height 14
select select "*"
select select "**"
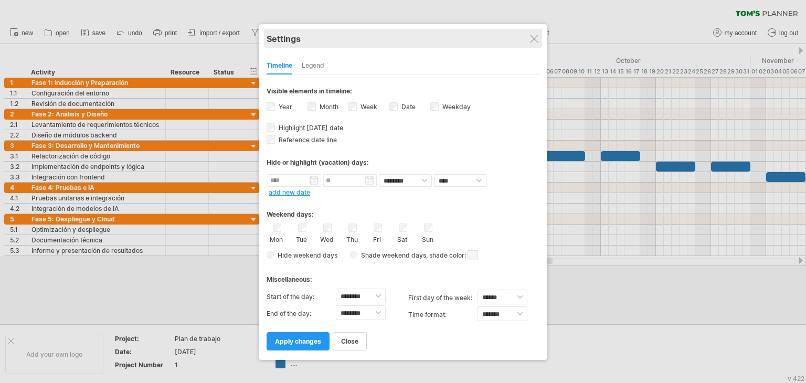
click at [539, 42] on div "Settings" at bounding box center [402, 38] width 273 height 19
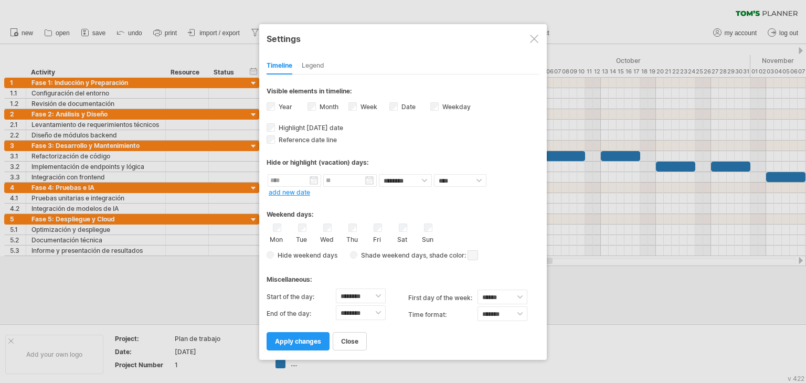
click at [531, 38] on div at bounding box center [534, 39] width 8 height 8
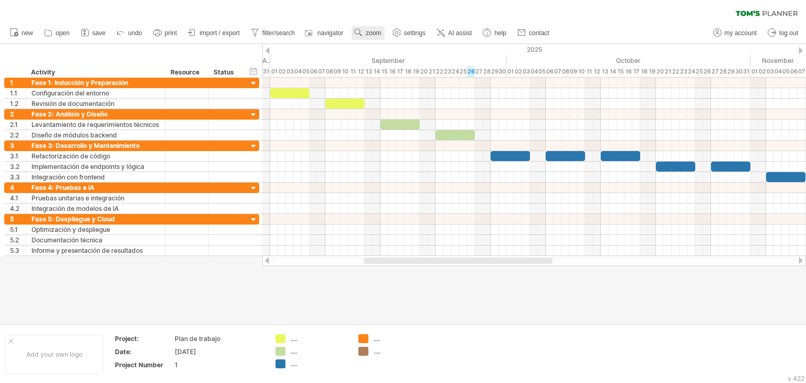
click at [367, 31] on span "zoom" at bounding box center [373, 32] width 15 height 7
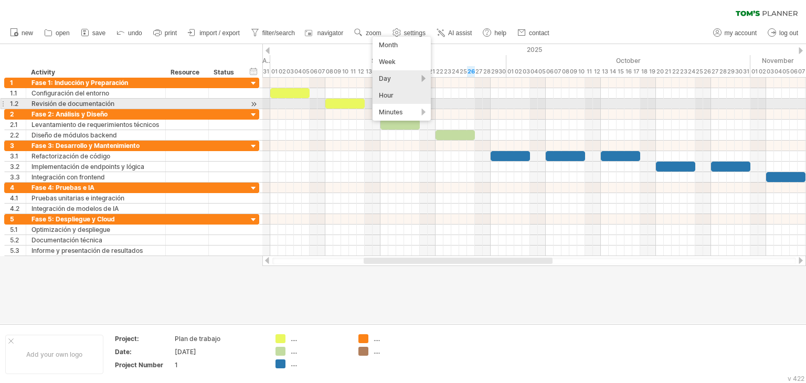
click at [408, 99] on div "Hour" at bounding box center [401, 95] width 58 height 17
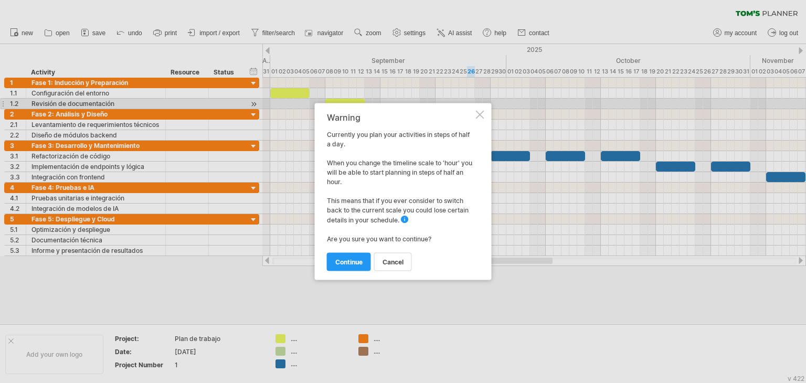
click at [476, 113] on div at bounding box center [480, 115] width 8 height 8
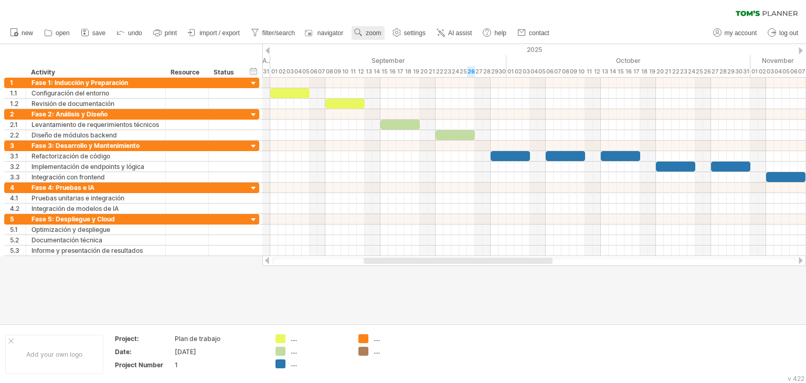
click at [364, 36] on use at bounding box center [358, 32] width 10 height 10
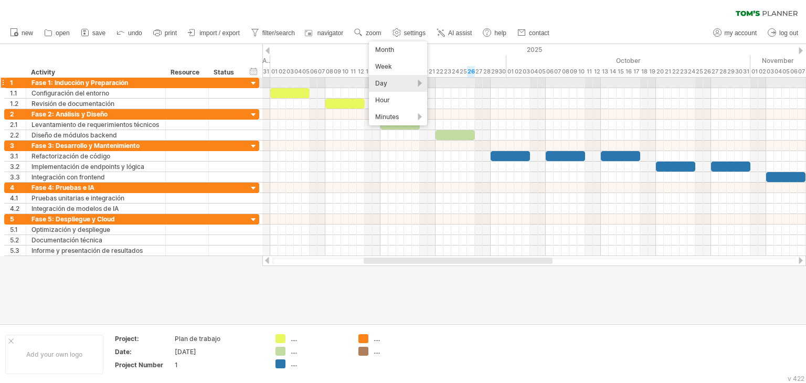
click at [422, 85] on div "Day" at bounding box center [398, 83] width 58 height 17
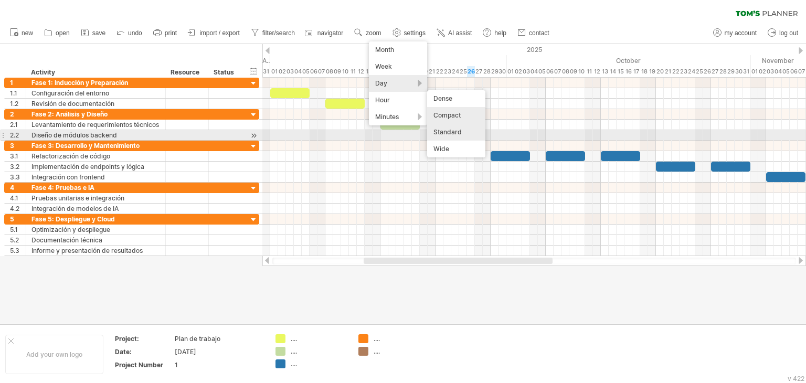
click at [453, 133] on div "Standard" at bounding box center [456, 132] width 58 height 17
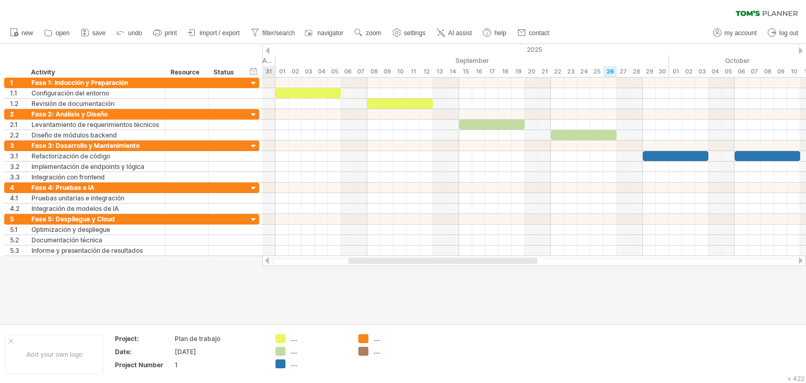
drag, startPoint x: 451, startPoint y: 259, endPoint x: 448, endPoint y: 264, distance: 6.1
click at [448, 264] on div at bounding box center [533, 260] width 543 height 10
click at [381, 34] on span "zoom" at bounding box center [373, 32] width 15 height 7
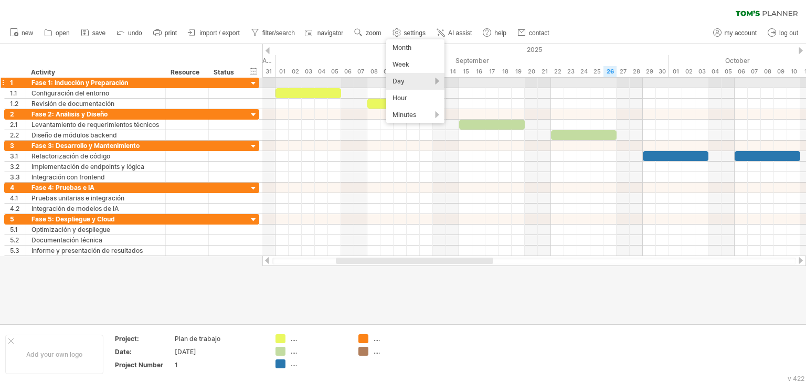
click at [435, 79] on div "Day" at bounding box center [415, 81] width 58 height 17
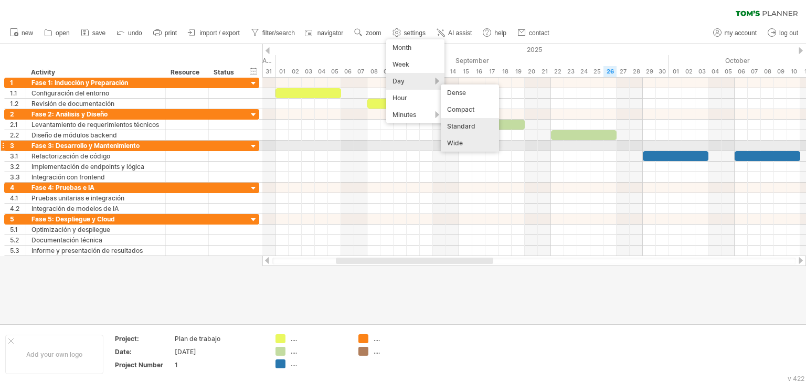
click at [463, 145] on div "Wide" at bounding box center [470, 143] width 58 height 17
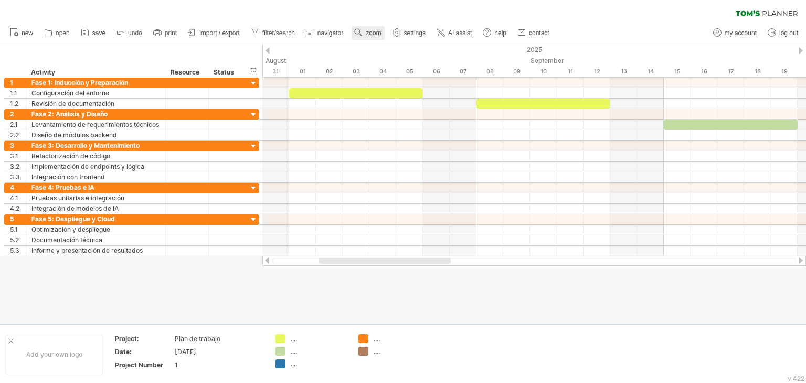
click at [375, 35] on span "zoom" at bounding box center [373, 32] width 15 height 7
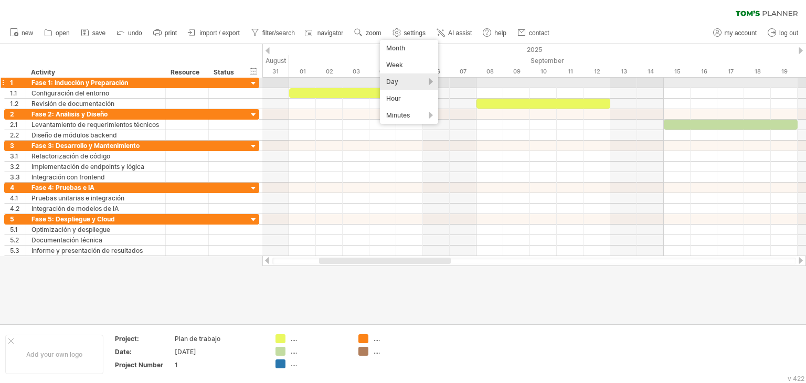
click at [433, 81] on div "Day" at bounding box center [409, 81] width 58 height 17
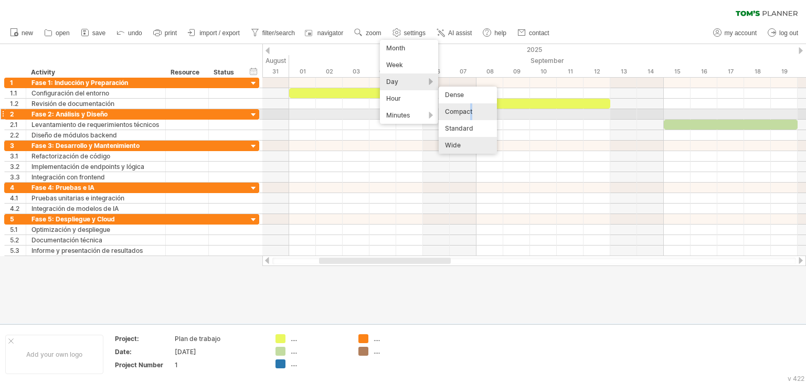
click at [471, 114] on div "Compact" at bounding box center [468, 111] width 58 height 17
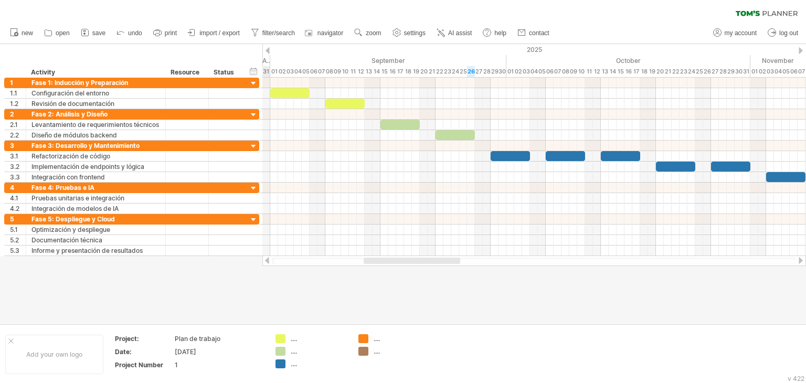
drag, startPoint x: 446, startPoint y: 262, endPoint x: 441, endPoint y: 263, distance: 5.3
click at [441, 263] on div at bounding box center [412, 261] width 97 height 6
click at [82, 355] on div "Add your own logo" at bounding box center [54, 354] width 98 height 39
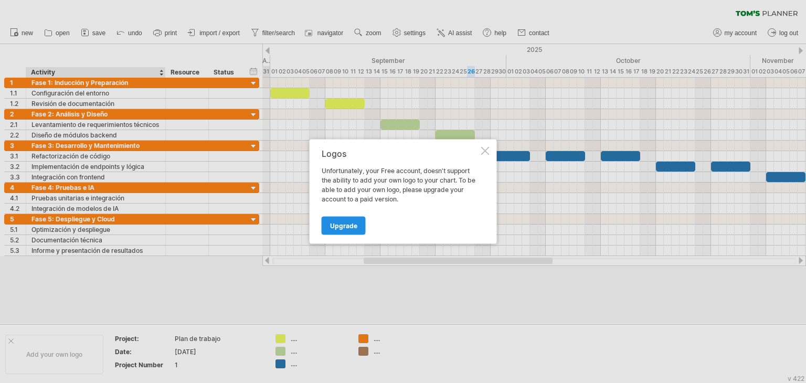
click at [347, 215] on div "Upgrade" at bounding box center [400, 221] width 157 height 27
click at [348, 227] on span "Upgrade" at bounding box center [343, 226] width 27 height 8
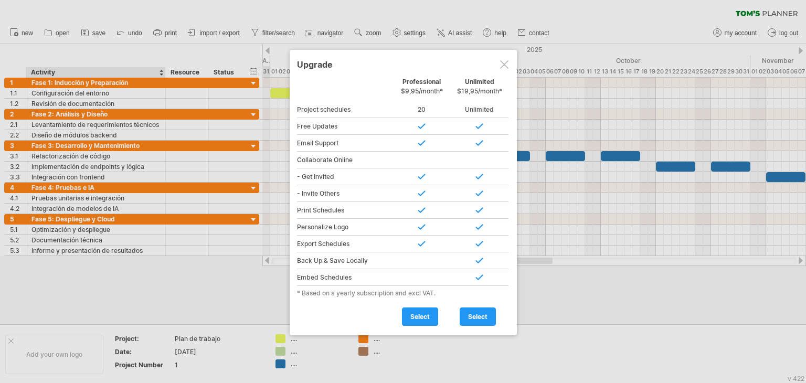
click at [504, 63] on div at bounding box center [504, 64] width 8 height 8
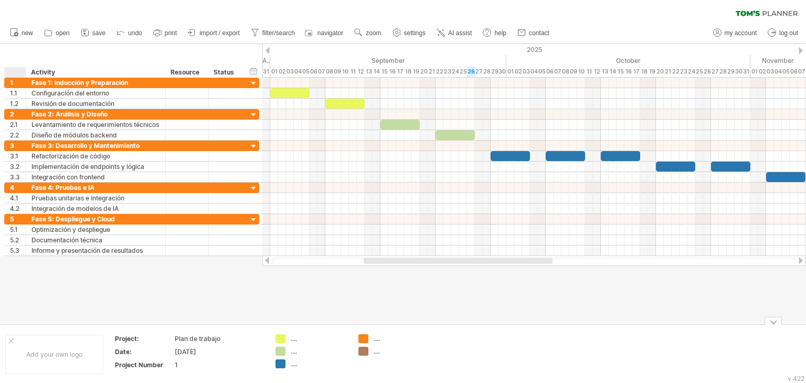
click at [10, 342] on div at bounding box center [10, 340] width 5 height 5
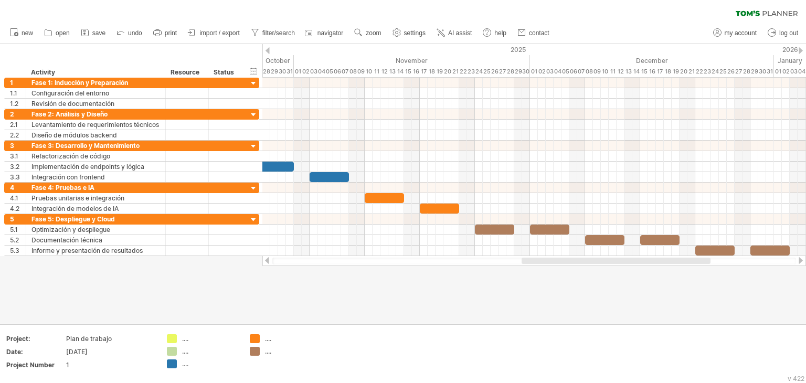
drag, startPoint x: 490, startPoint y: 260, endPoint x: 648, endPoint y: 265, distance: 158.0
click at [648, 265] on div at bounding box center [533, 260] width 543 height 10
